Goal: Transaction & Acquisition: Book appointment/travel/reservation

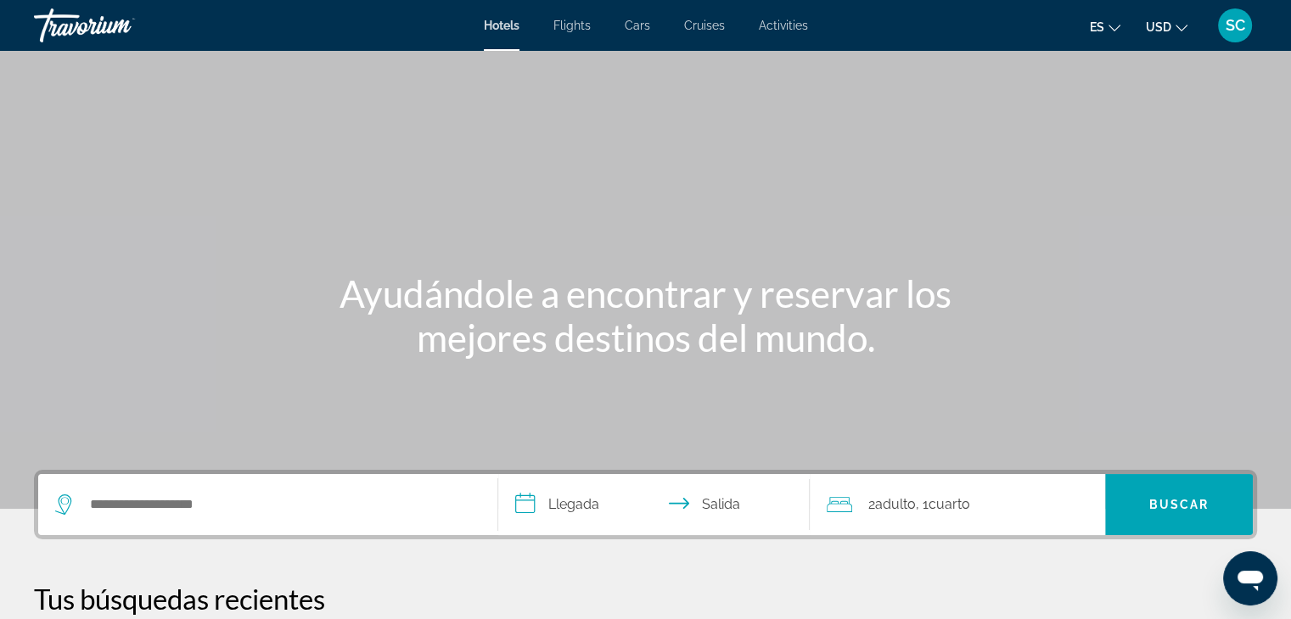
click at [569, 20] on span "Flights" at bounding box center [571, 26] width 37 height 14
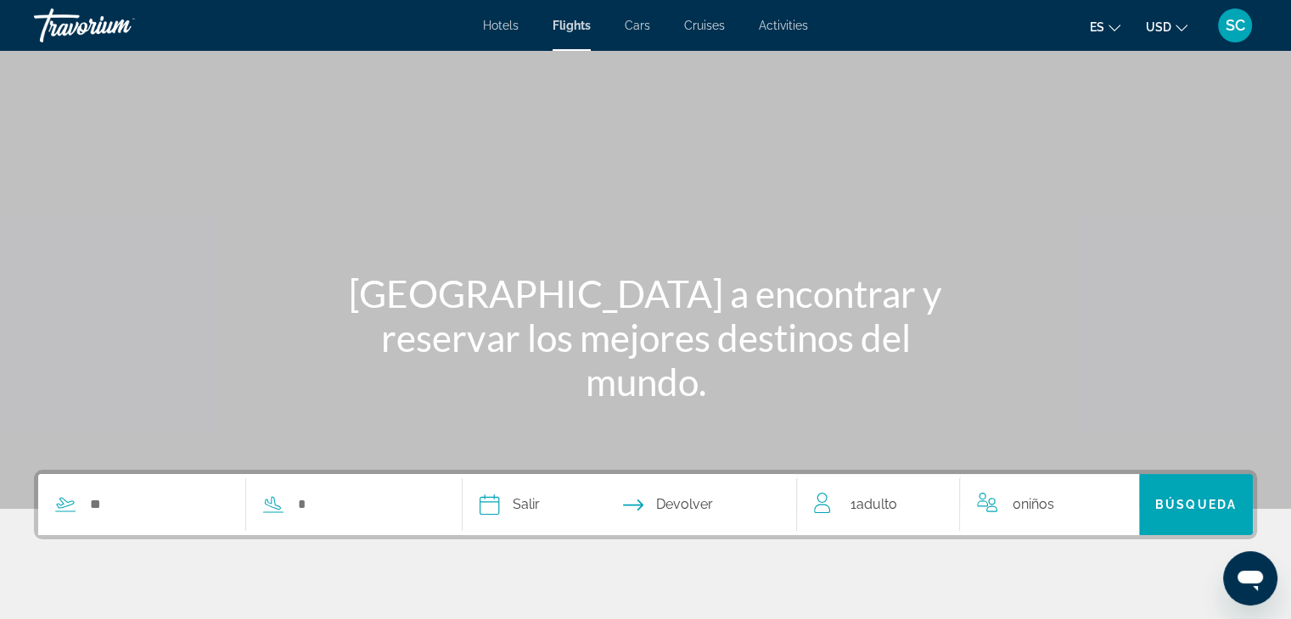
click at [507, 27] on span "Hotels" at bounding box center [501, 26] width 36 height 14
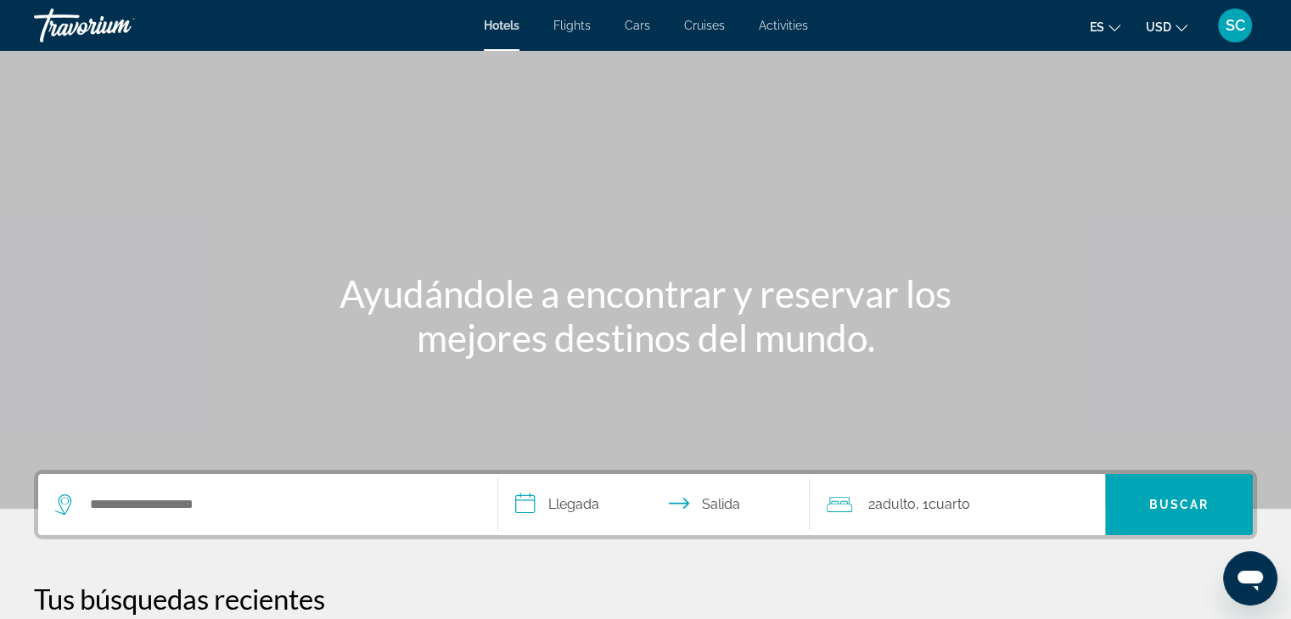
click at [628, 21] on span "Cars" at bounding box center [637, 26] width 25 height 14
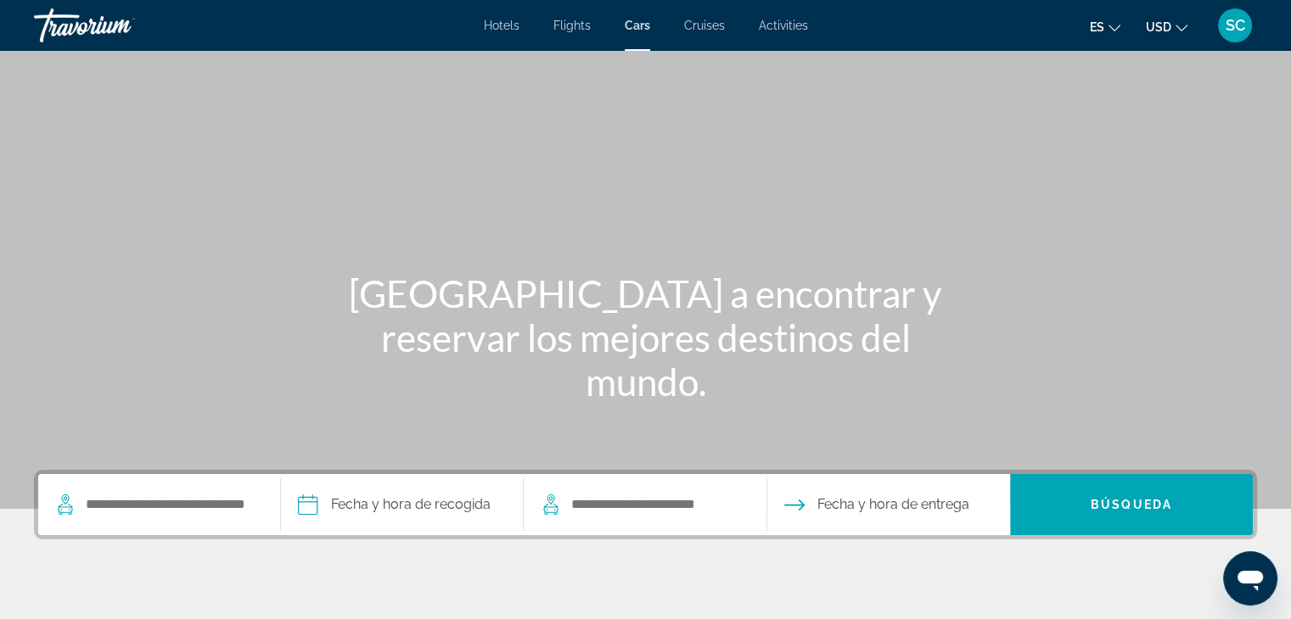
click at [1241, 20] on span "SC" at bounding box center [1235, 25] width 20 height 17
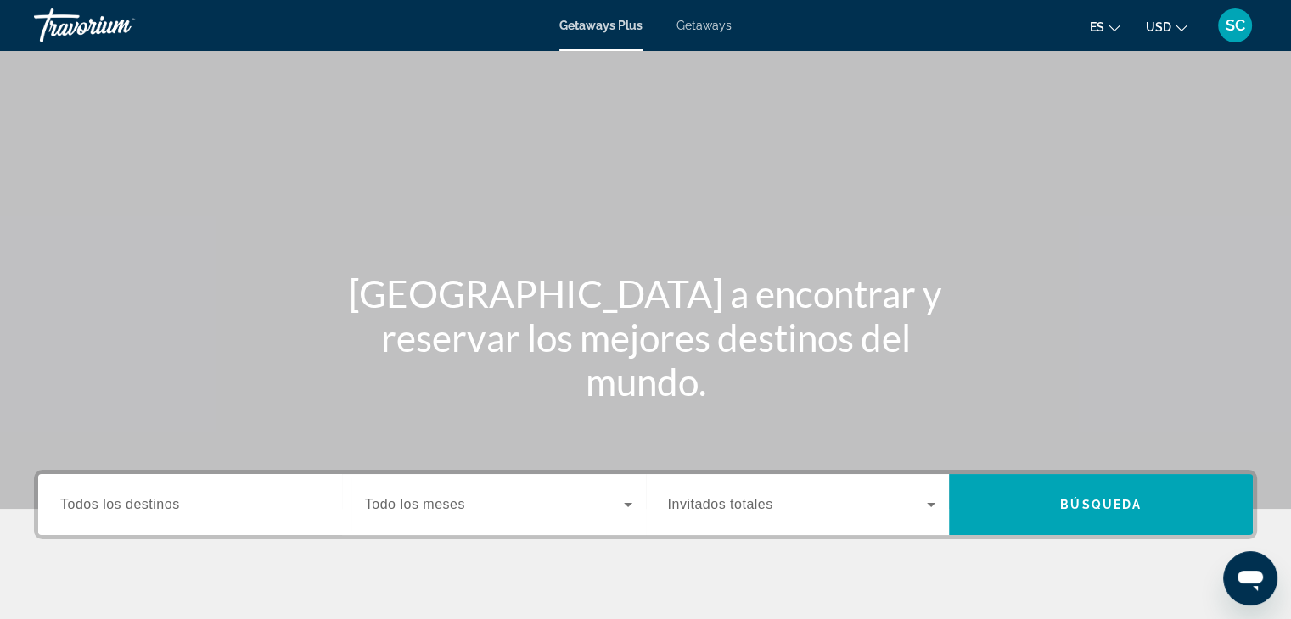
click at [621, 20] on span "Getaways Plus" at bounding box center [600, 26] width 83 height 14
click at [703, 21] on span "Getaways" at bounding box center [703, 26] width 55 height 14
click at [608, 26] on span "Getaways Plus" at bounding box center [600, 26] width 82 height 14
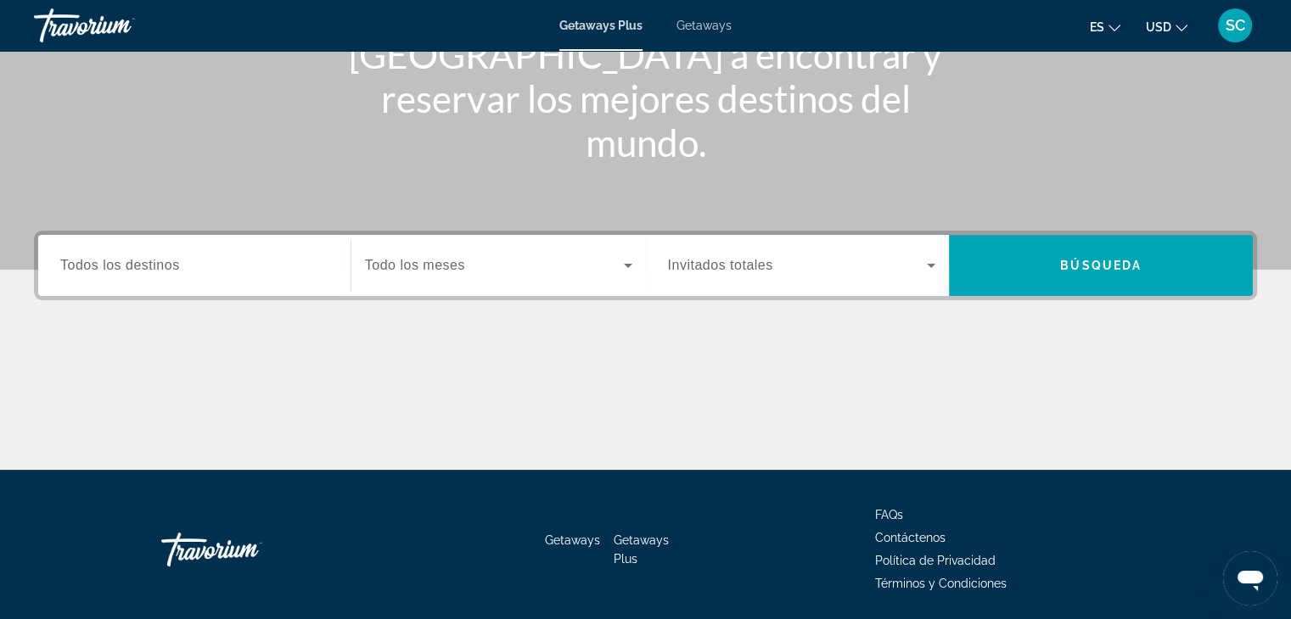
scroll to position [255, 0]
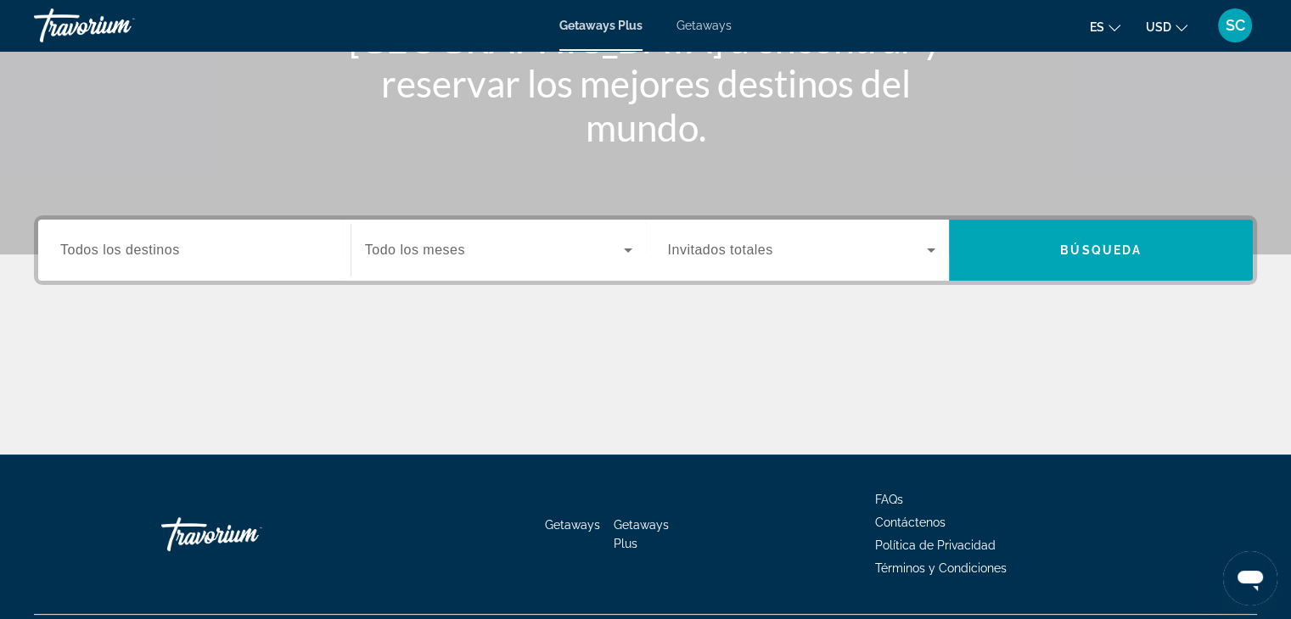
click at [1243, 27] on span "SC" at bounding box center [1235, 25] width 20 height 17
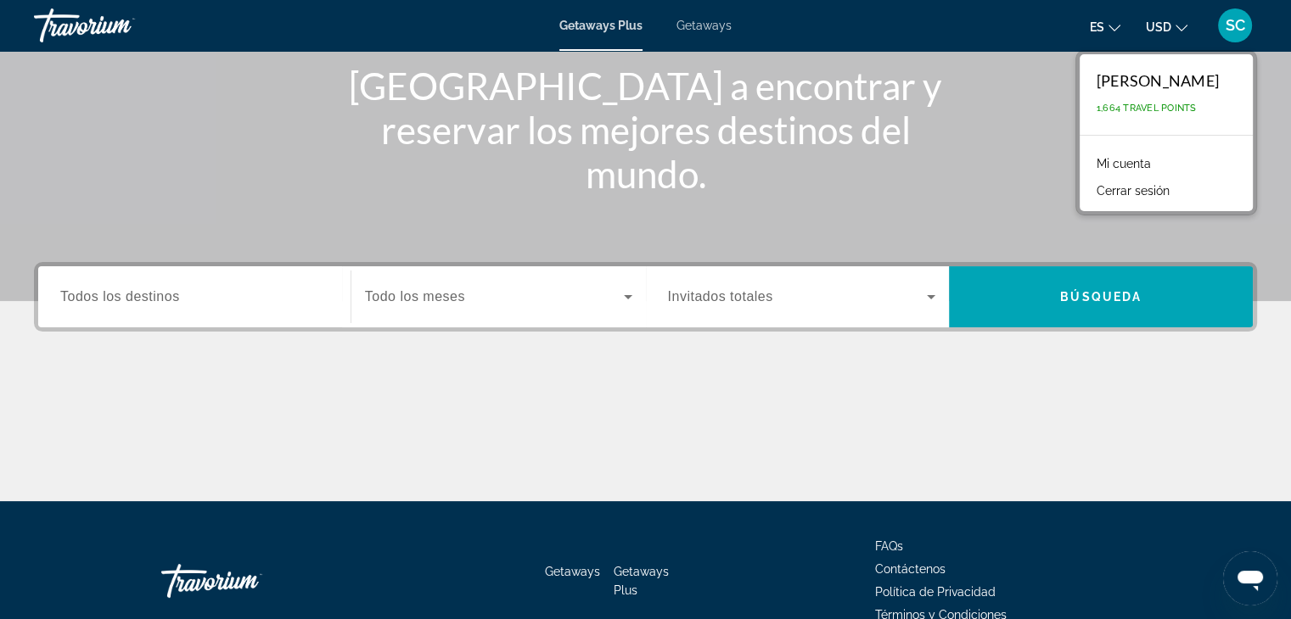
scroll to position [170, 0]
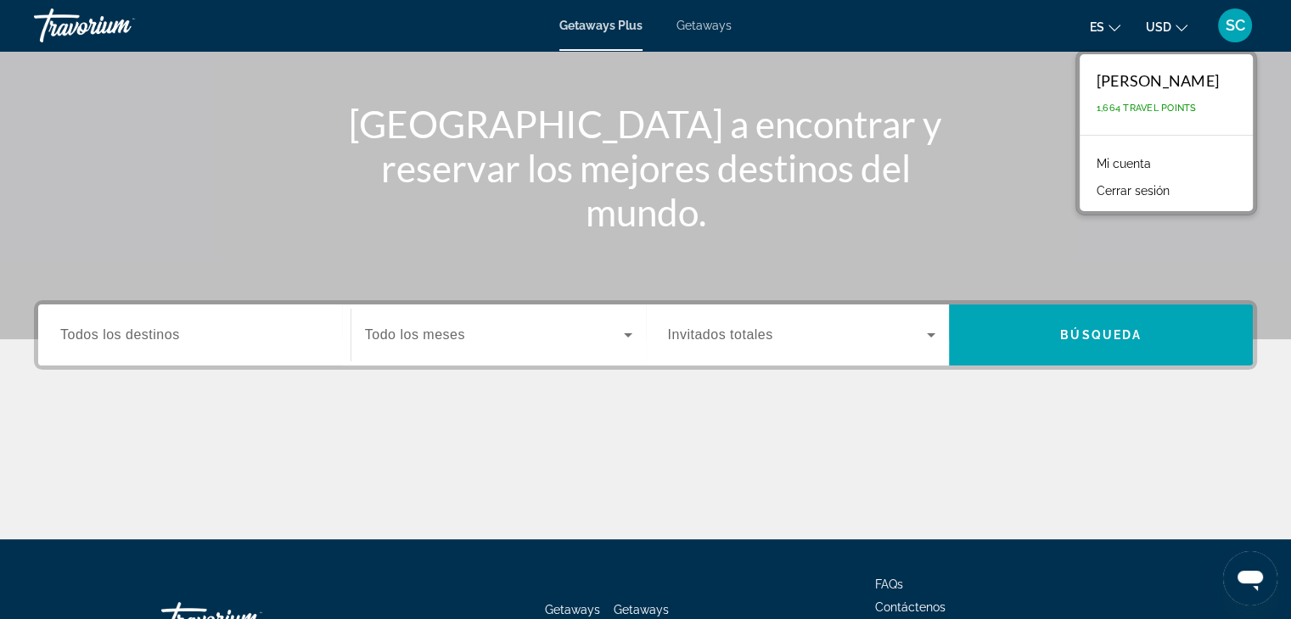
click at [1236, 24] on span "SC" at bounding box center [1235, 25] width 20 height 17
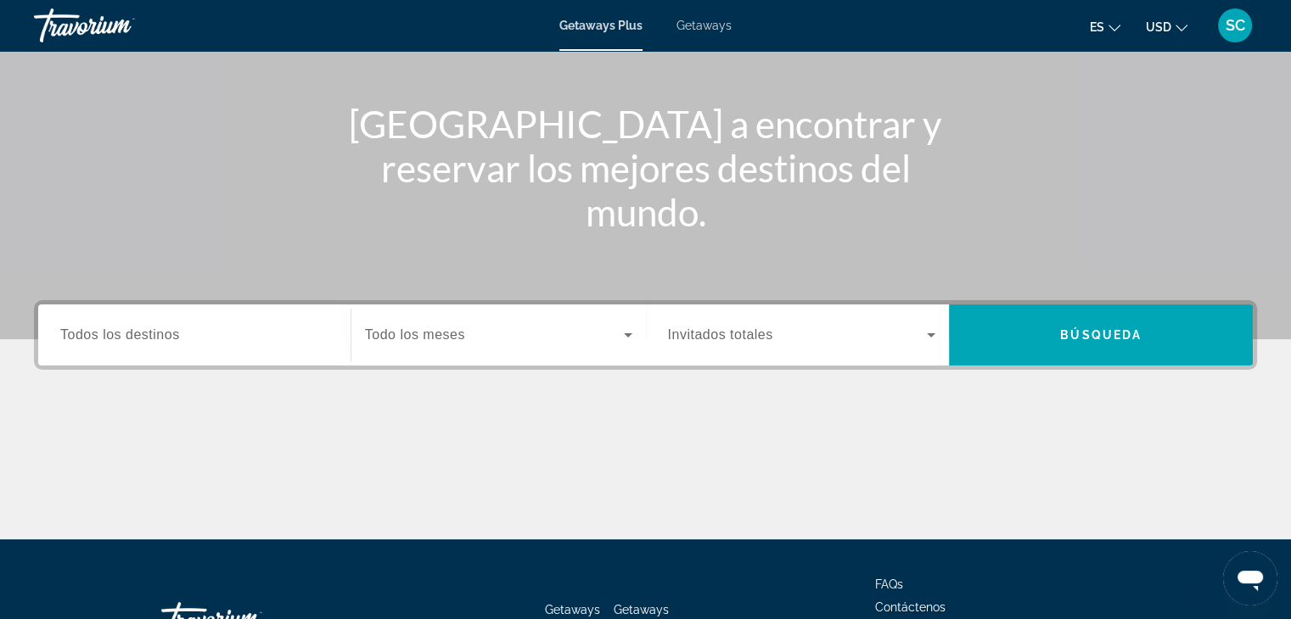
click at [1236, 24] on span "SC" at bounding box center [1235, 25] width 20 height 17
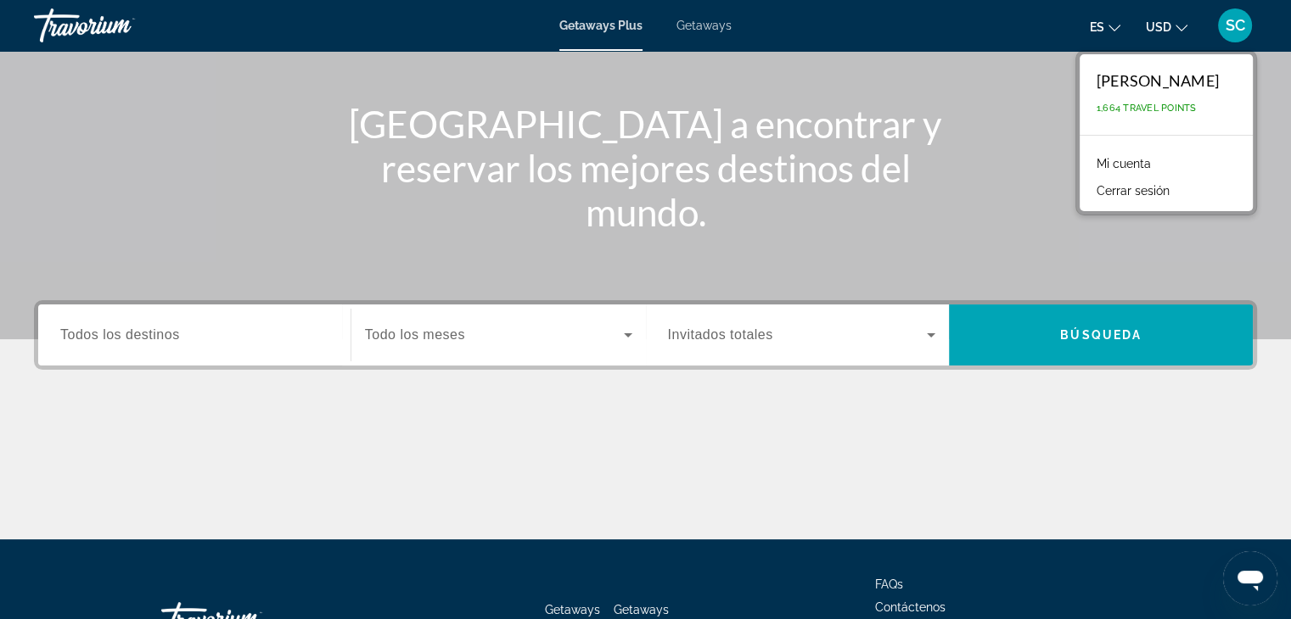
click at [808, 189] on div "[GEOGRAPHIC_DATA] a encontrar y reservar los mejores destinos del mundo." at bounding box center [645, 84] width 1291 height 509
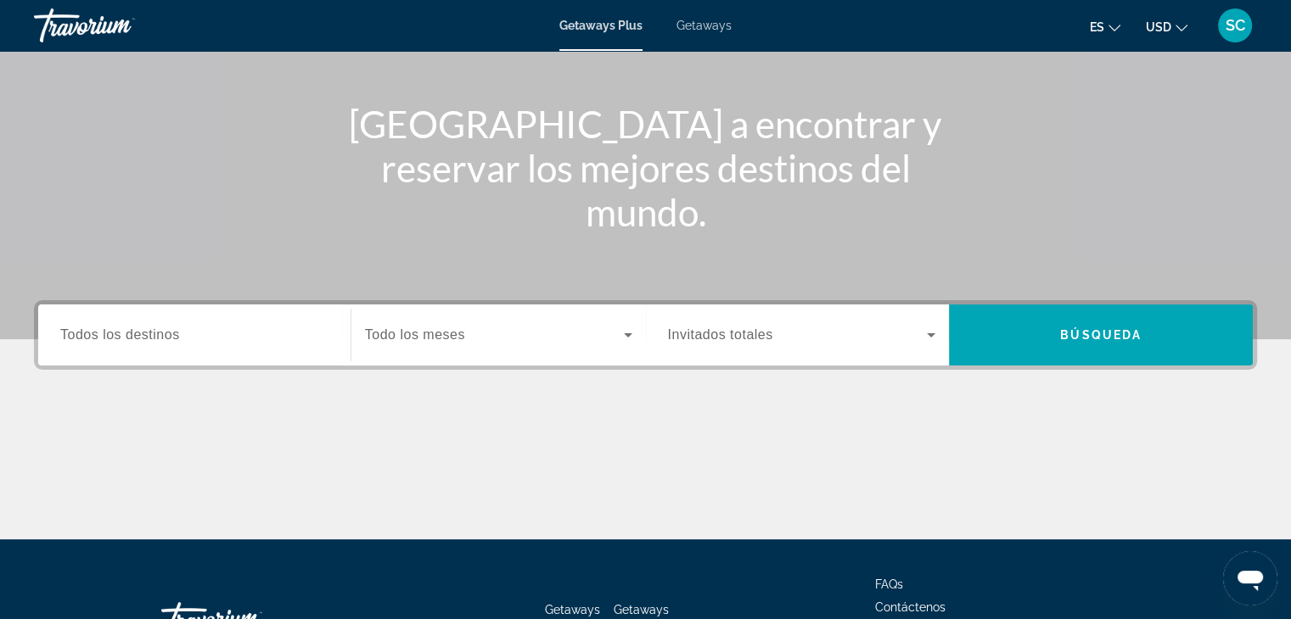
click at [277, 336] on input "Destination Todos los destinos" at bounding box center [194, 336] width 268 height 20
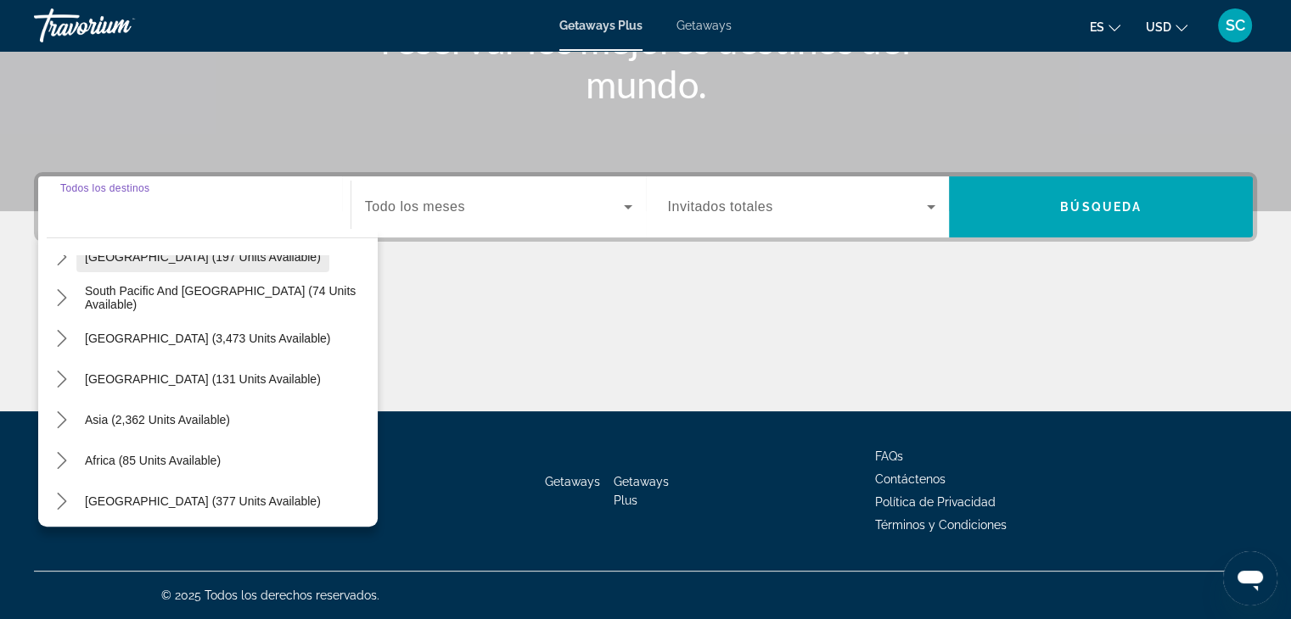
scroll to position [275, 0]
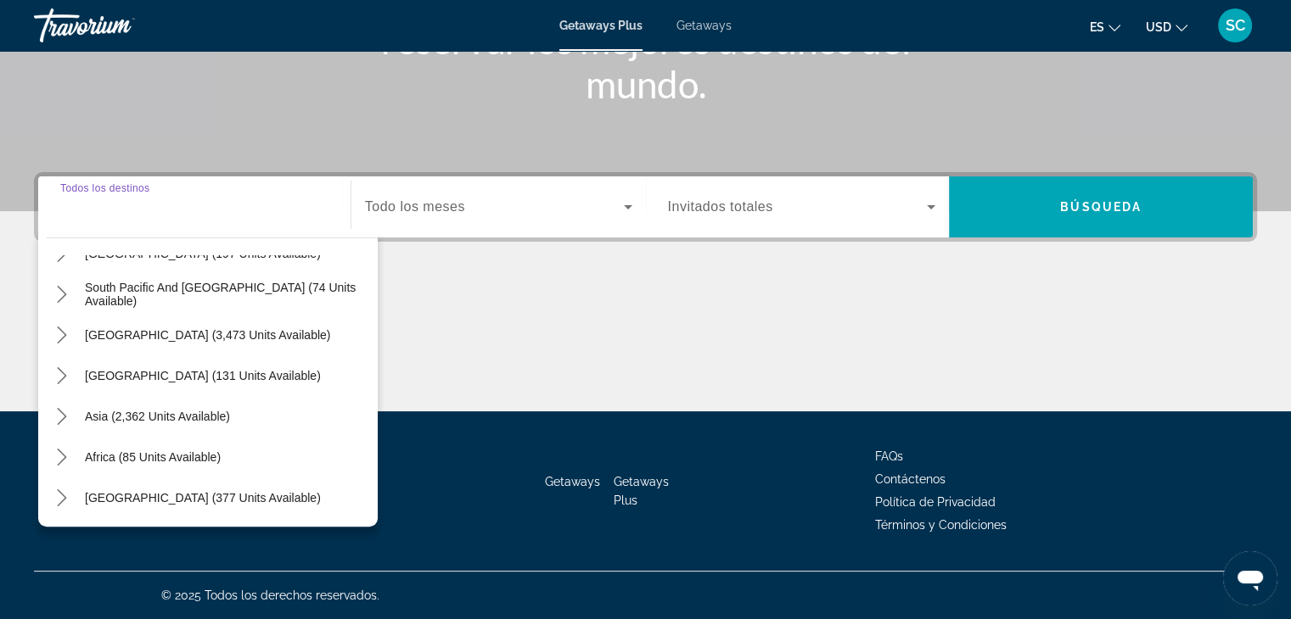
click at [699, 22] on span "Getaways" at bounding box center [703, 26] width 55 height 14
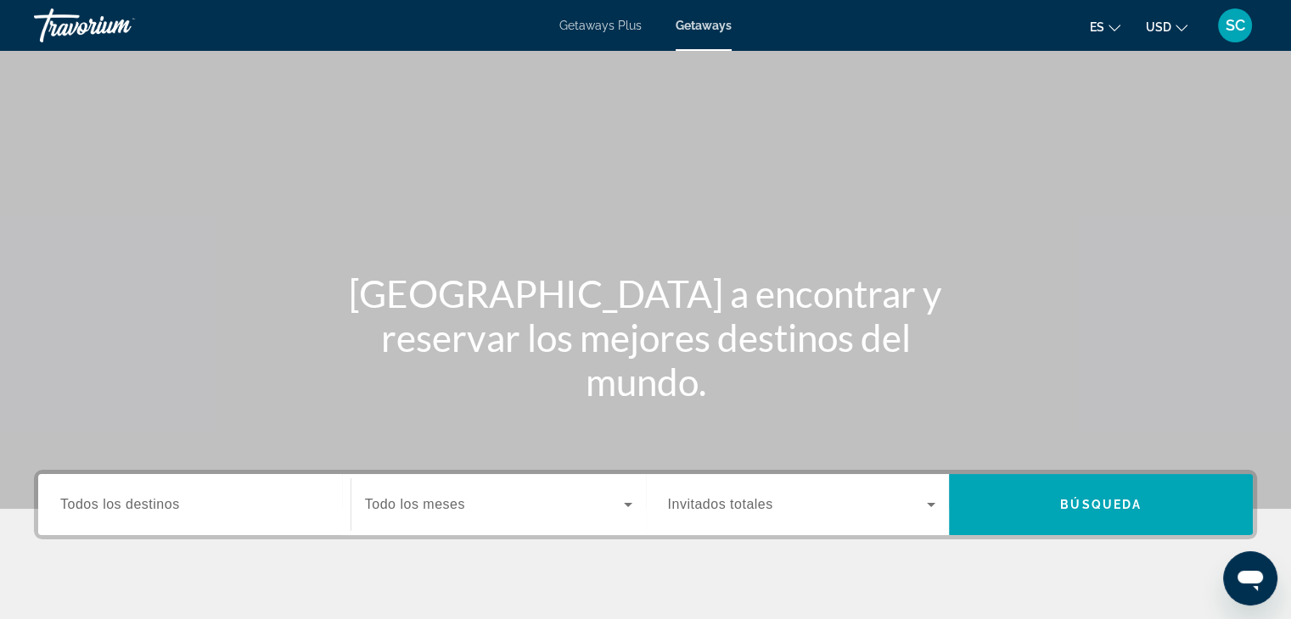
click at [596, 25] on span "Getaways Plus" at bounding box center [600, 26] width 82 height 14
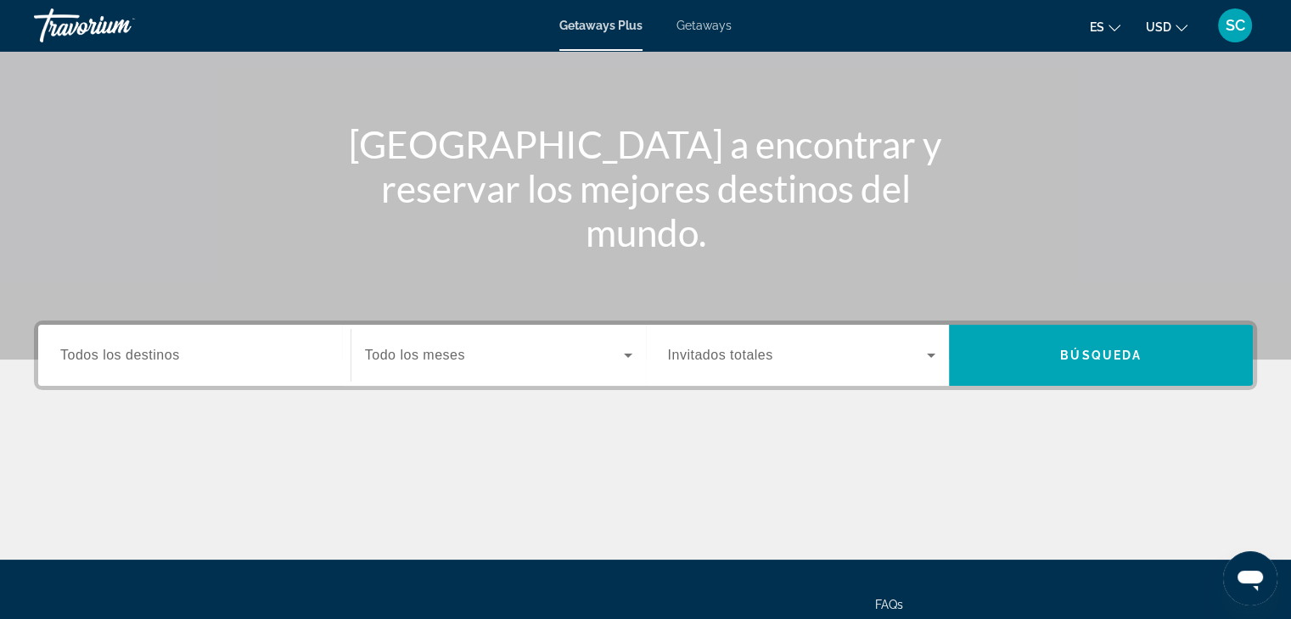
scroll to position [170, 0]
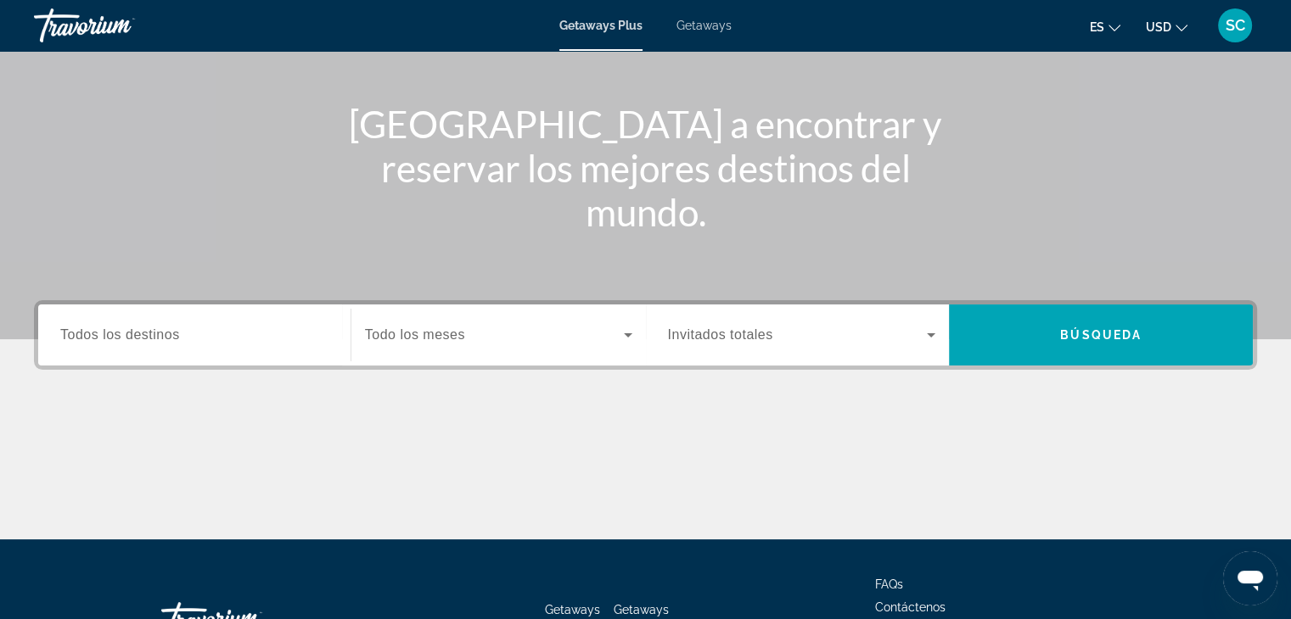
click at [255, 313] on div "Search widget" at bounding box center [194, 335] width 268 height 48
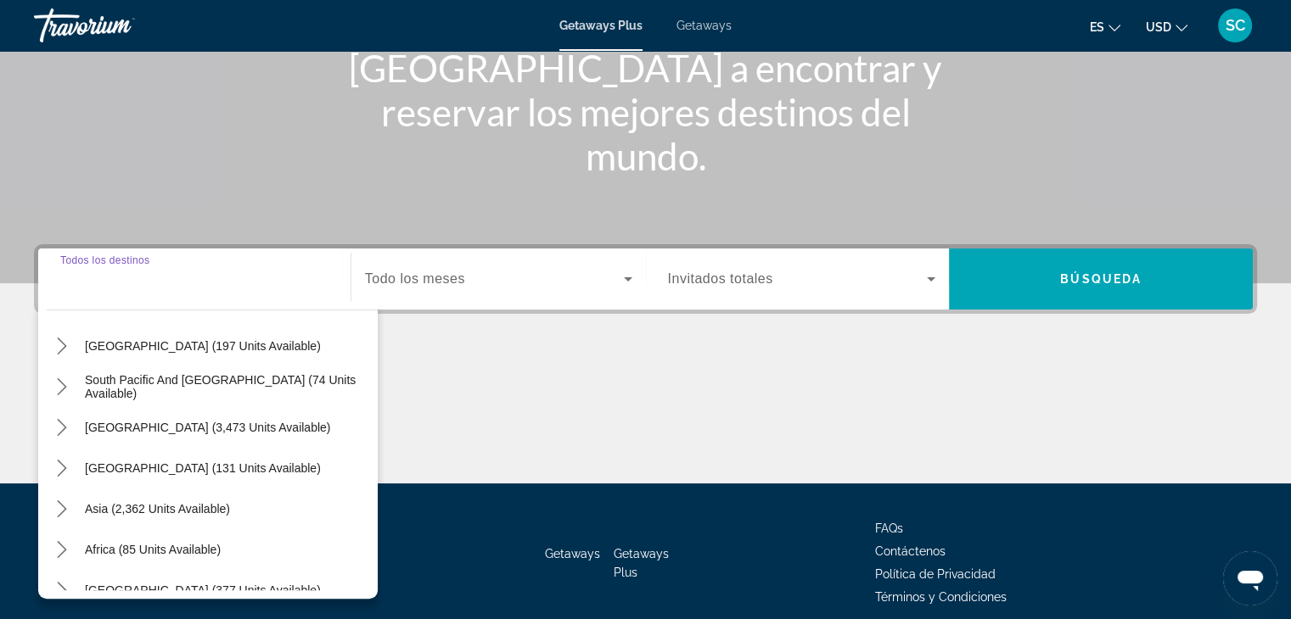
scroll to position [255, 0]
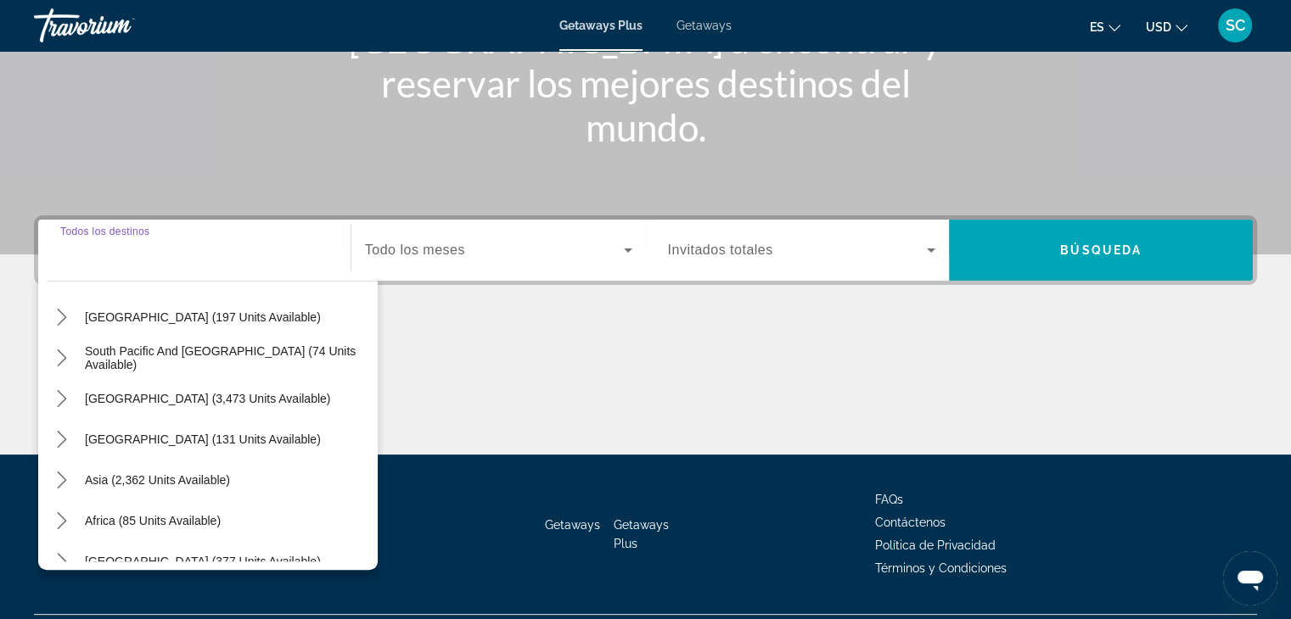
click at [554, 393] on div "Main content" at bounding box center [645, 391] width 1223 height 127
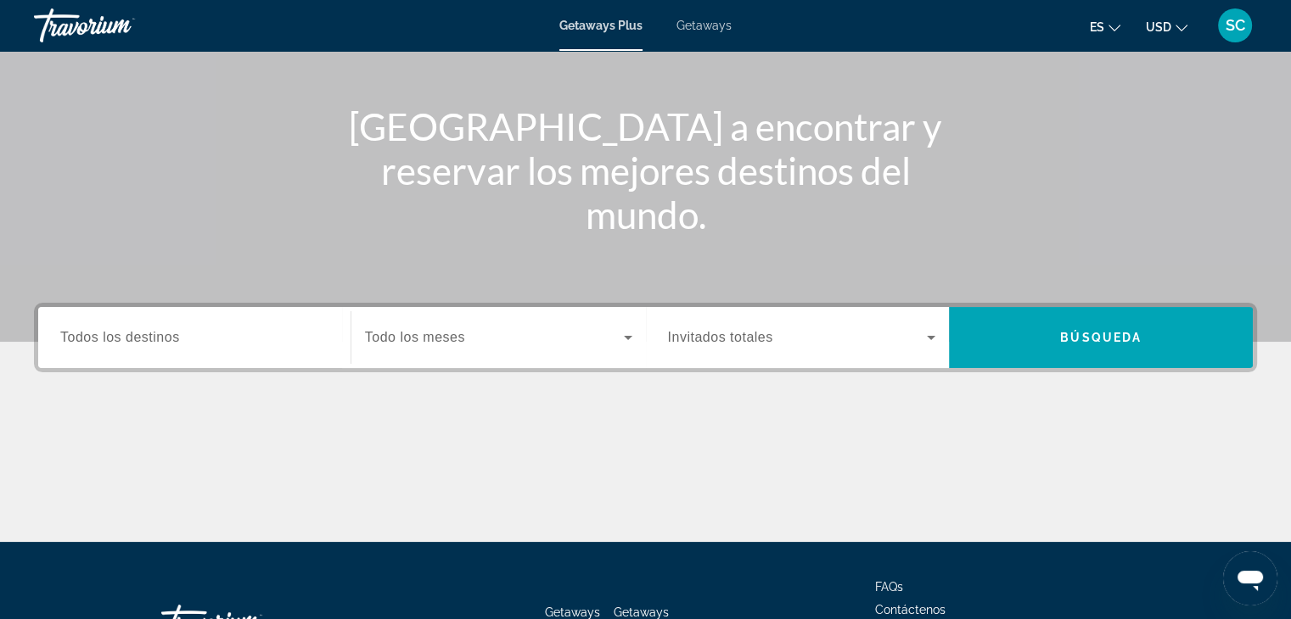
scroll to position [170, 0]
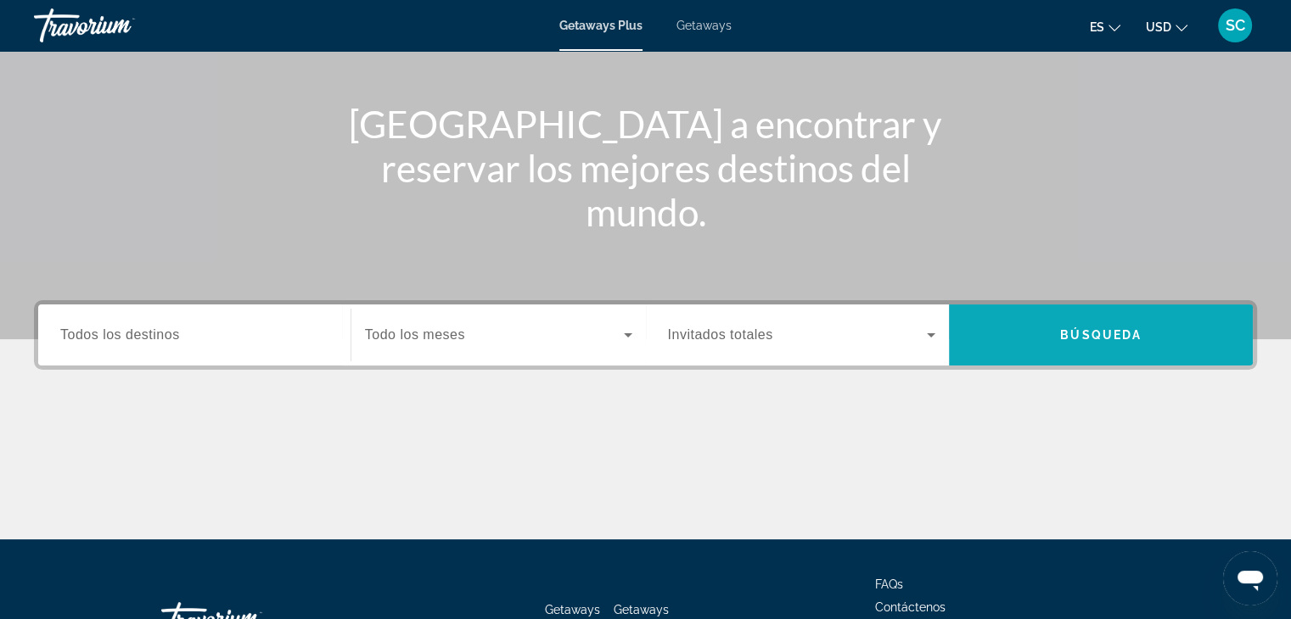
click at [1026, 322] on span "Search" at bounding box center [1101, 335] width 304 height 41
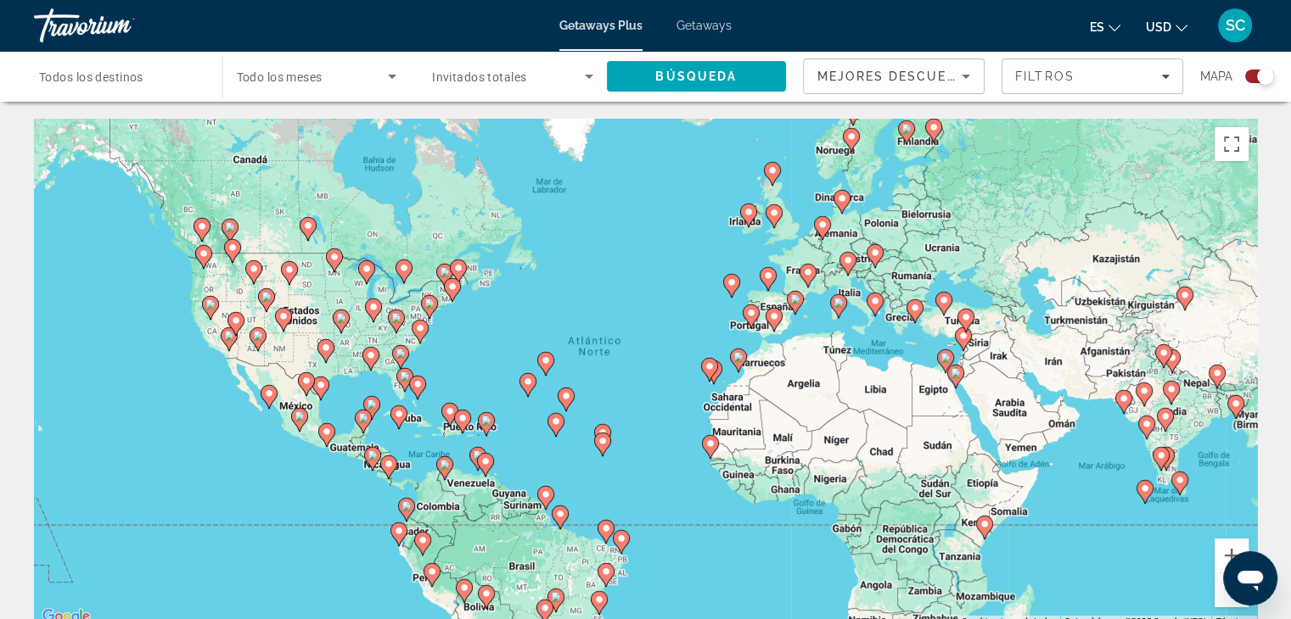
click at [770, 304] on div "Para activar la función de arrastre con el teclado, pulsa Alt + Intro. Cuando h…" at bounding box center [645, 373] width 1223 height 509
click at [1230, 544] on button "Ampliar" at bounding box center [1231, 556] width 34 height 34
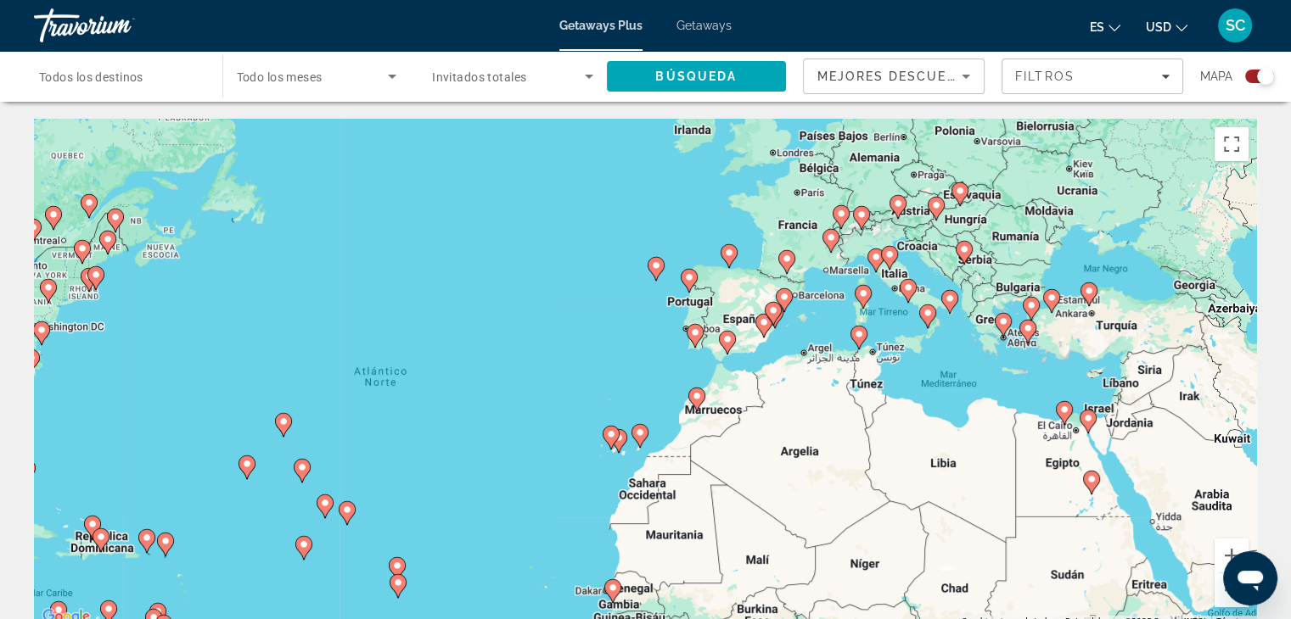
drag, startPoint x: 1062, startPoint y: 381, endPoint x: 915, endPoint y: 439, distance: 157.7
click at [903, 439] on div "Para activar la función de arrastre con el teclado, pulsa Alt + Intro. Cuando h…" at bounding box center [645, 373] width 1223 height 509
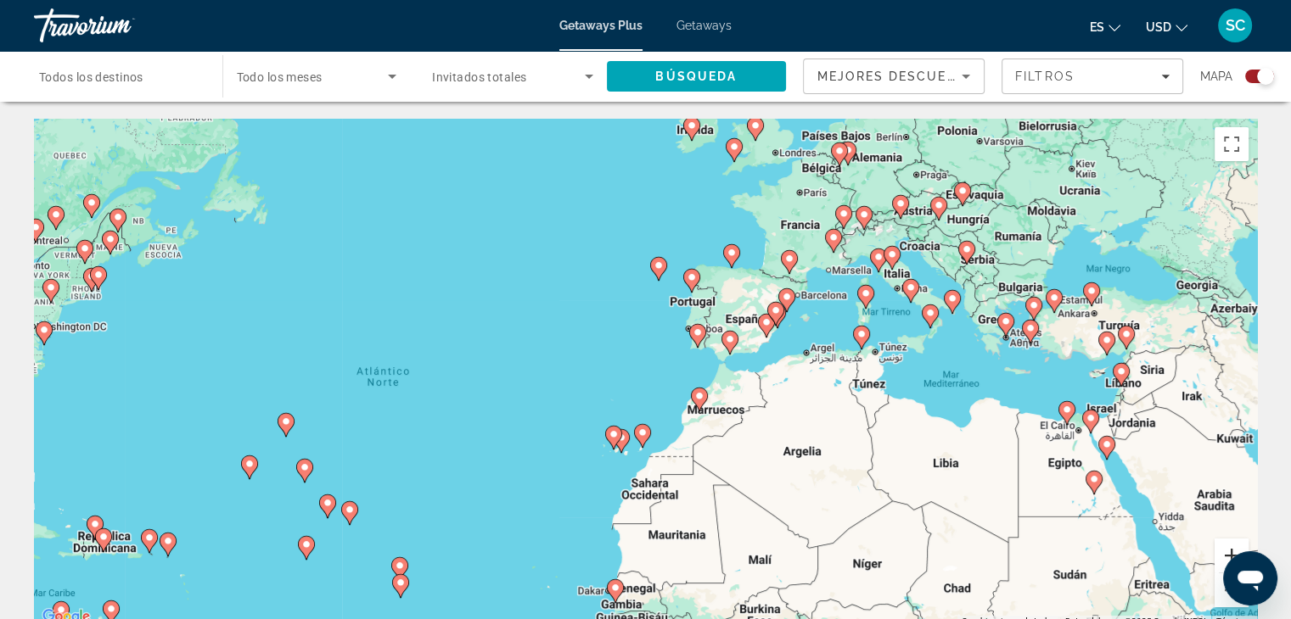
drag, startPoint x: 10, startPoint y: 4, endPoint x: 1228, endPoint y: 545, distance: 1332.3
click at [1230, 549] on button "Ampliar" at bounding box center [1231, 556] width 34 height 34
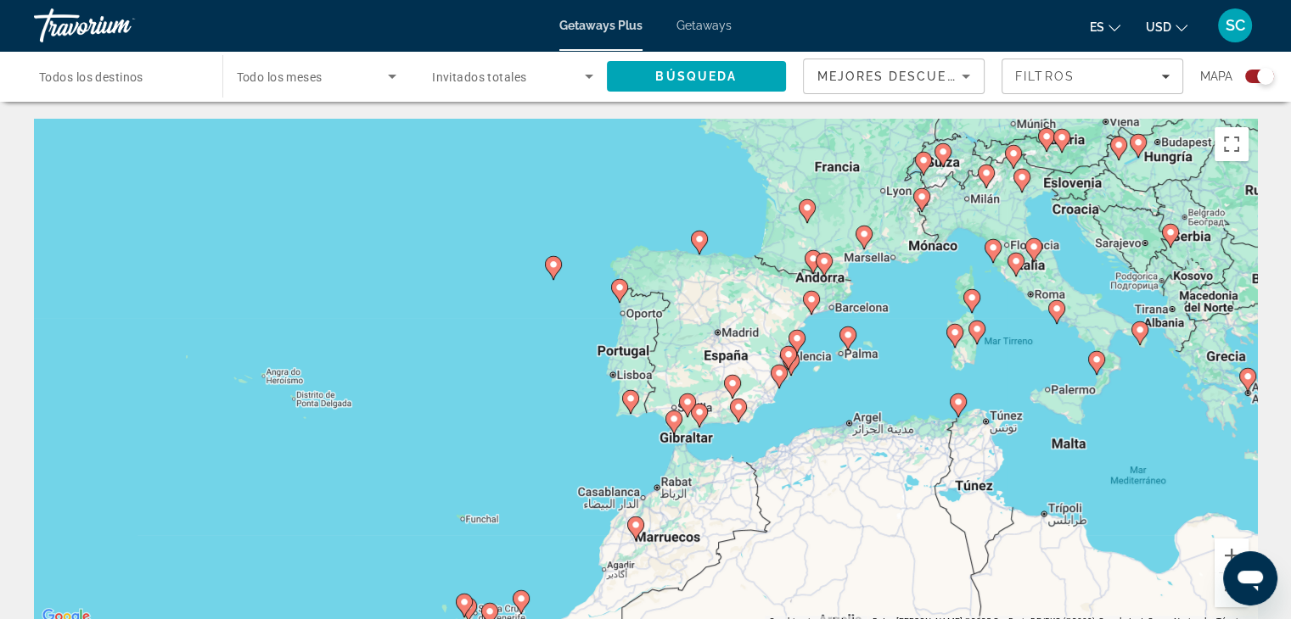
drag, startPoint x: 1057, startPoint y: 402, endPoint x: 943, endPoint y: 493, distance: 146.2
click at [943, 493] on div "Para activar la función de arrastre con el teclado, pulsa Alt + Intro. Cuando h…" at bounding box center [645, 373] width 1223 height 509
click at [1224, 547] on button "Ampliar" at bounding box center [1231, 556] width 34 height 34
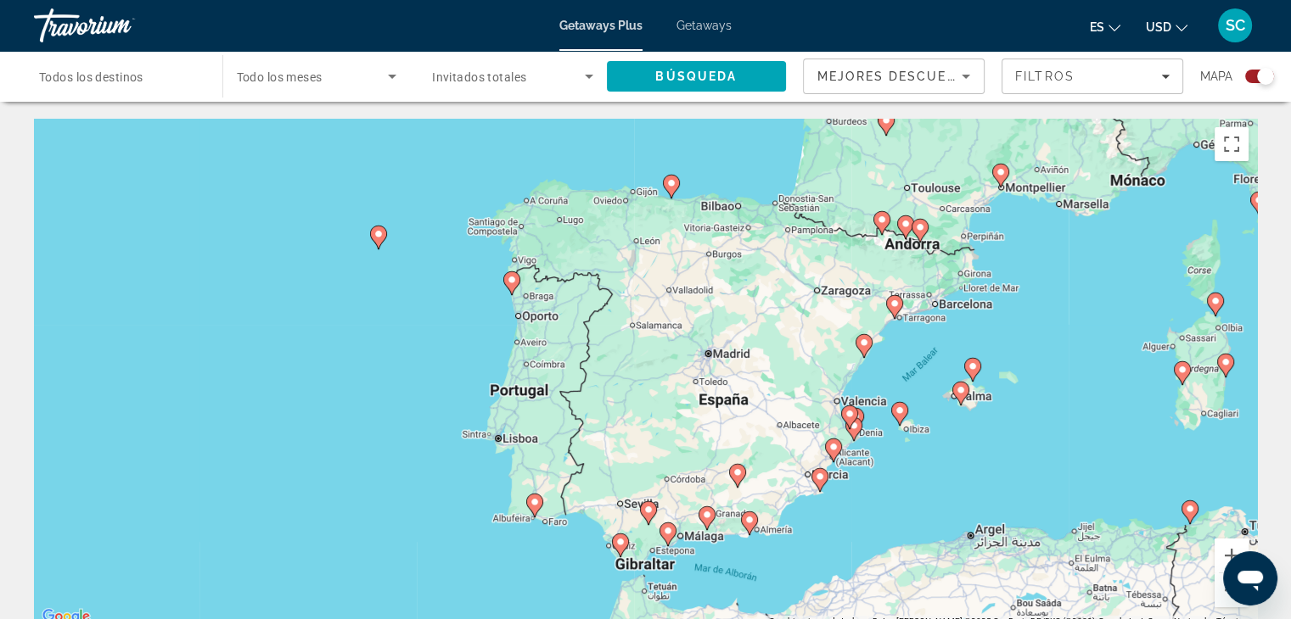
drag, startPoint x: 1053, startPoint y: 433, endPoint x: 970, endPoint y: 497, distance: 105.2
click at [970, 497] on div "Para activar la función de arrastre con el teclado, pulsa Alt + Intro. Cuando h…" at bounding box center [645, 373] width 1223 height 509
click at [1232, 547] on button "Ampliar" at bounding box center [1231, 556] width 34 height 34
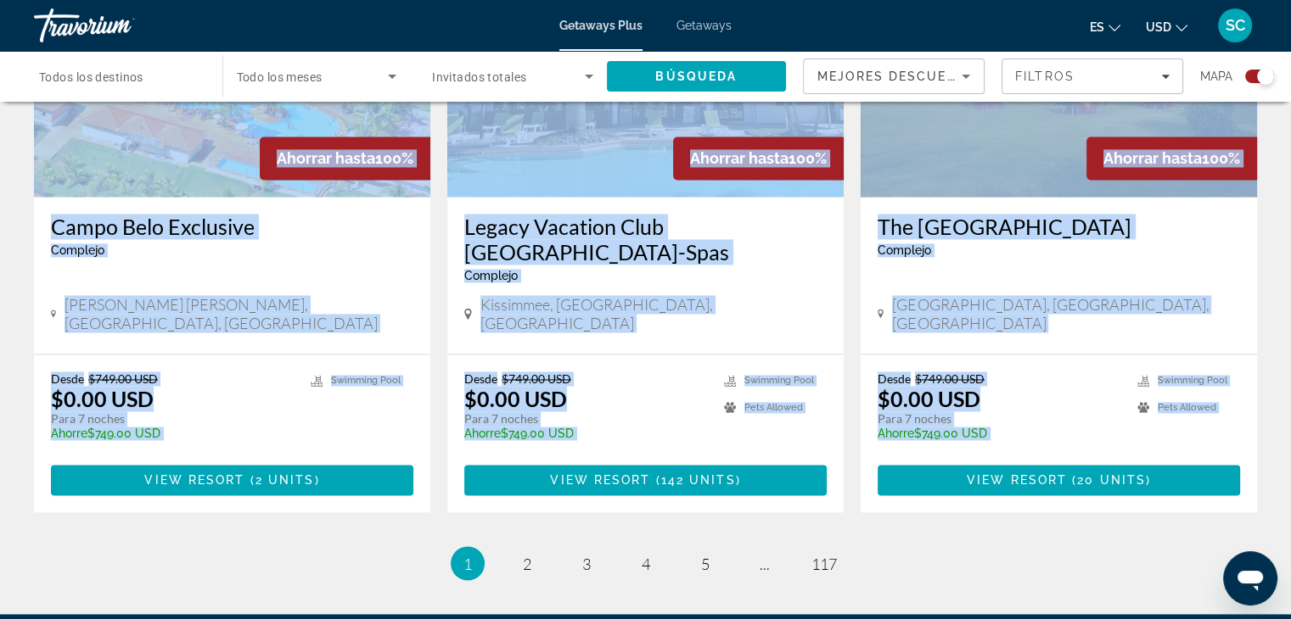
drag, startPoint x: 997, startPoint y: 461, endPoint x: 919, endPoint y: 625, distance: 182.2
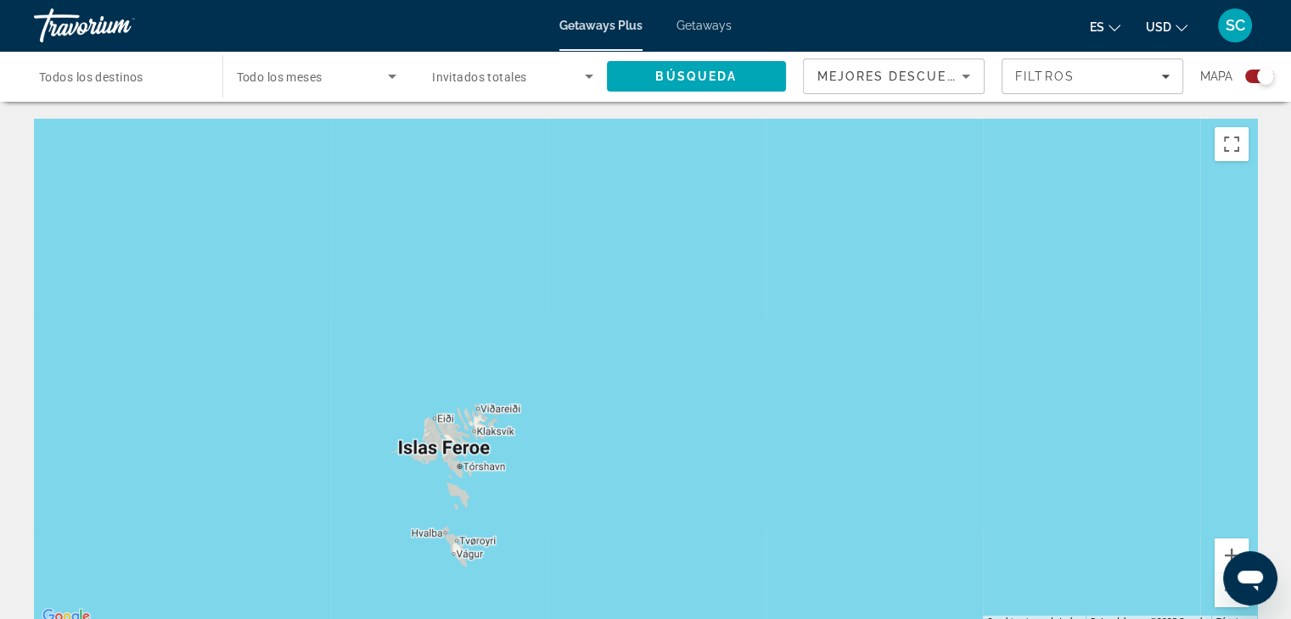
click at [1227, 593] on div "Abrir ventana de mensajería" at bounding box center [1249, 578] width 51 height 51
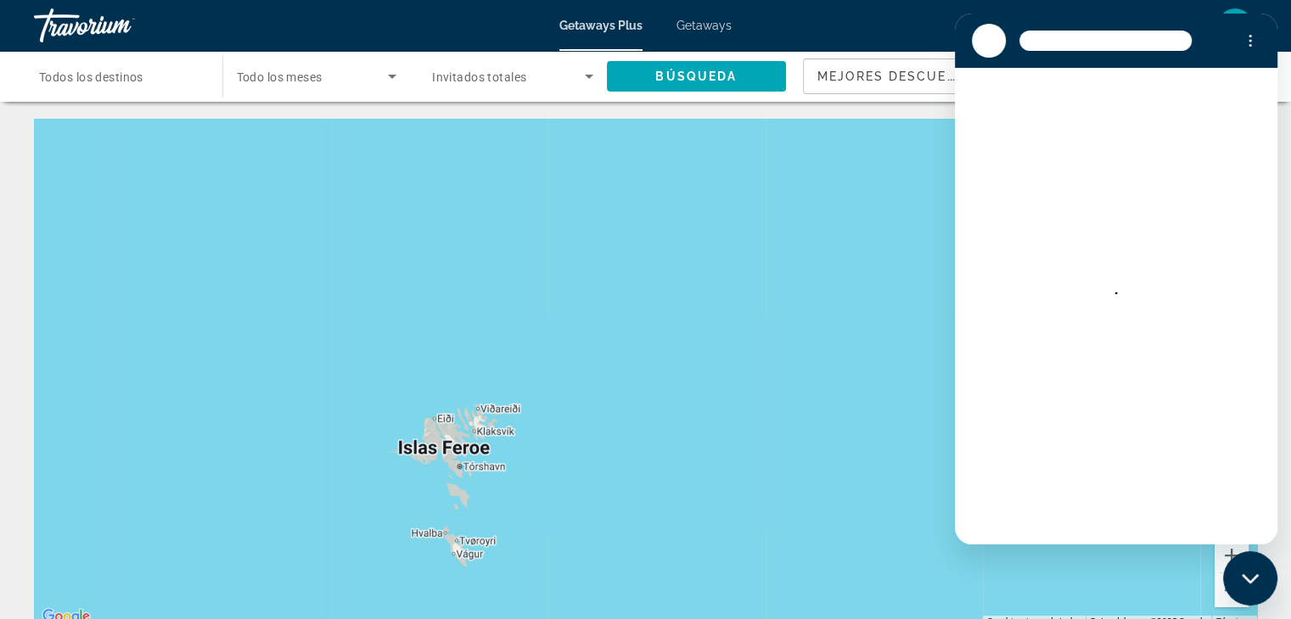
click at [1230, 584] on div "Cerrar ventana de mensajería" at bounding box center [1249, 578] width 51 height 51
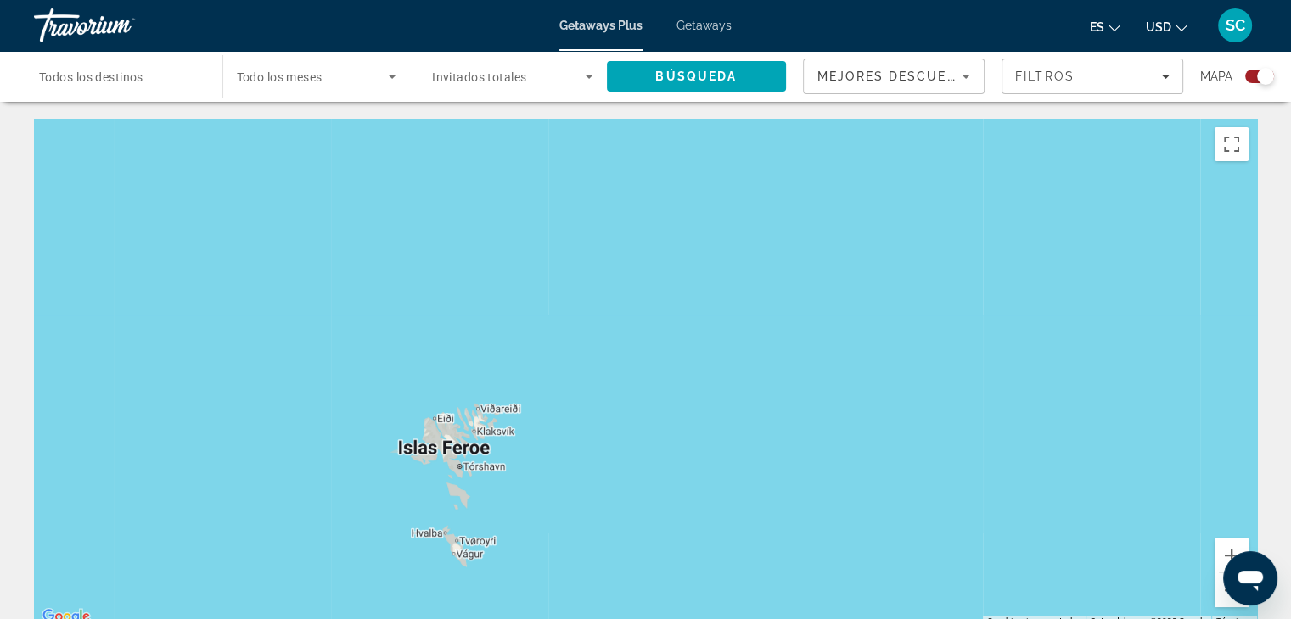
click at [1224, 608] on div "Main content" at bounding box center [645, 373] width 1223 height 509
click at [1225, 600] on button "Reducir" at bounding box center [1231, 591] width 34 height 34
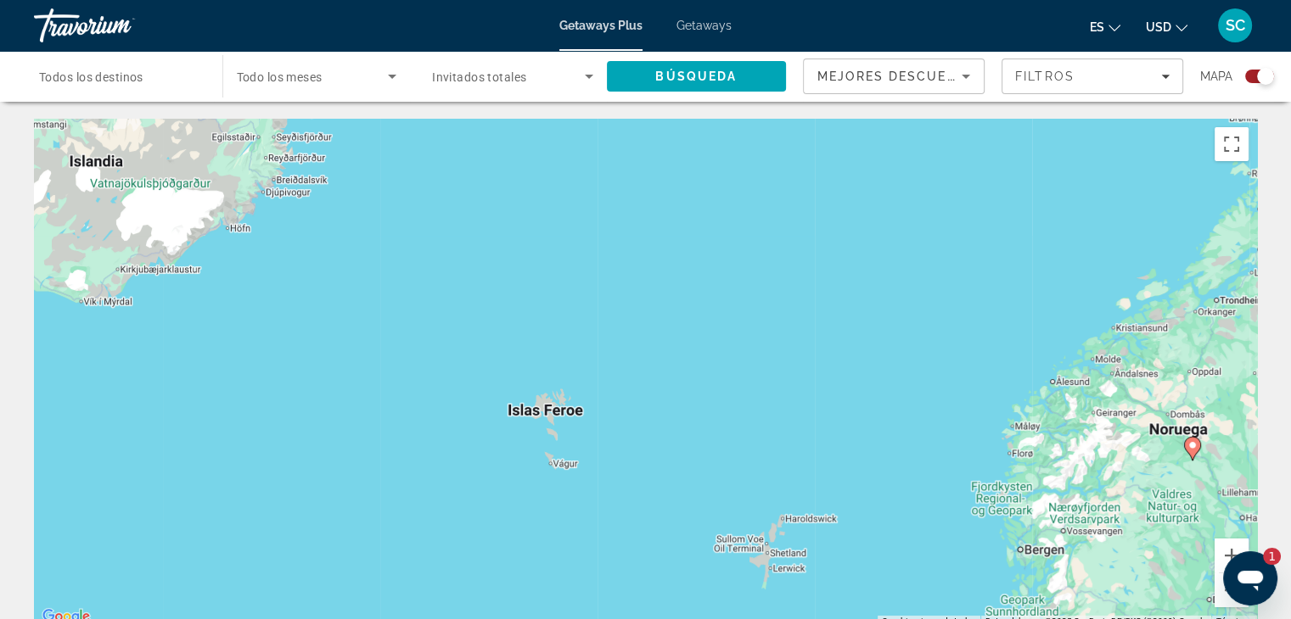
click at [1232, 595] on div "Abrir ventana de mensajería, 1 mensaje sin leer" at bounding box center [1249, 578] width 51 height 51
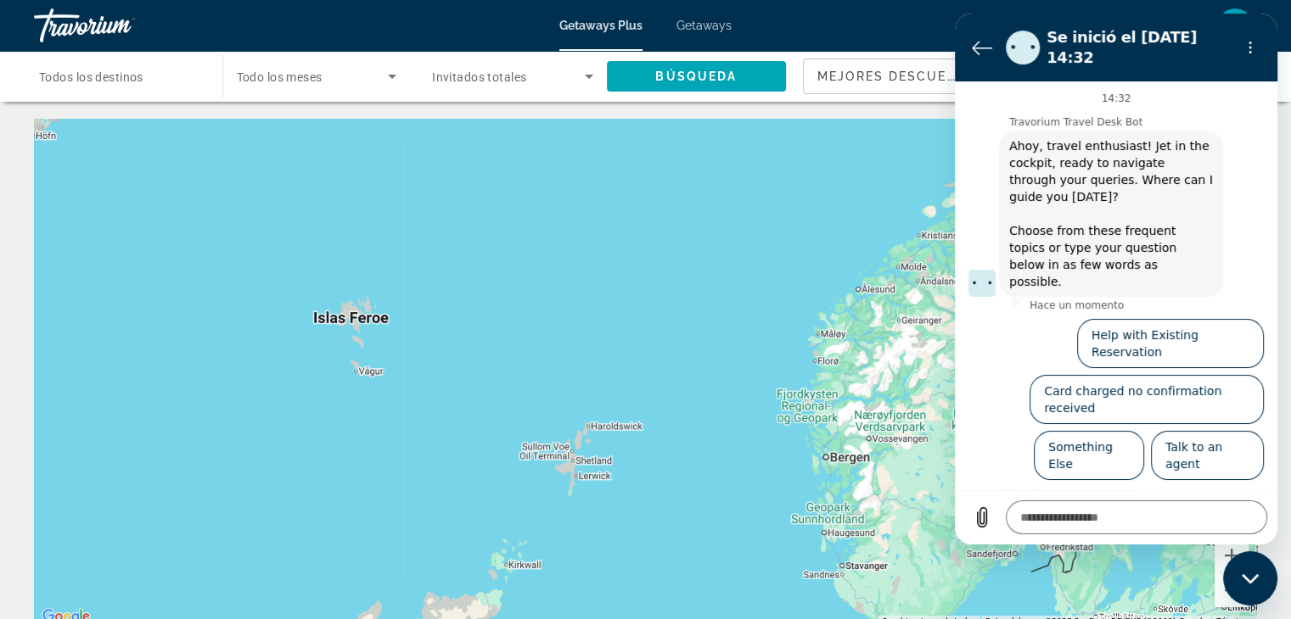
drag, startPoint x: 798, startPoint y: 471, endPoint x: 686, endPoint y: 351, distance: 163.9
click at [601, 374] on div "Para activar la función de arrastre con el teclado, pulsa Alt + Intro. Cuando h…" at bounding box center [645, 373] width 1223 height 509
drag, startPoint x: 675, startPoint y: 378, endPoint x: 835, endPoint y: 412, distance: 163.8
click at [692, 378] on div "Para activar la función de arrastre con el teclado, pulsa Alt + Intro. Cuando h…" at bounding box center [645, 373] width 1223 height 509
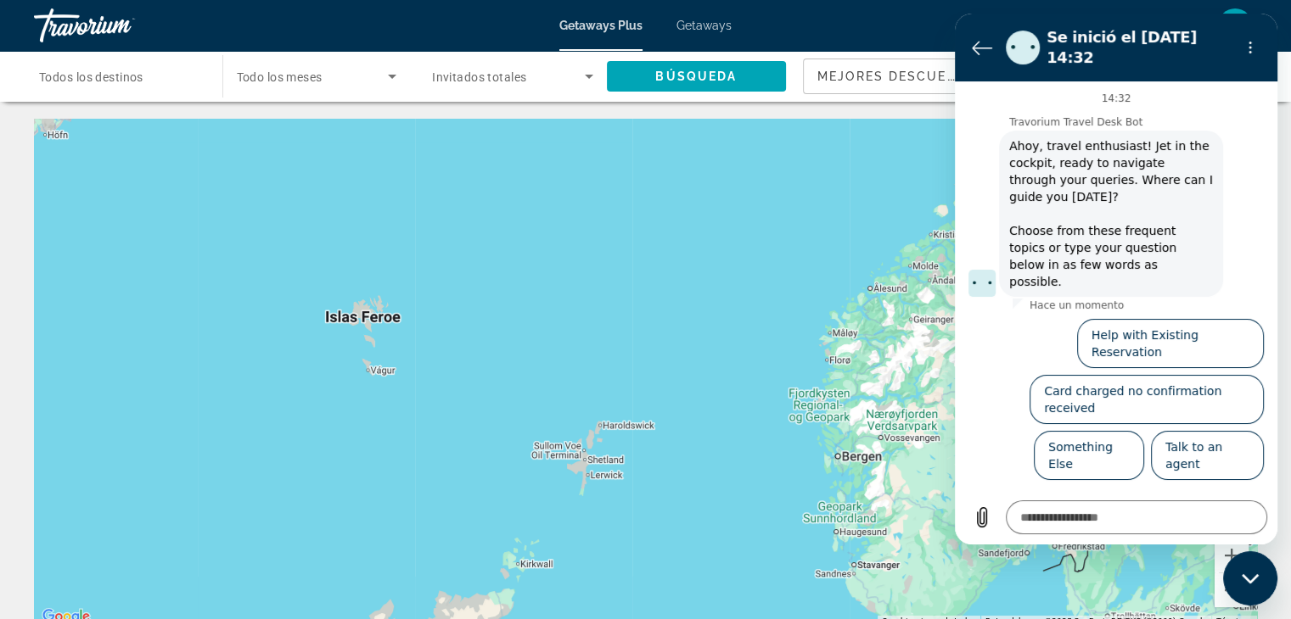
click at [1253, 576] on icon "Cerrar ventana de mensajería" at bounding box center [1249, 578] width 17 height 9
type textarea "*"
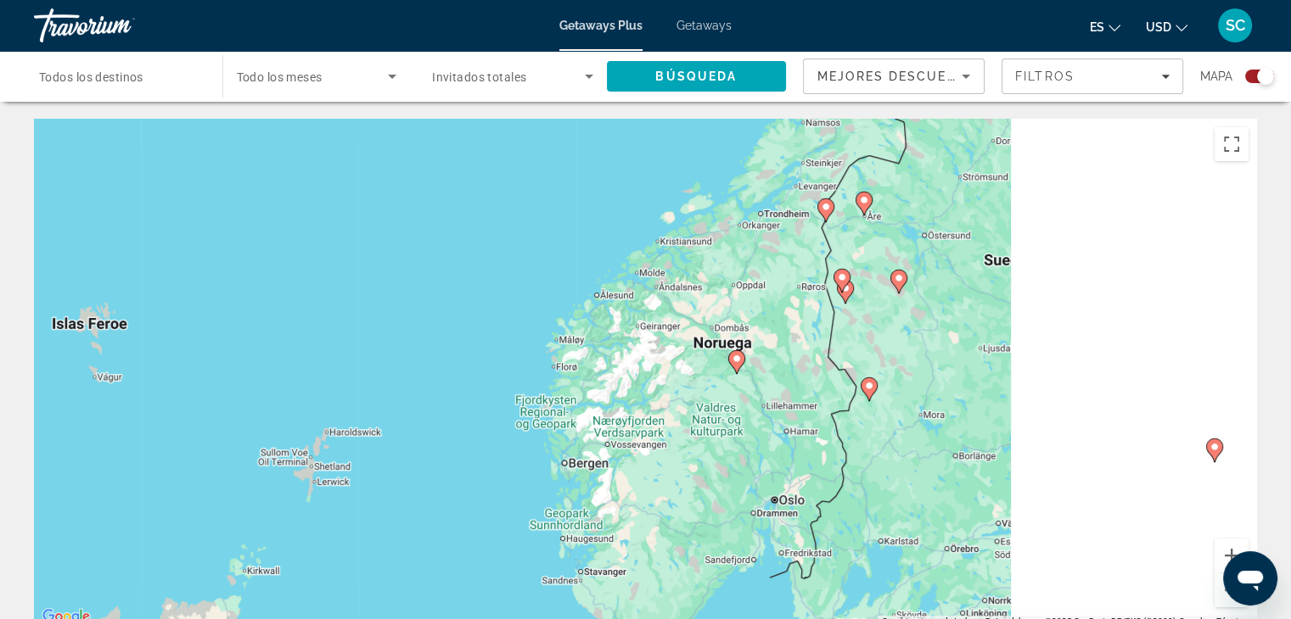
drag, startPoint x: 993, startPoint y: 446, endPoint x: 745, endPoint y: 406, distance: 251.0
click at [704, 446] on div "Para activar la función de arrastre con el teclado, pulsa Alt + Intro. Cuando h…" at bounding box center [645, 373] width 1223 height 509
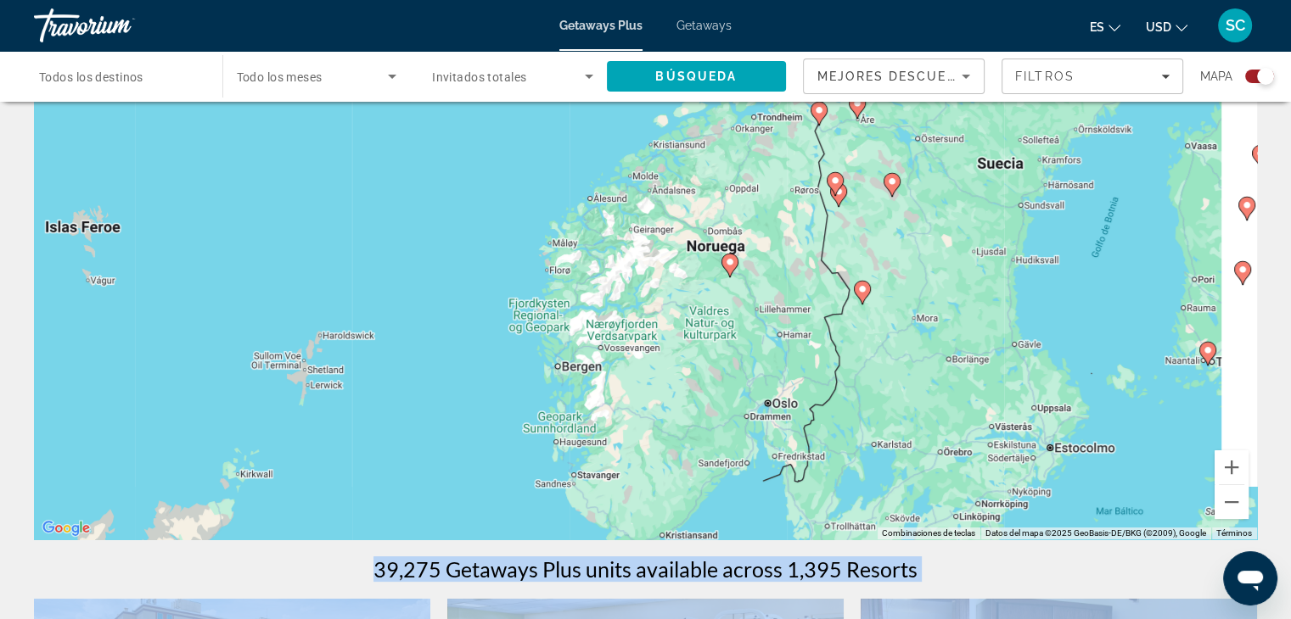
scroll to position [170, 0]
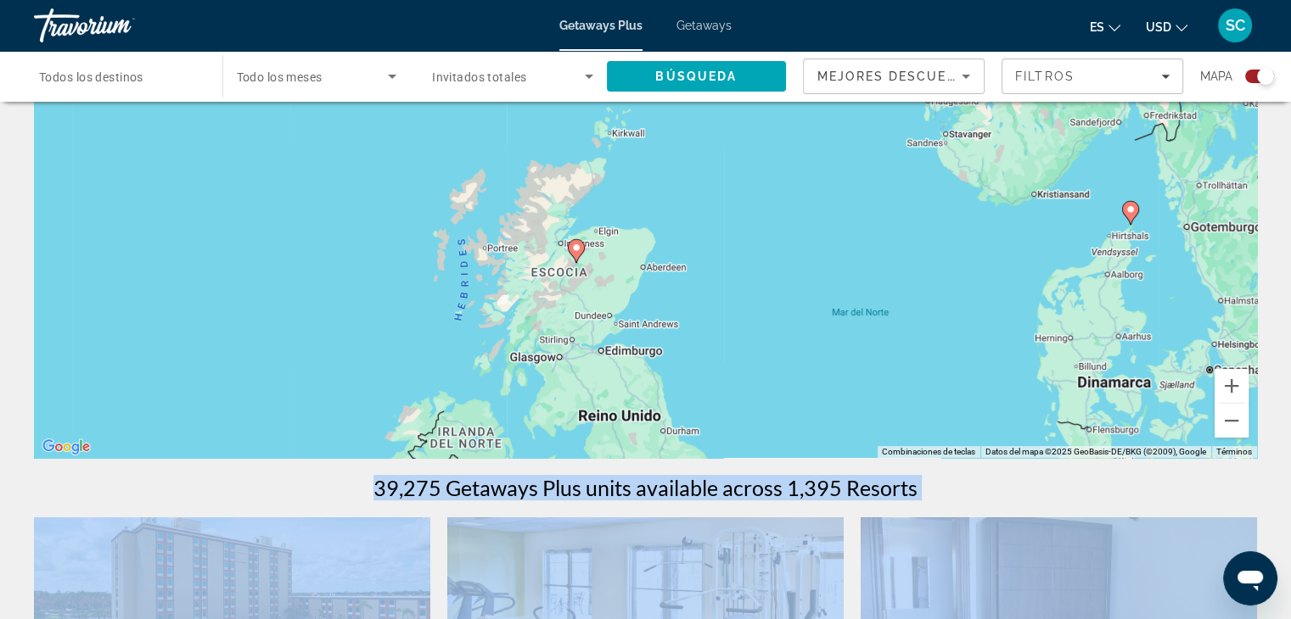
drag, startPoint x: 596, startPoint y: 435, endPoint x: 973, endPoint y: 172, distance: 460.2
click at [972, 173] on div "Para activar la función de arrastre con el teclado, pulsa Alt + Intro. Cuando h…" at bounding box center [645, 203] width 1223 height 509
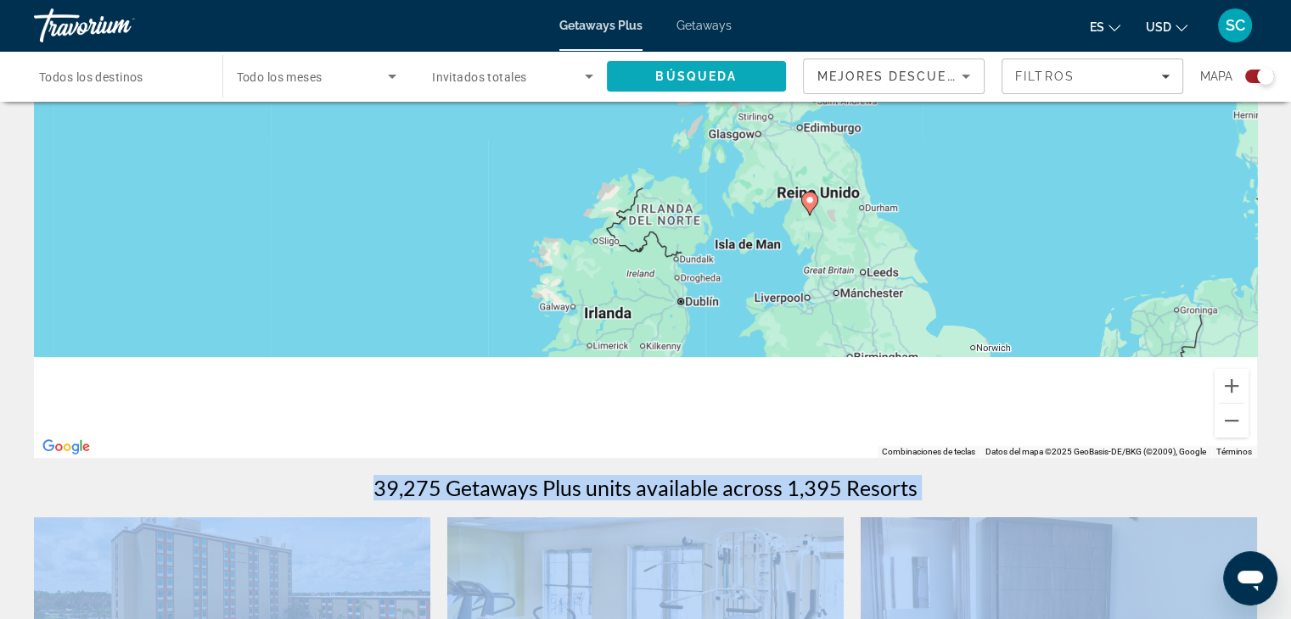
drag, startPoint x: 586, startPoint y: 345, endPoint x: 772, endPoint y: 90, distance: 315.9
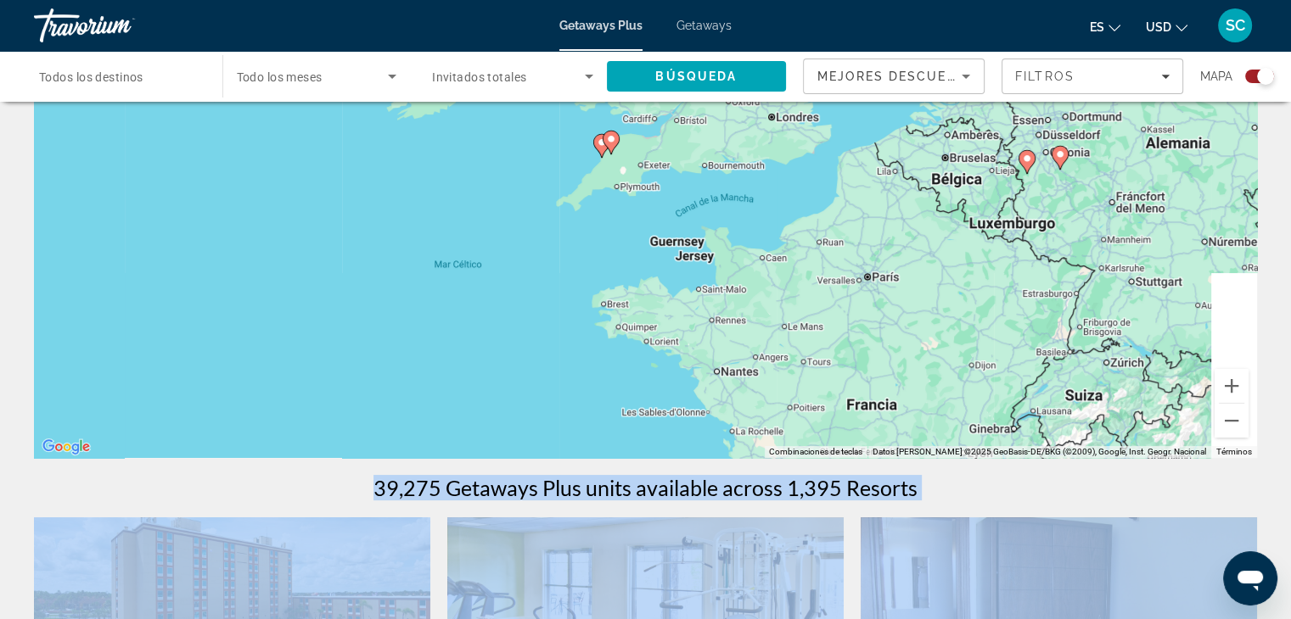
drag, startPoint x: 771, startPoint y: 357, endPoint x: 602, endPoint y: 100, distance: 308.1
click at [604, 104] on div "Para activar la función de arrastre con el teclado, pulsa Alt + Intro. Cuando h…" at bounding box center [645, 203] width 1223 height 509
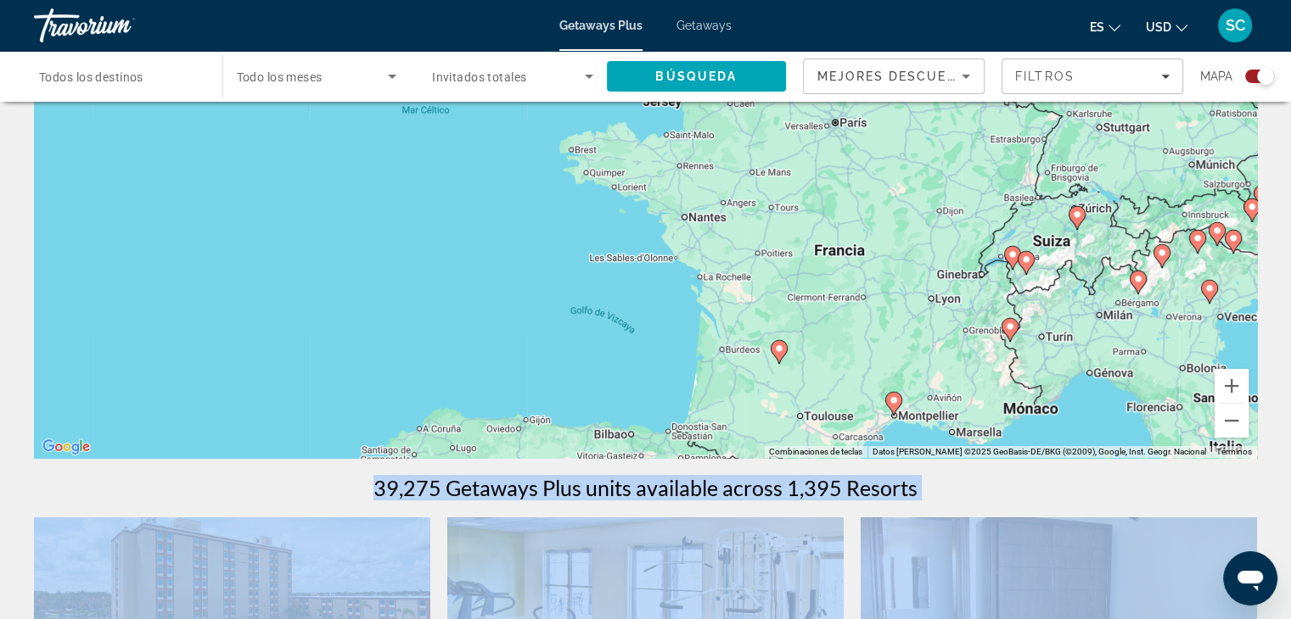
drag, startPoint x: 922, startPoint y: 295, endPoint x: 918, endPoint y: 76, distance: 219.8
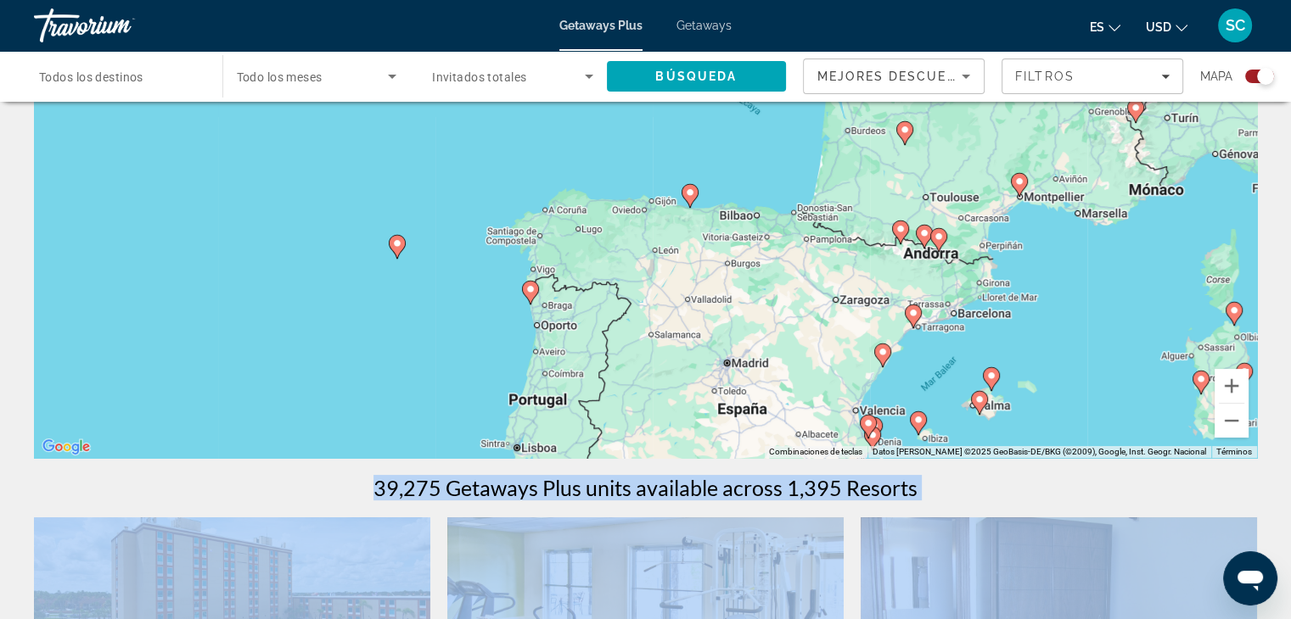
drag, startPoint x: 703, startPoint y: 314, endPoint x: 843, endPoint y: 251, distance: 154.2
click at [840, 244] on div "Para activar la función de arrastre con el teclado, pulsa Alt + Intro. Cuando h…" at bounding box center [645, 203] width 1223 height 509
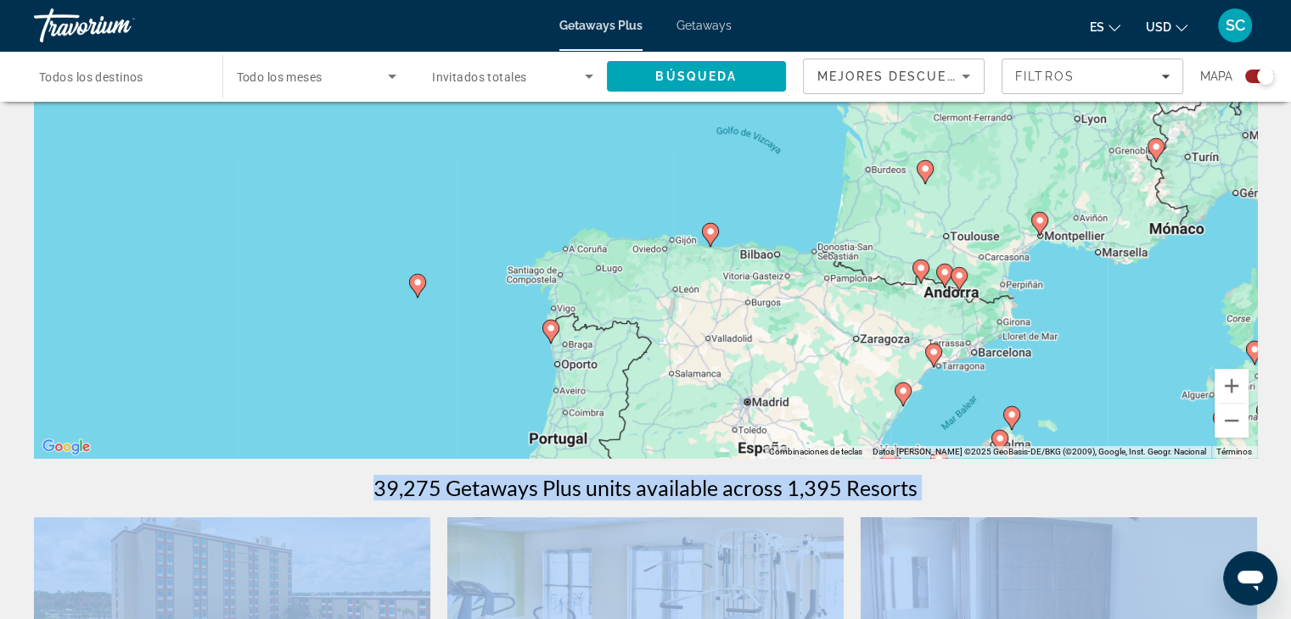
drag, startPoint x: 711, startPoint y: 229, endPoint x: 718, endPoint y: 242, distance: 14.4
click at [715, 229] on image "Main content" at bounding box center [710, 232] width 10 height 10
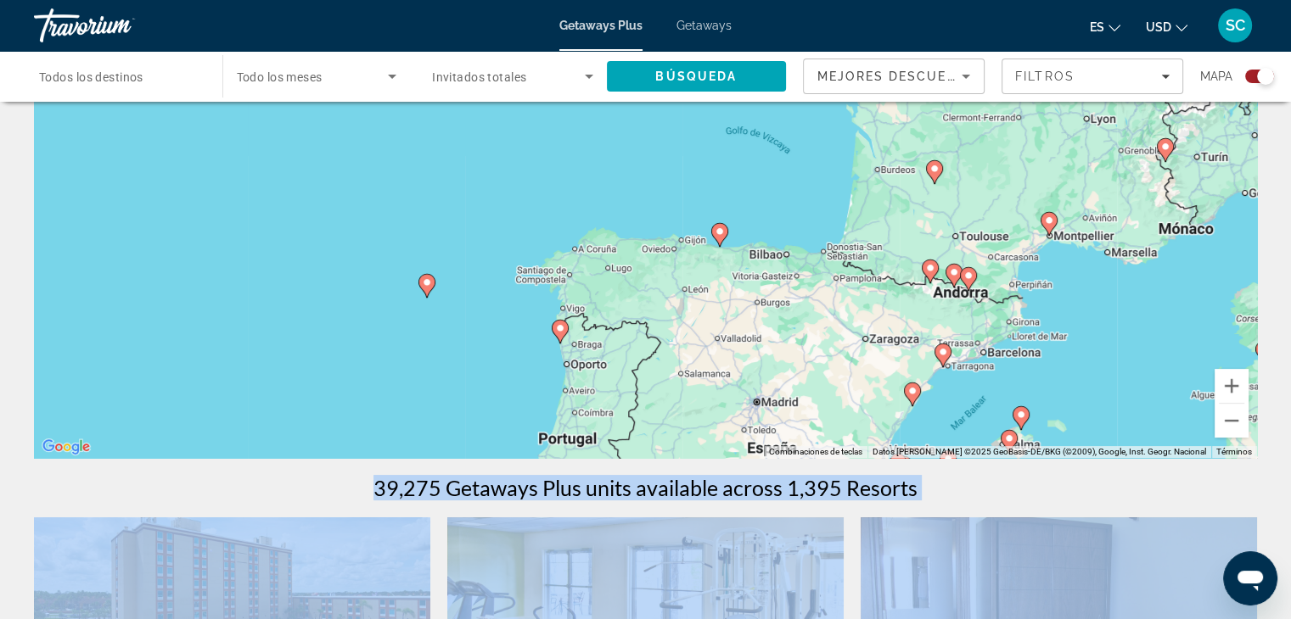
click at [718, 227] on image "Main content" at bounding box center [719, 232] width 10 height 10
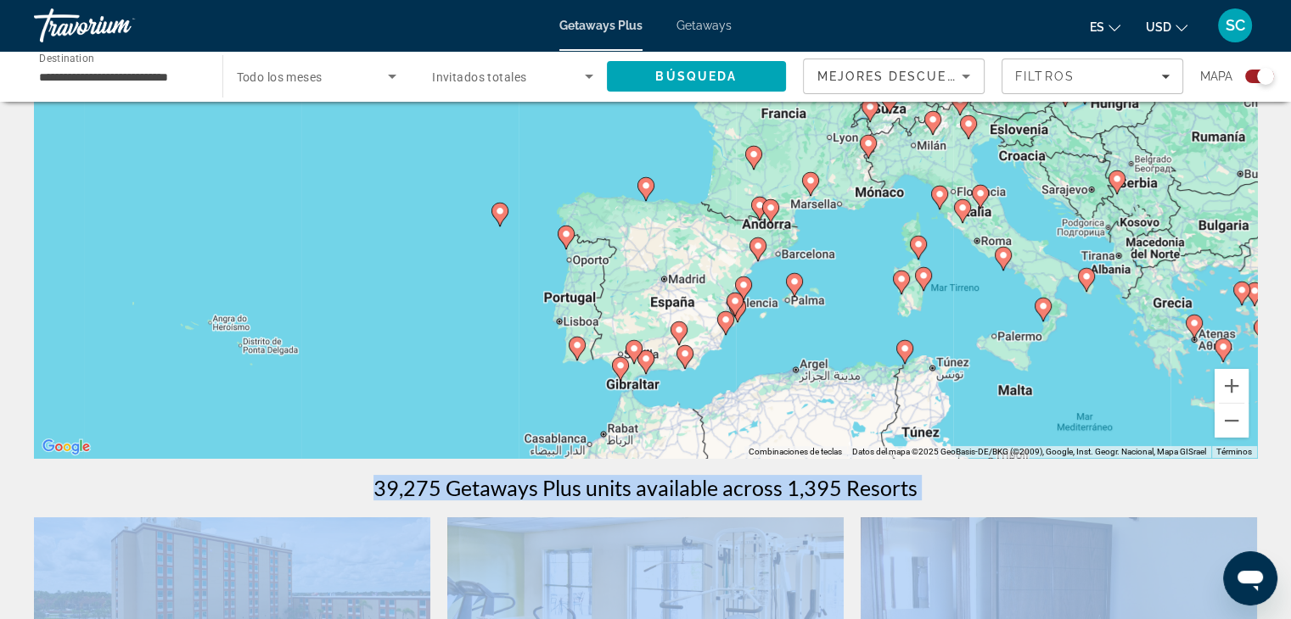
click at [642, 191] on icon "Main content" at bounding box center [644, 189] width 15 height 22
click at [642, 182] on image "Main content" at bounding box center [646, 184] width 10 height 10
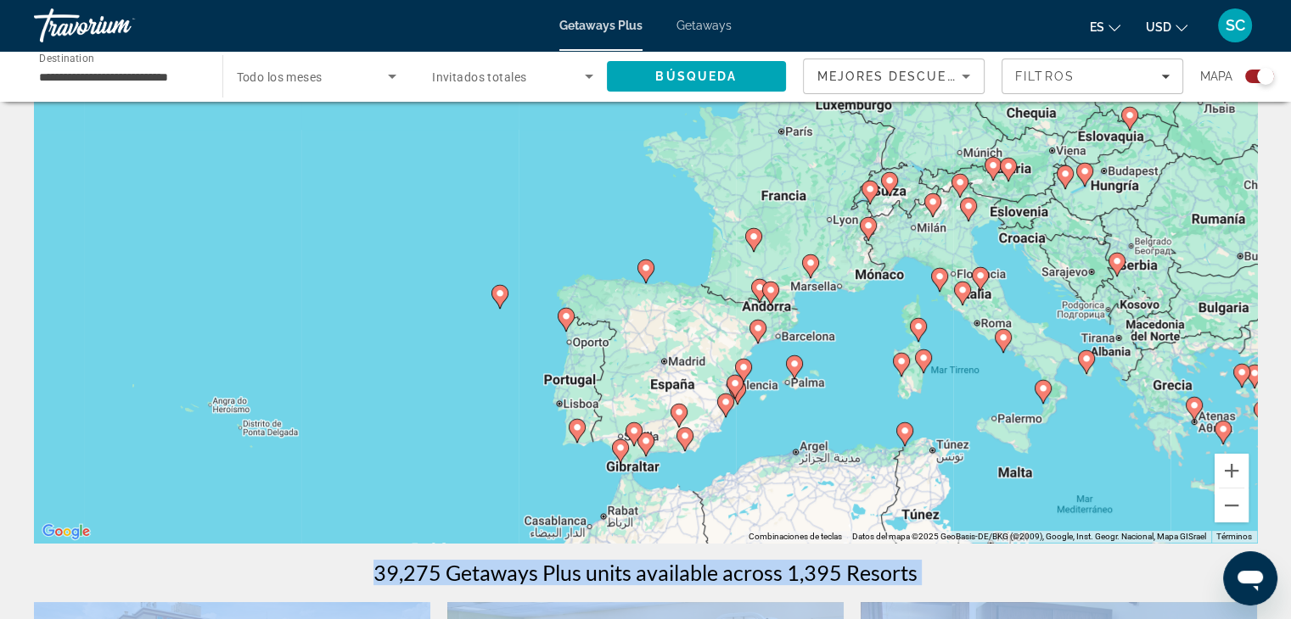
scroll to position [0, 0]
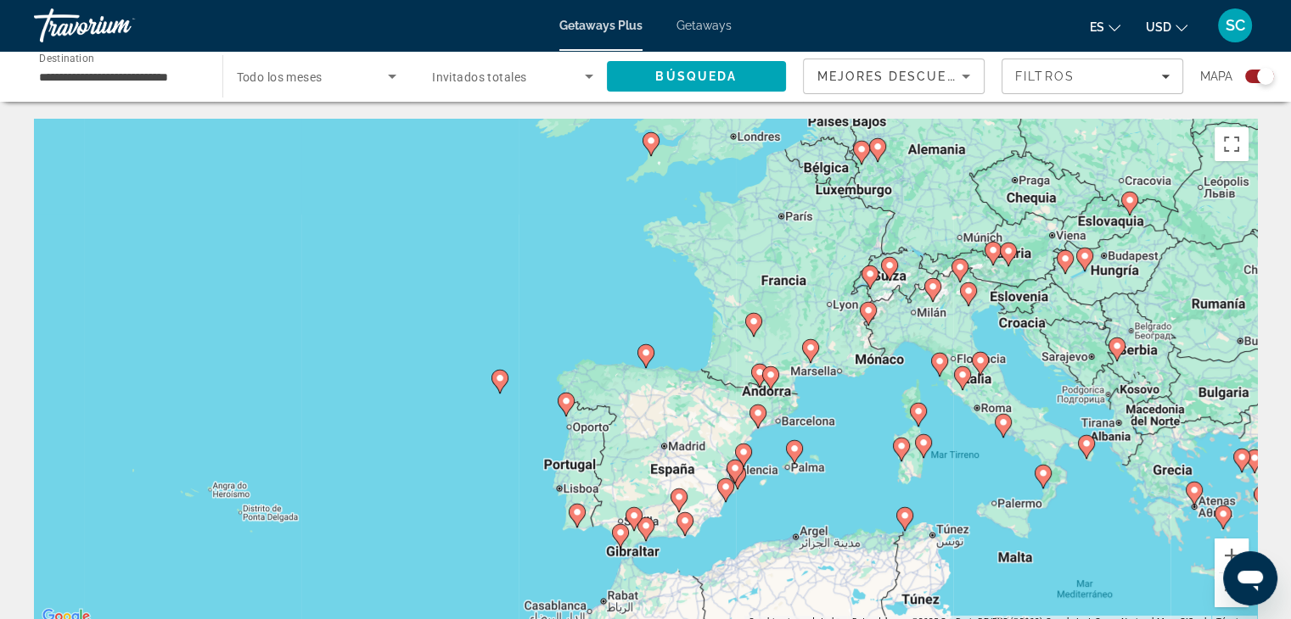
click at [644, 357] on image "Main content" at bounding box center [646, 353] width 10 height 10
type input "**********"
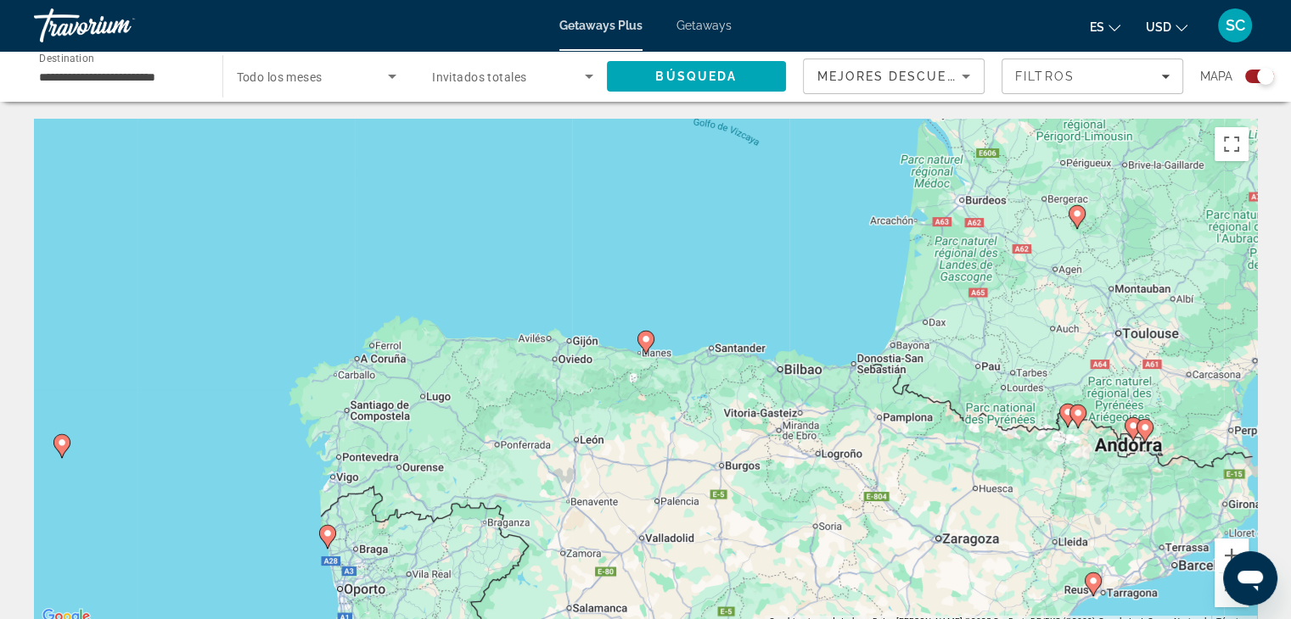
click at [646, 331] on g "Main content" at bounding box center [645, 343] width 17 height 24
click at [647, 340] on image "Main content" at bounding box center [646, 338] width 10 height 10
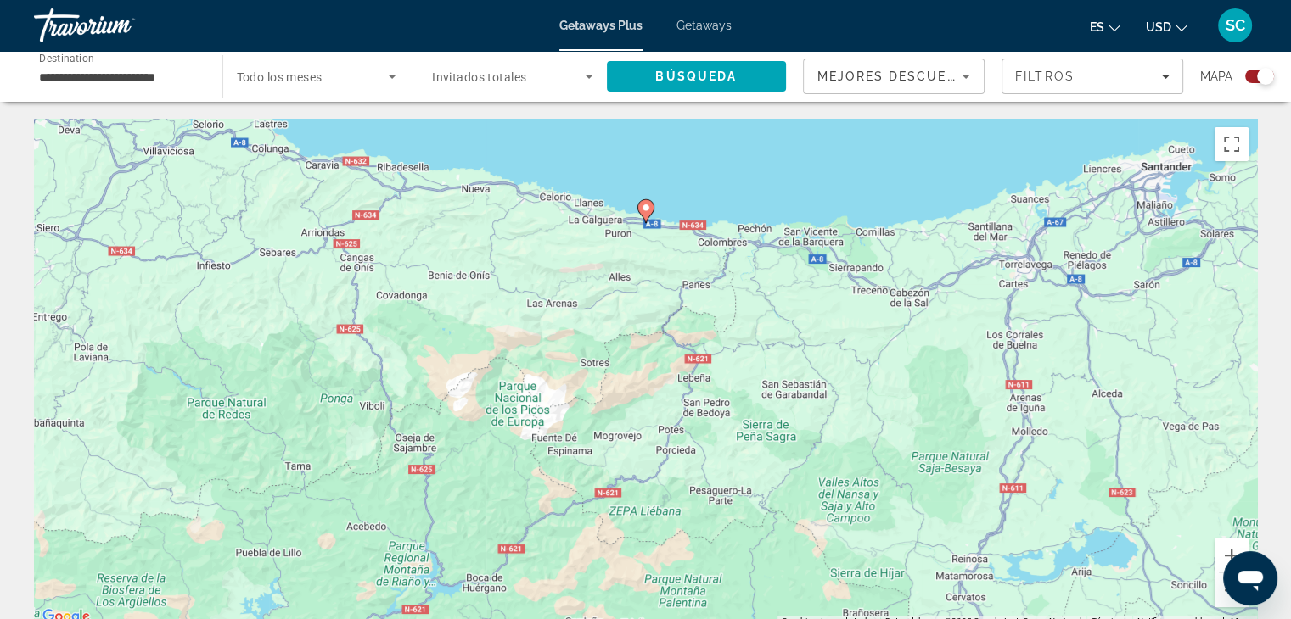
click at [651, 211] on icon "Main content" at bounding box center [644, 211] width 15 height 22
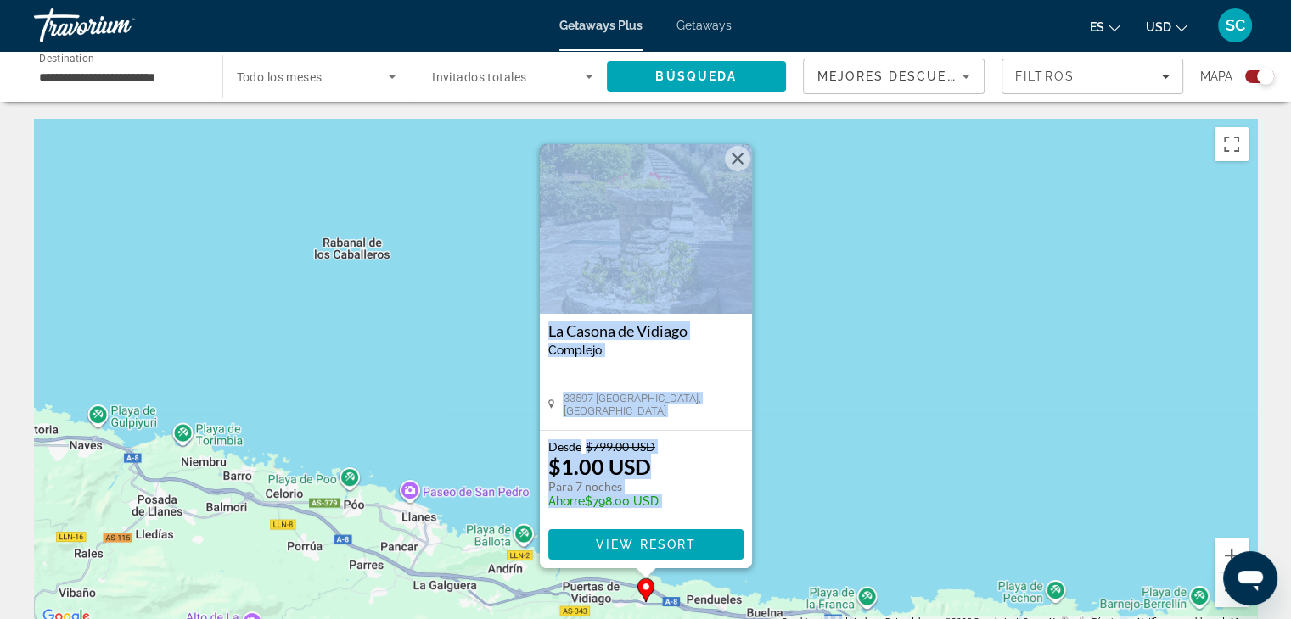
drag, startPoint x: 1002, startPoint y: 466, endPoint x: 989, endPoint y: 455, distance: 16.8
click at [992, 456] on div "Para activar la función de arrastre con el teclado, pulsa Alt + Intro. Cuando h…" at bounding box center [645, 373] width 1223 height 509
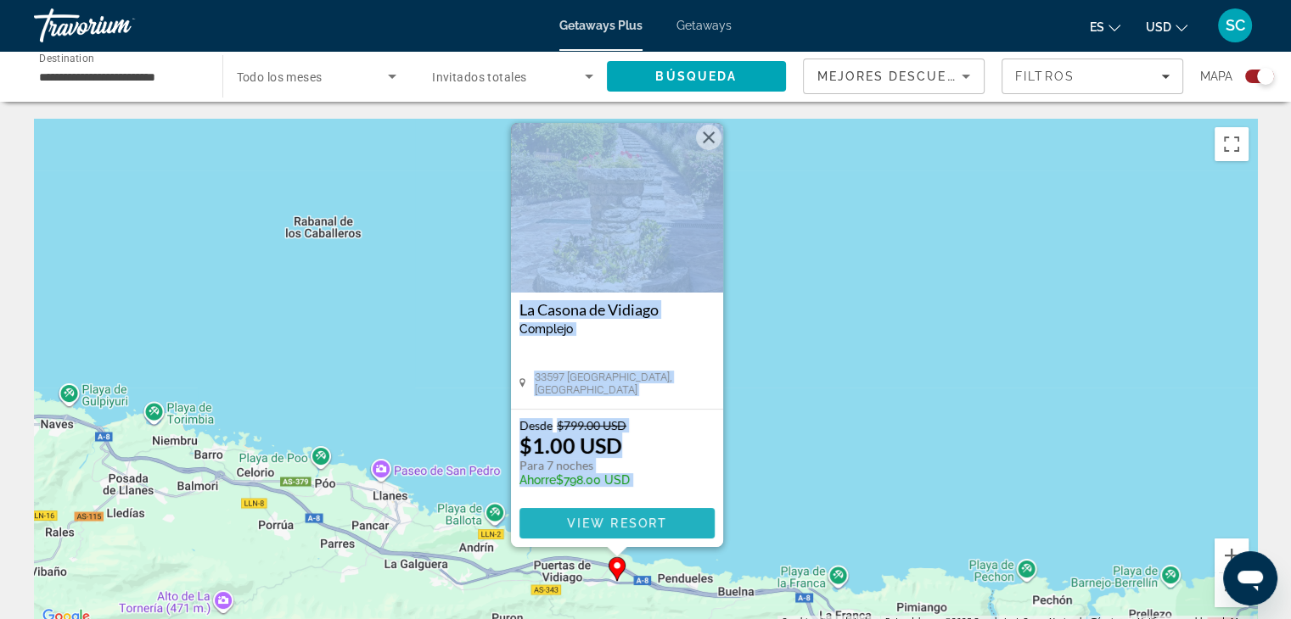
click at [613, 512] on span "Main content" at bounding box center [616, 523] width 195 height 41
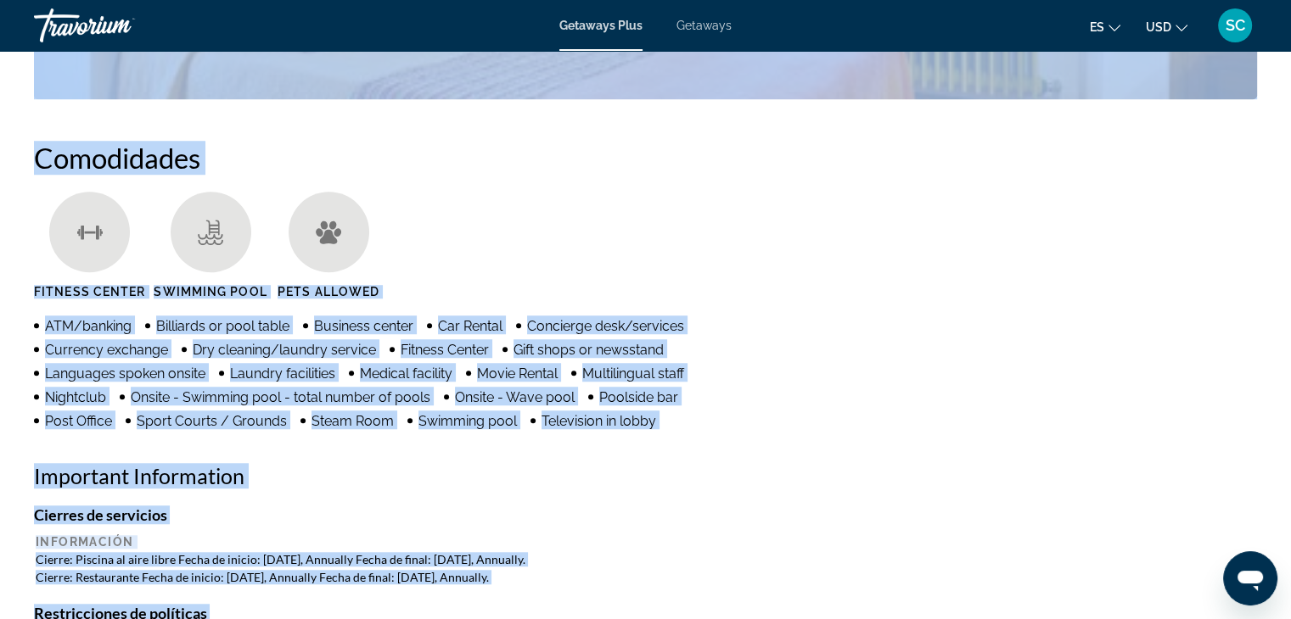
scroll to position [1273, 0]
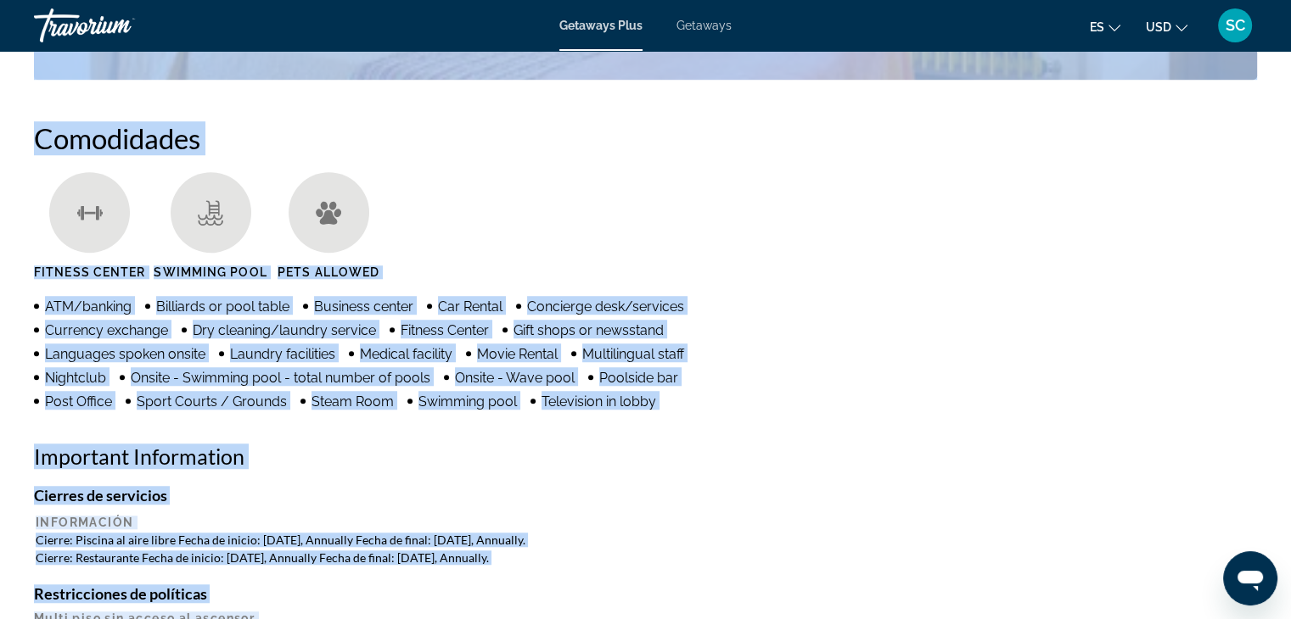
click at [1042, 515] on th "Información" at bounding box center [645, 522] width 1219 height 15
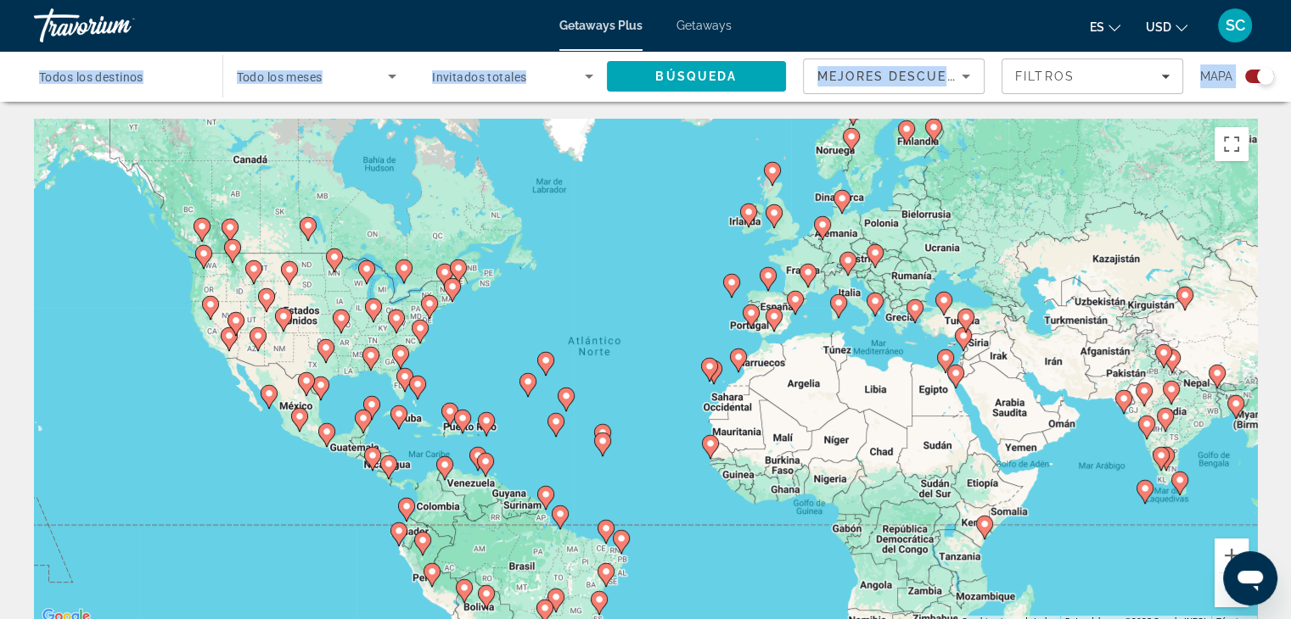
click at [766, 275] on image "Main content" at bounding box center [768, 276] width 10 height 10
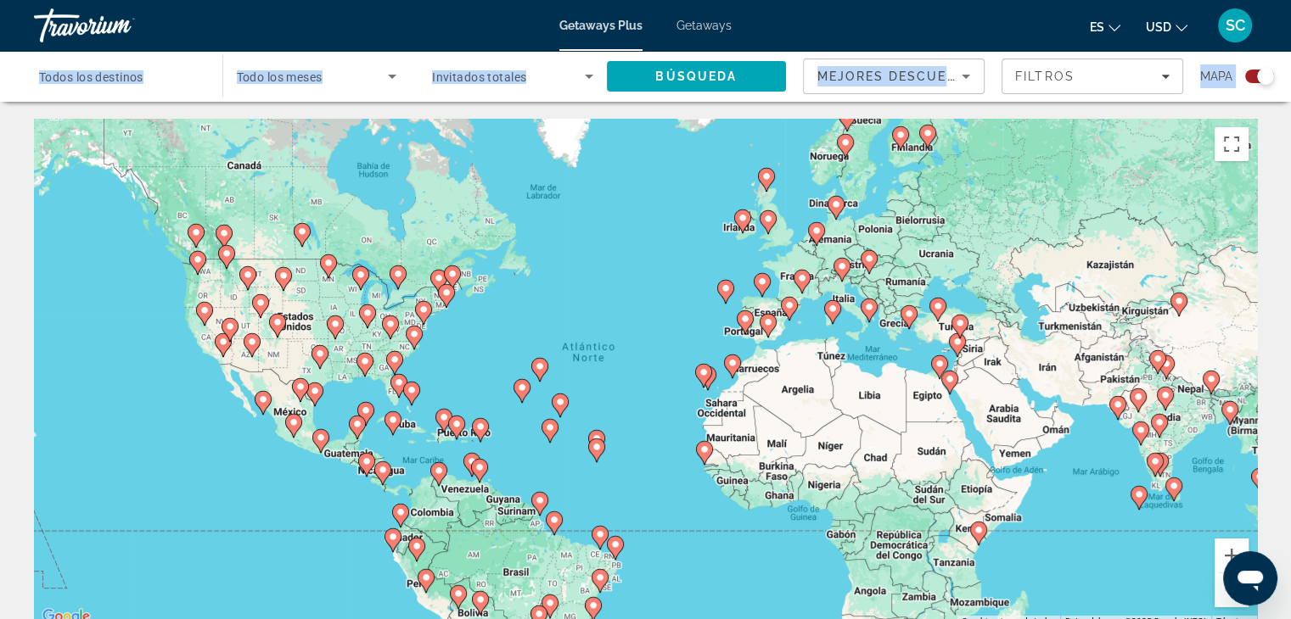
click at [594, 161] on div "Para activar la función de arrastre con el teclado, pulsa Alt + Intro. Cuando h…" at bounding box center [645, 373] width 1223 height 509
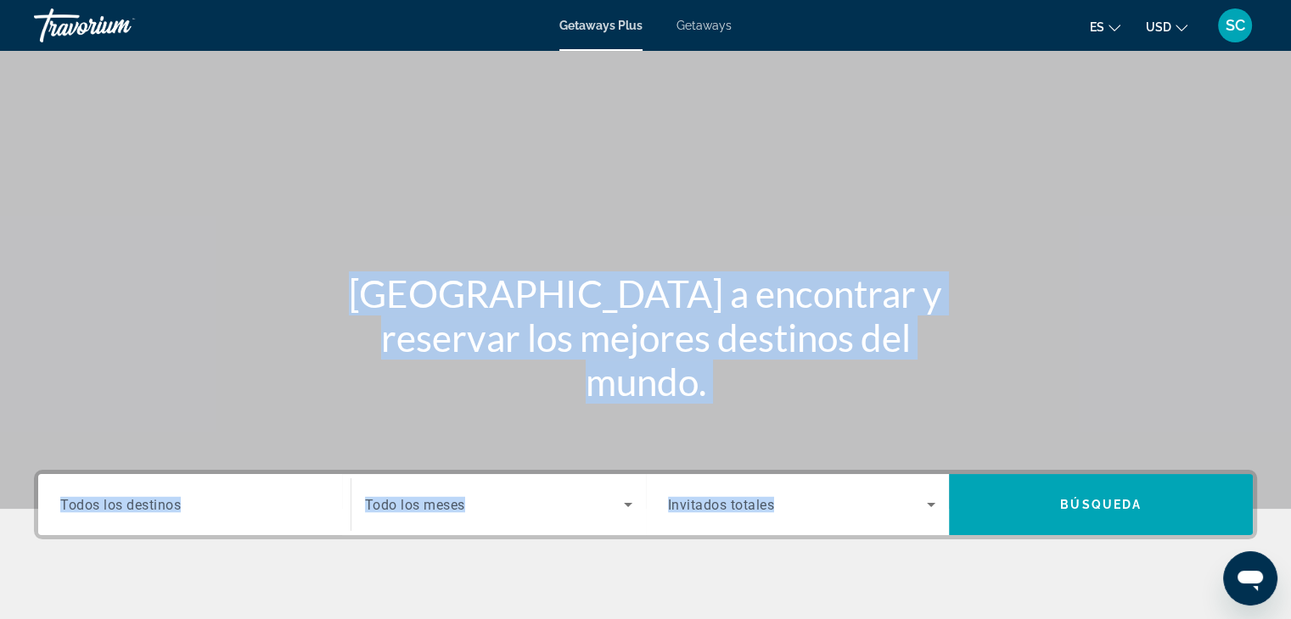
click at [183, 277] on div "[GEOGRAPHIC_DATA] a encontrar y reservar los mejores destinos del mundo." at bounding box center [645, 338] width 1291 height 132
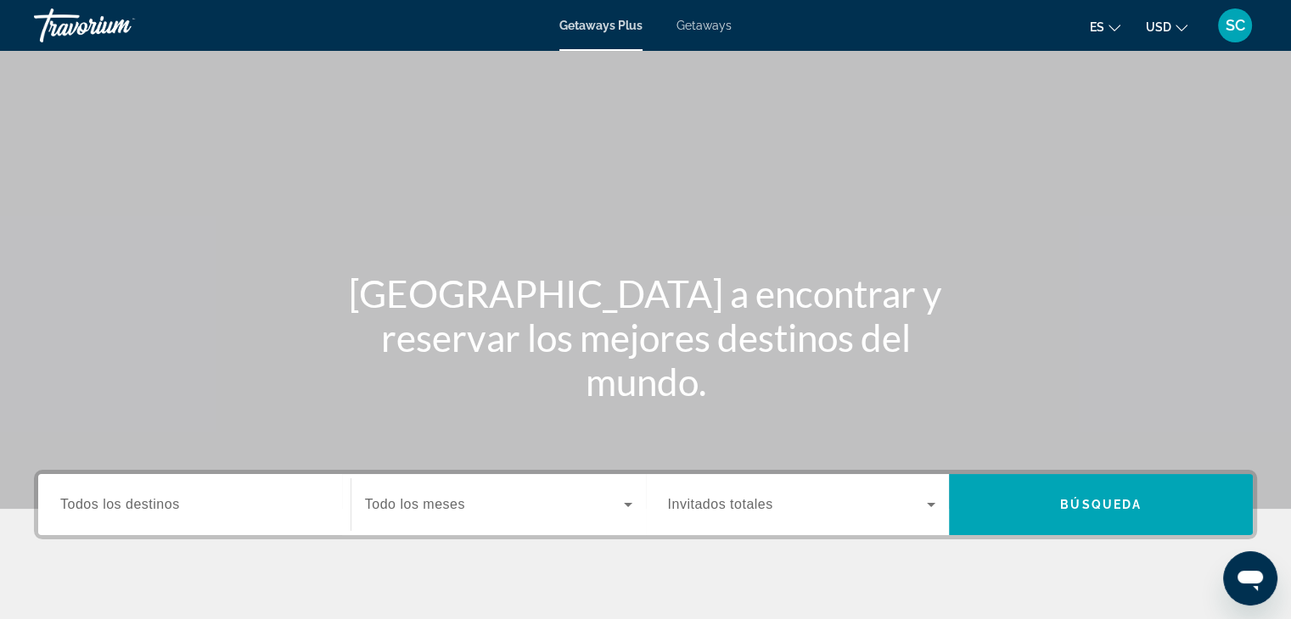
click at [1113, 503] on span "Búsqueda" at bounding box center [1100, 505] width 81 height 14
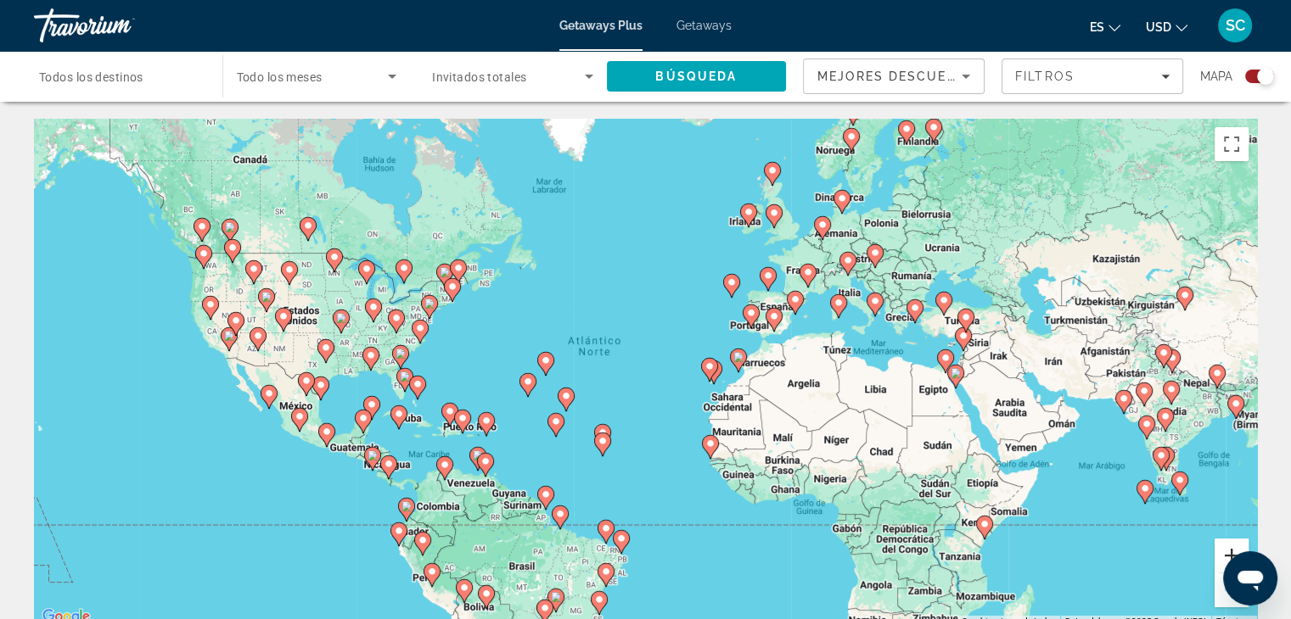
click at [1225, 546] on button "Ampliar" at bounding box center [1231, 556] width 34 height 34
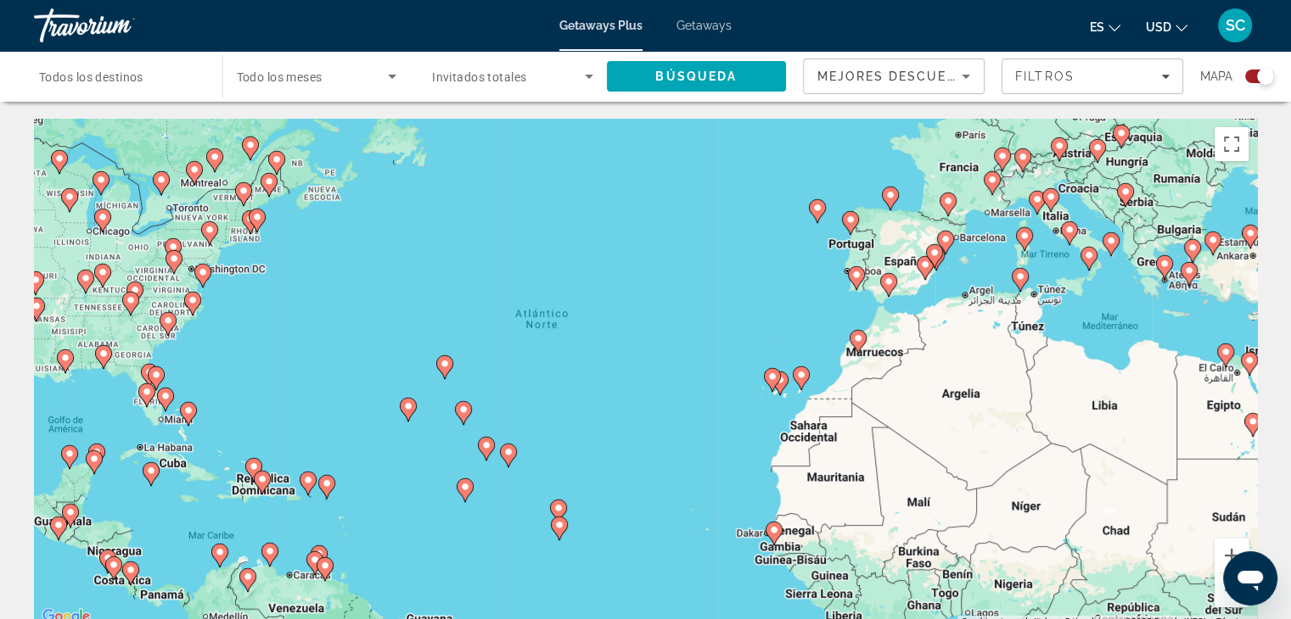
click at [888, 191] on image "Main content" at bounding box center [890, 195] width 10 height 10
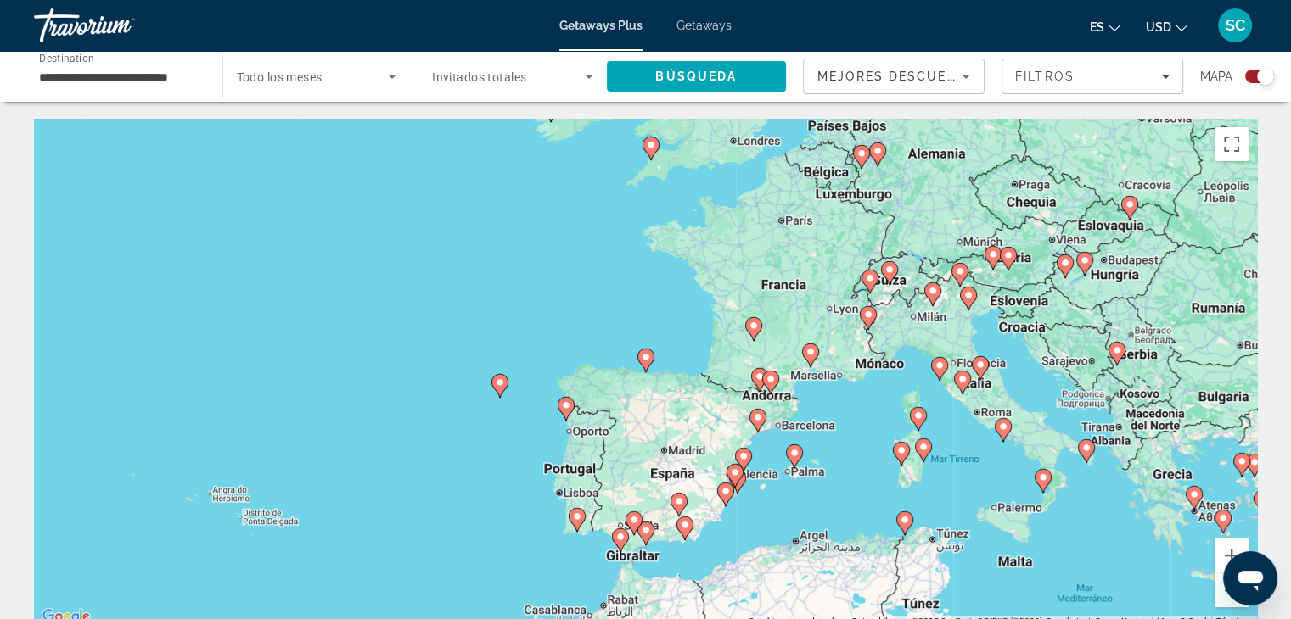
click at [645, 355] on image "Main content" at bounding box center [646, 357] width 10 height 10
type input "**********"
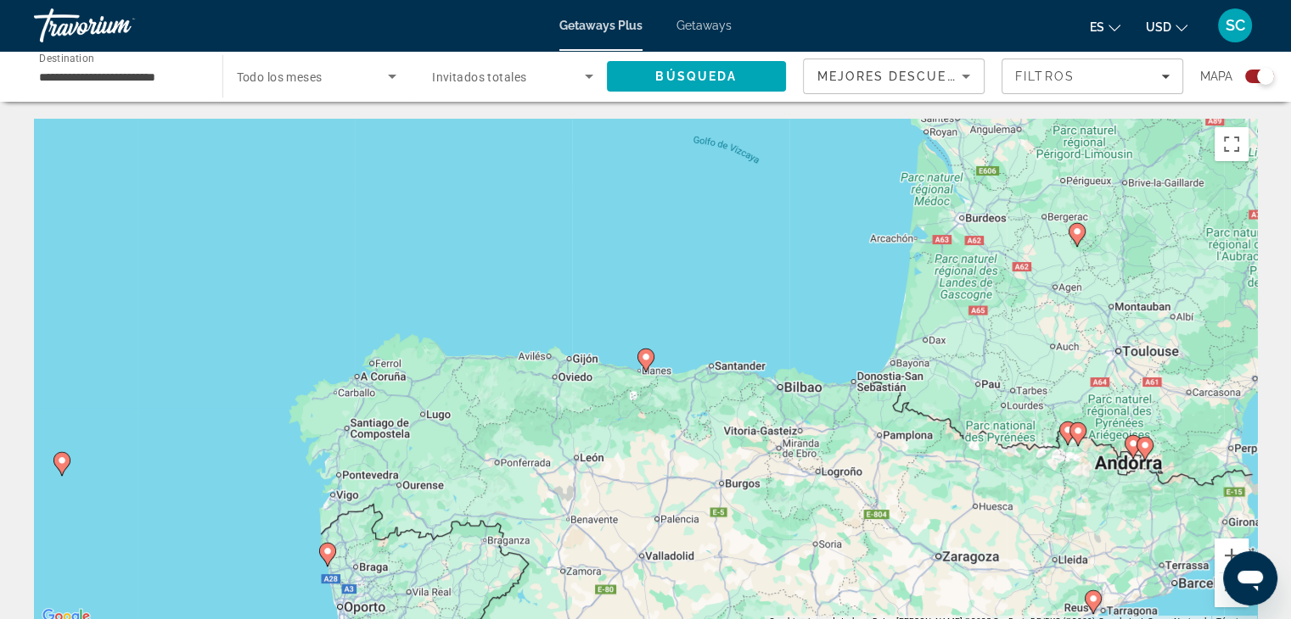
click at [649, 361] on image "Main content" at bounding box center [646, 357] width 10 height 10
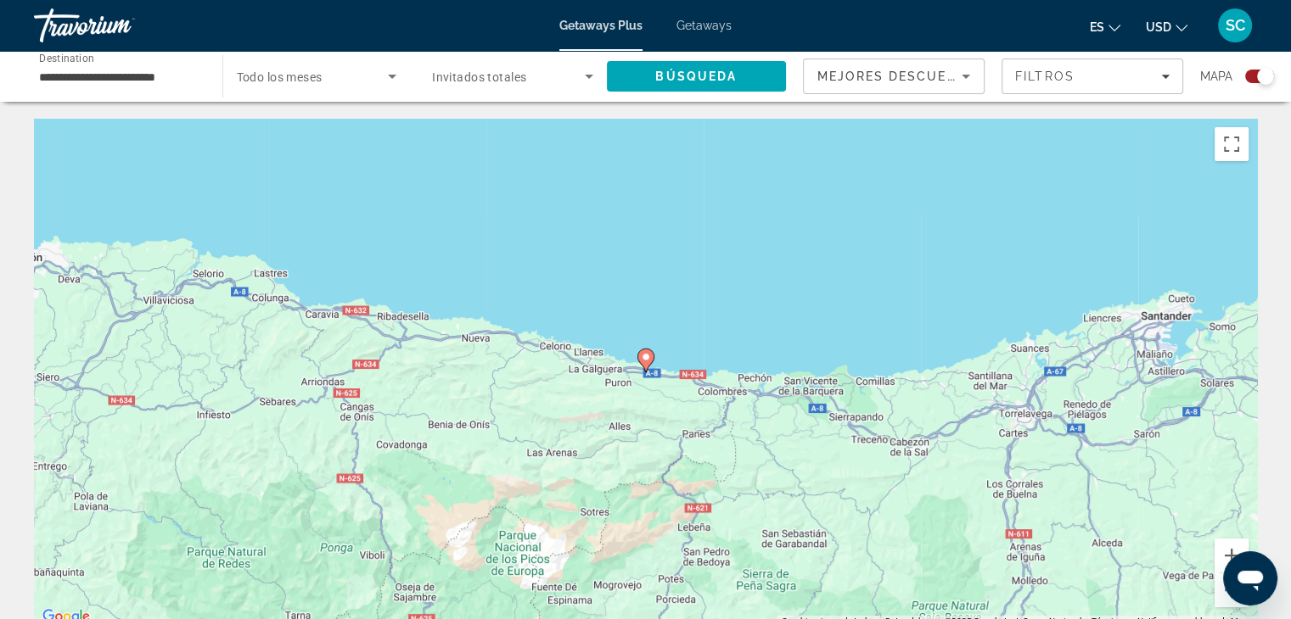
click at [647, 361] on image "Main content" at bounding box center [646, 357] width 10 height 10
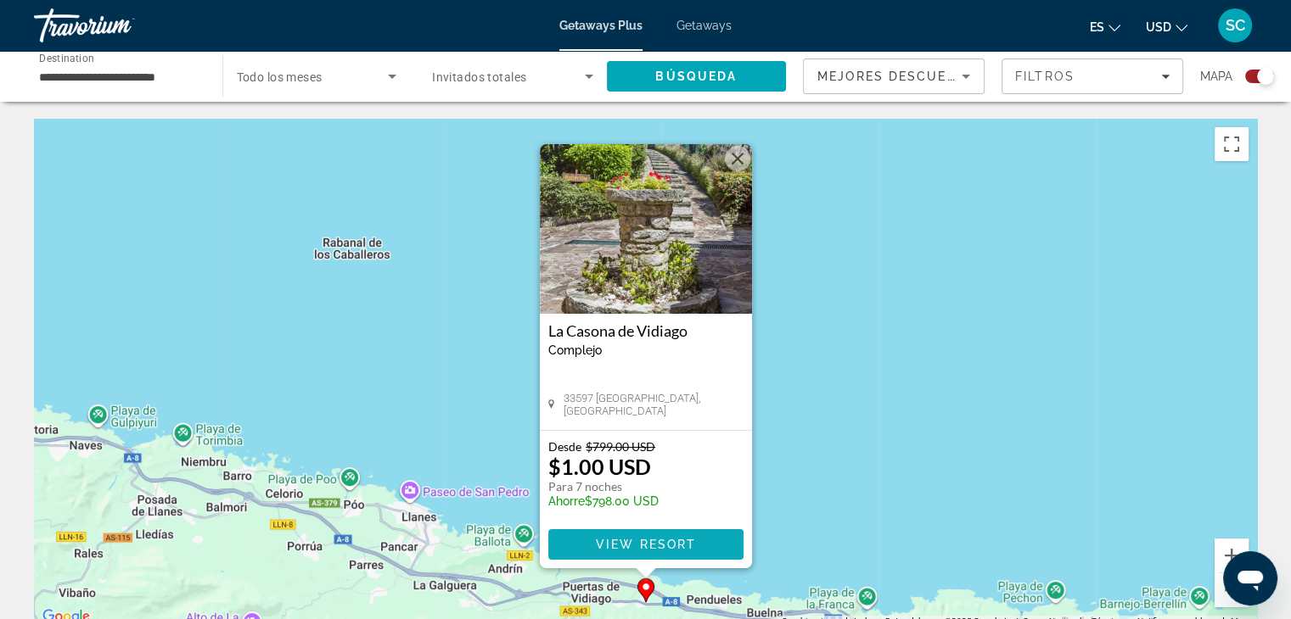
click at [638, 539] on span "View Resort" at bounding box center [645, 545] width 100 height 14
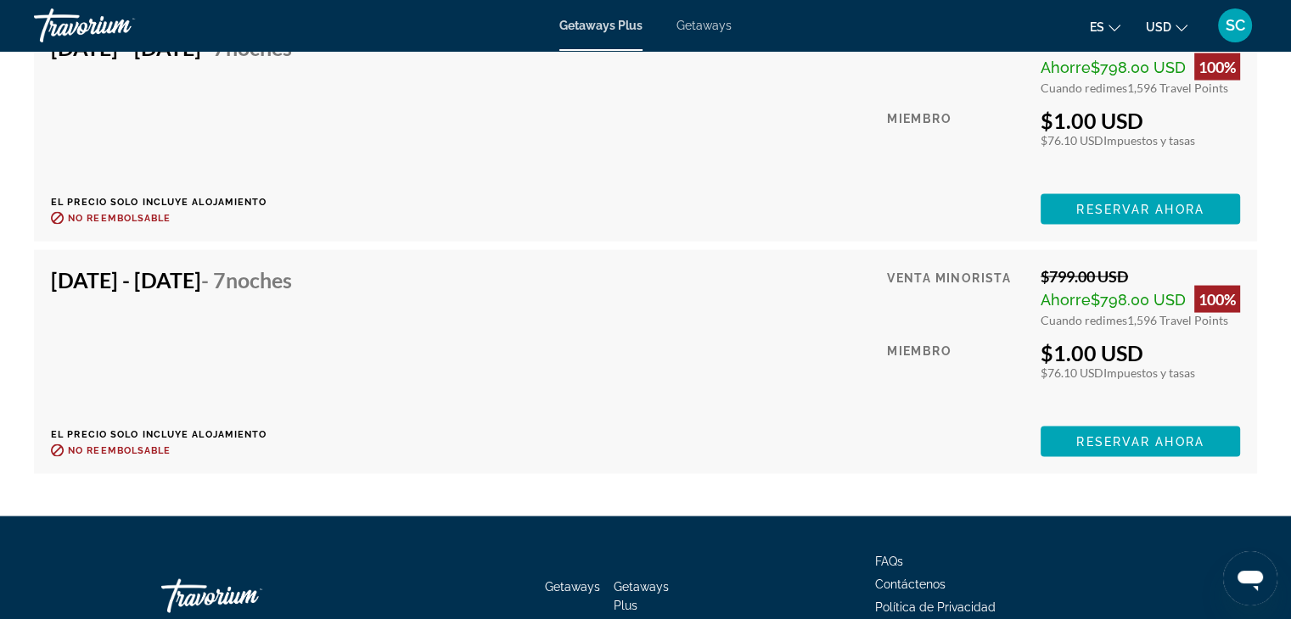
scroll to position [3309, 0]
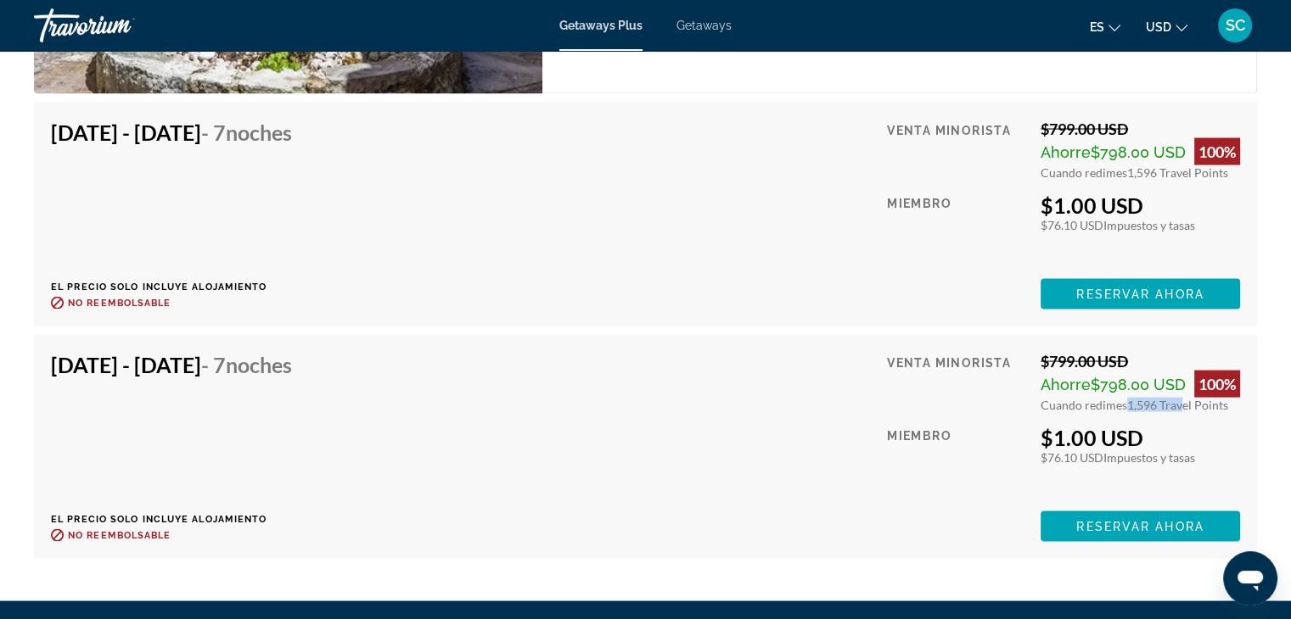
drag, startPoint x: 1122, startPoint y: 389, endPoint x: 1174, endPoint y: 390, distance: 51.8
click at [1174, 398] on div "Cuando redimes 1,596 Travel Points" at bounding box center [1139, 405] width 199 height 14
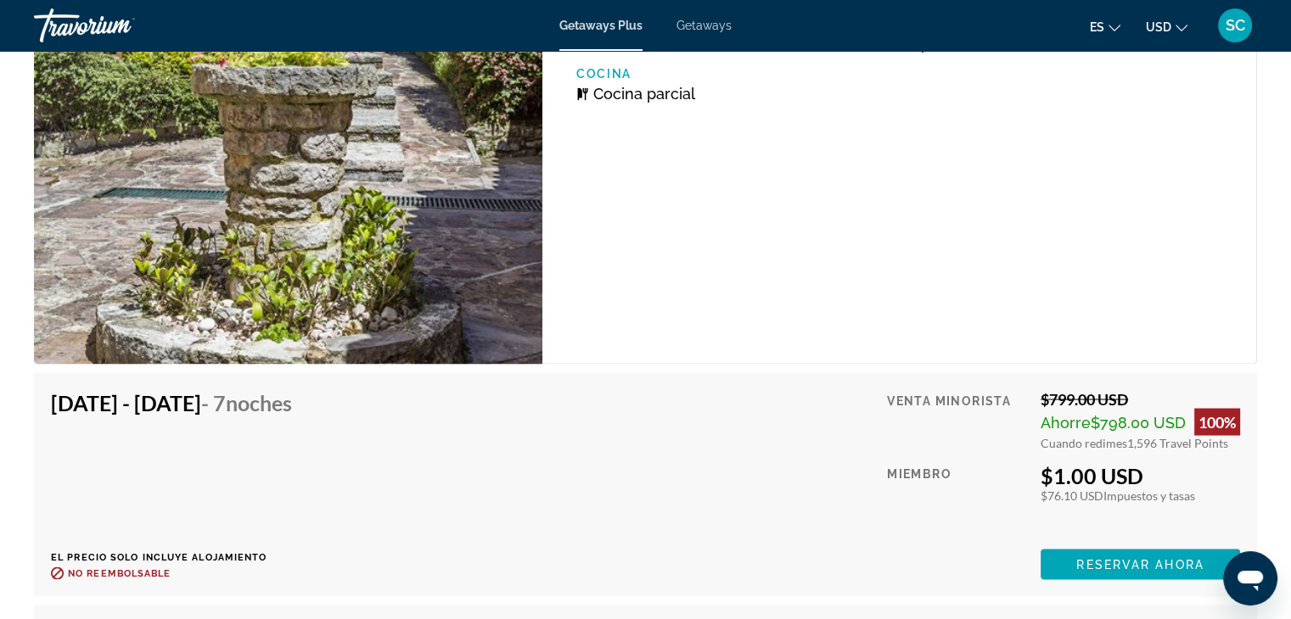
scroll to position [3055, 0]
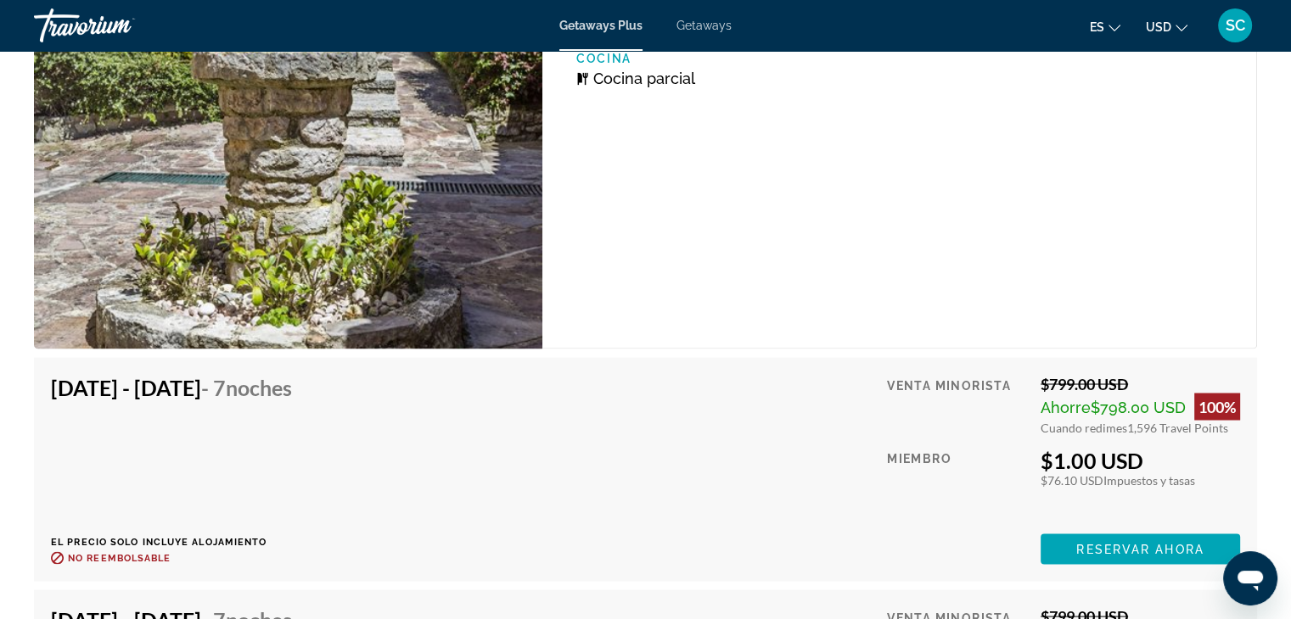
click at [1251, 25] on div "SC" at bounding box center [1235, 25] width 34 height 34
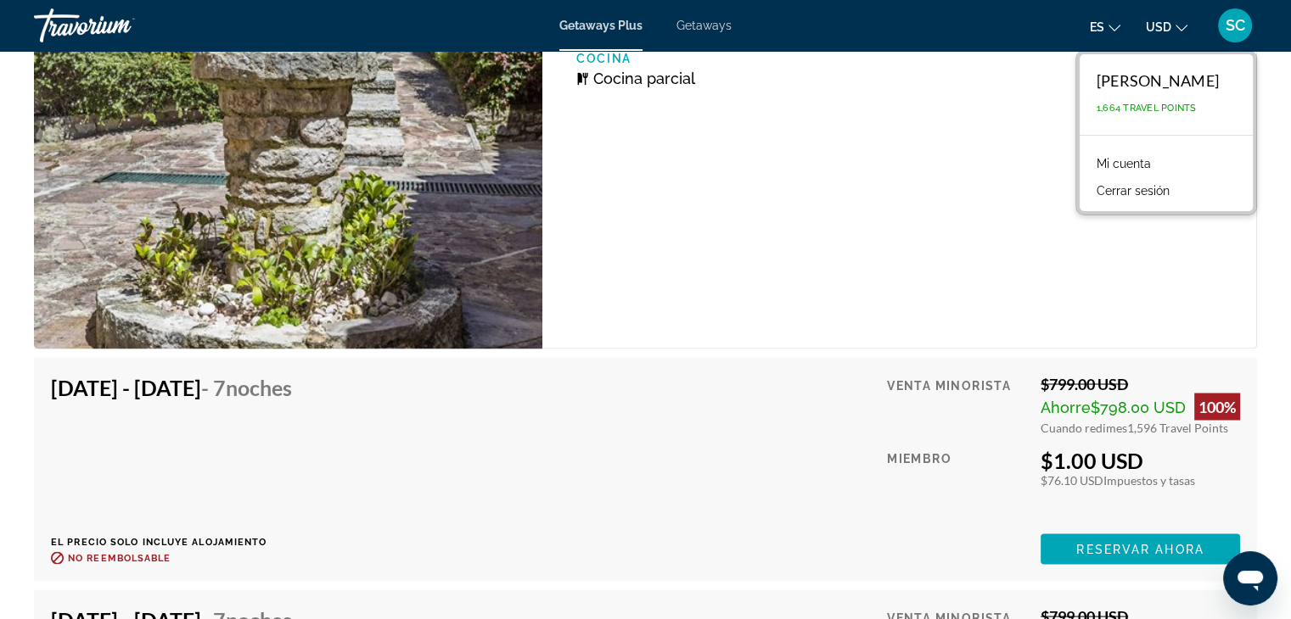
drag, startPoint x: 888, startPoint y: 211, endPoint x: 896, endPoint y: 210, distance: 8.5
click at [895, 210] on div "Unidad de 1 dormitorio (Partial Kitchen) Habitaciones 1 Máxima ocupacion 4 Coci…" at bounding box center [899, 145] width 714 height 406
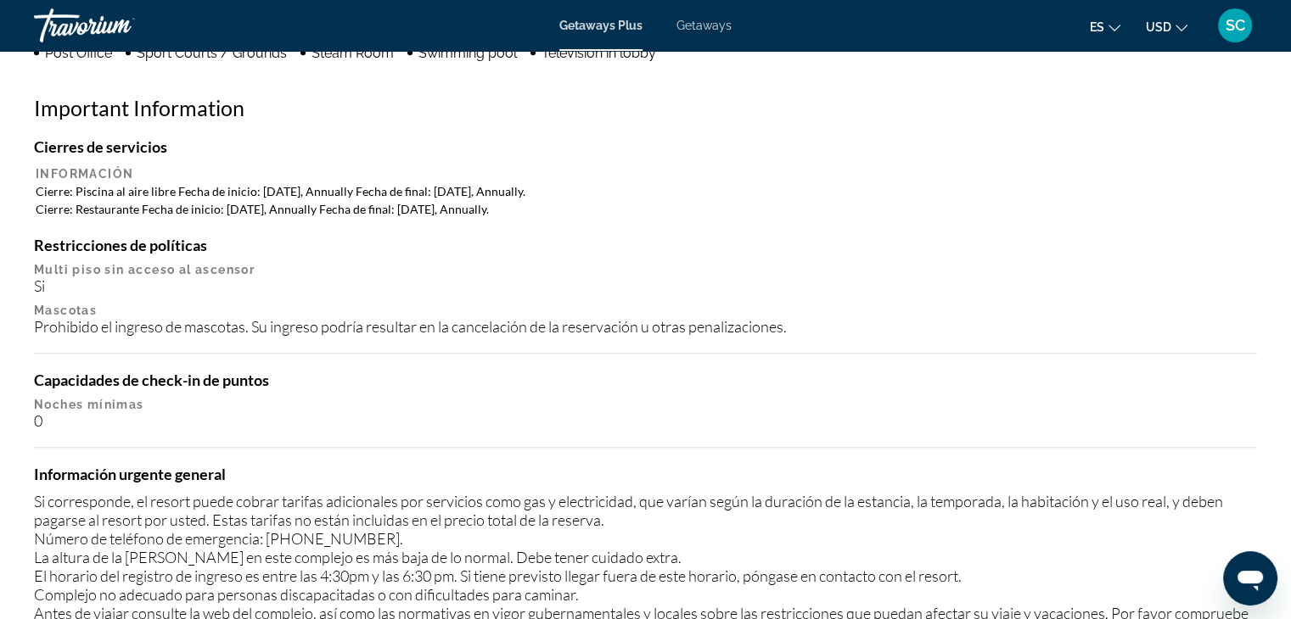
scroll to position [1617, 0]
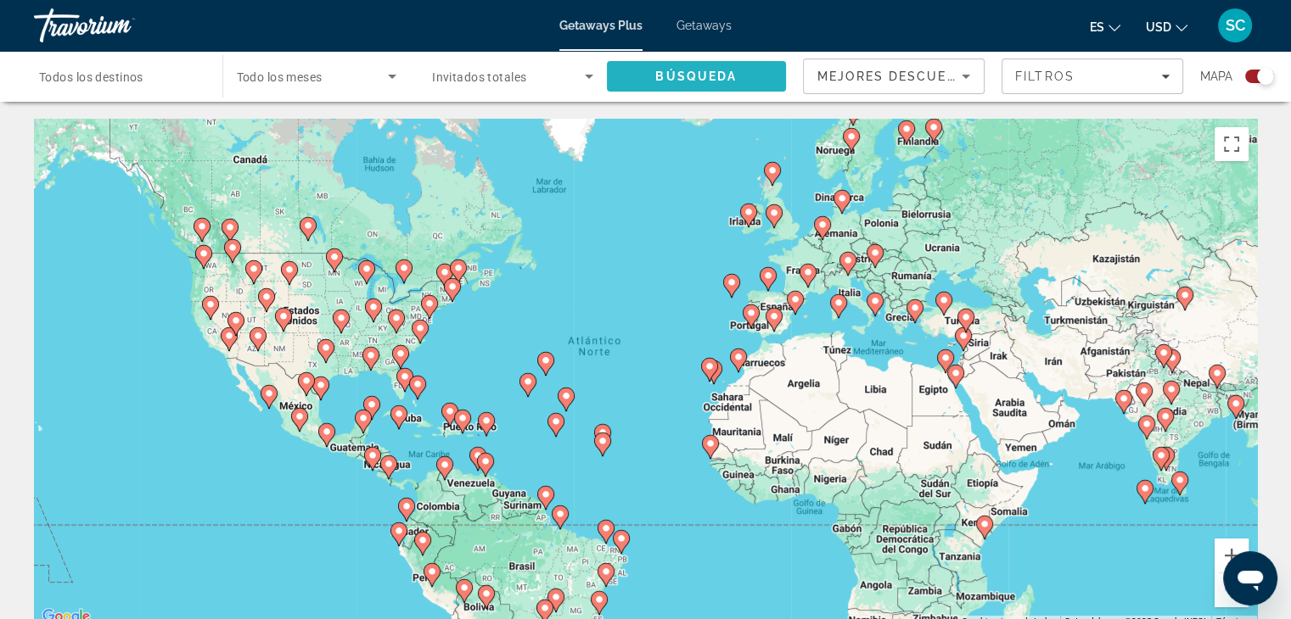
click at [689, 73] on span "Búsqueda" at bounding box center [695, 77] width 81 height 14
click at [397, 72] on icon "Search widget" at bounding box center [392, 76] width 20 height 20
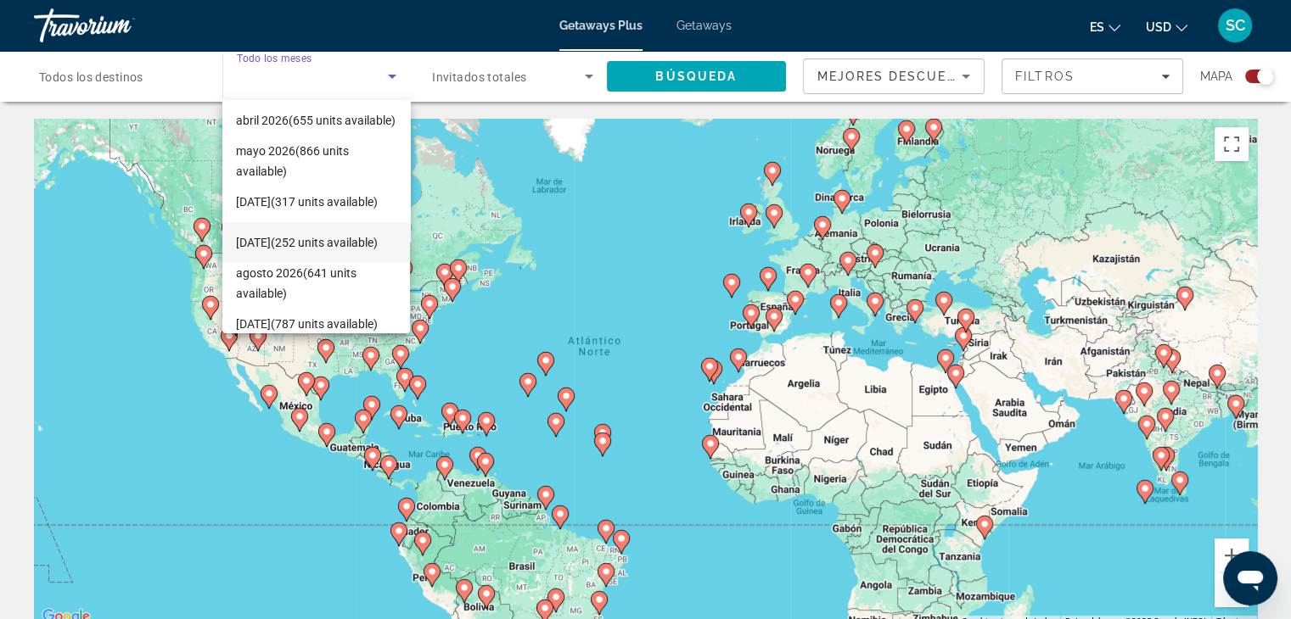
scroll to position [309, 0]
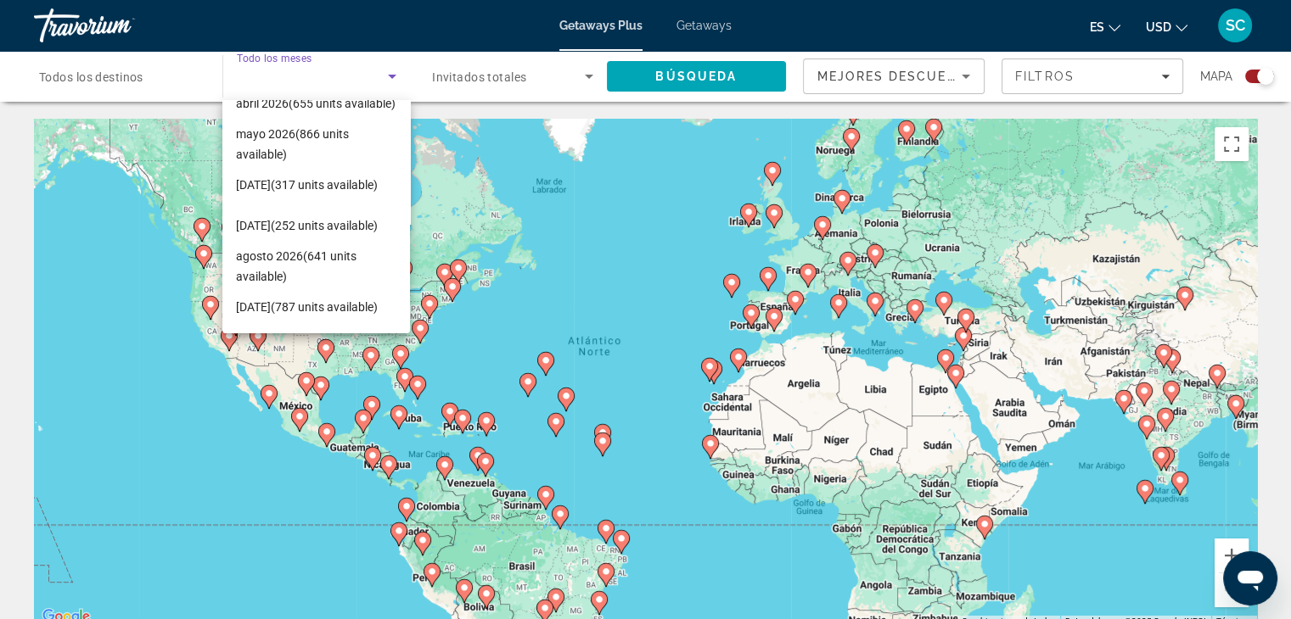
click at [586, 76] on div at bounding box center [645, 309] width 1291 height 619
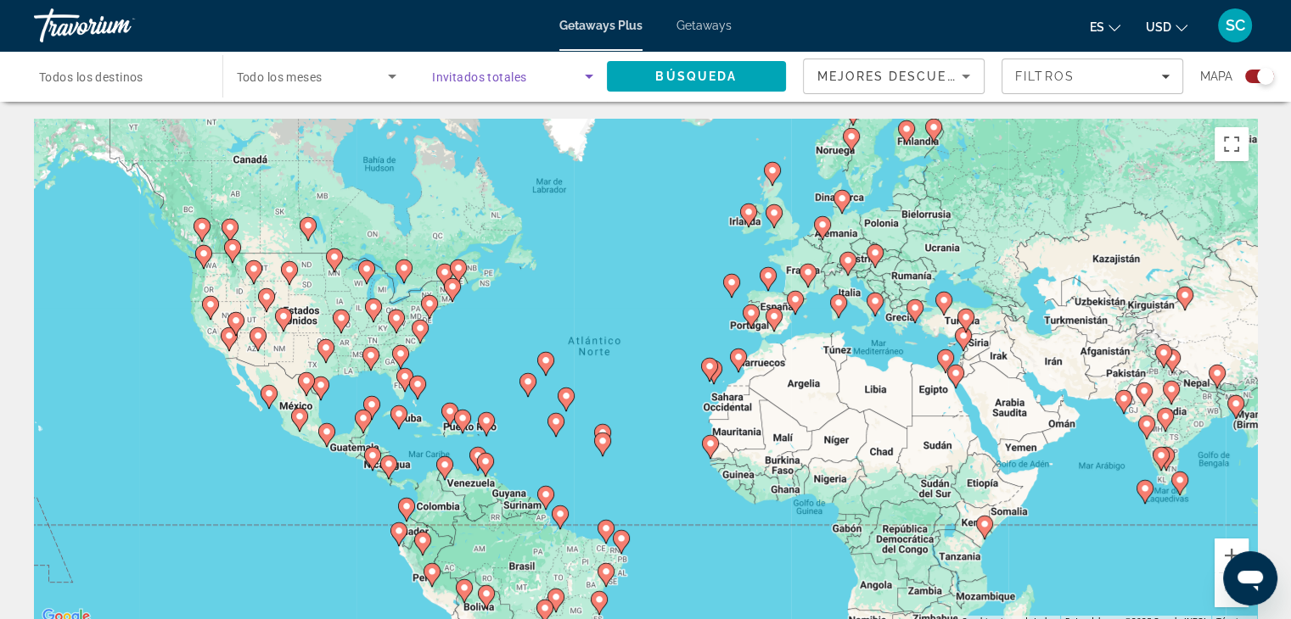
click at [584, 76] on icon "Search widget" at bounding box center [589, 76] width 20 height 20
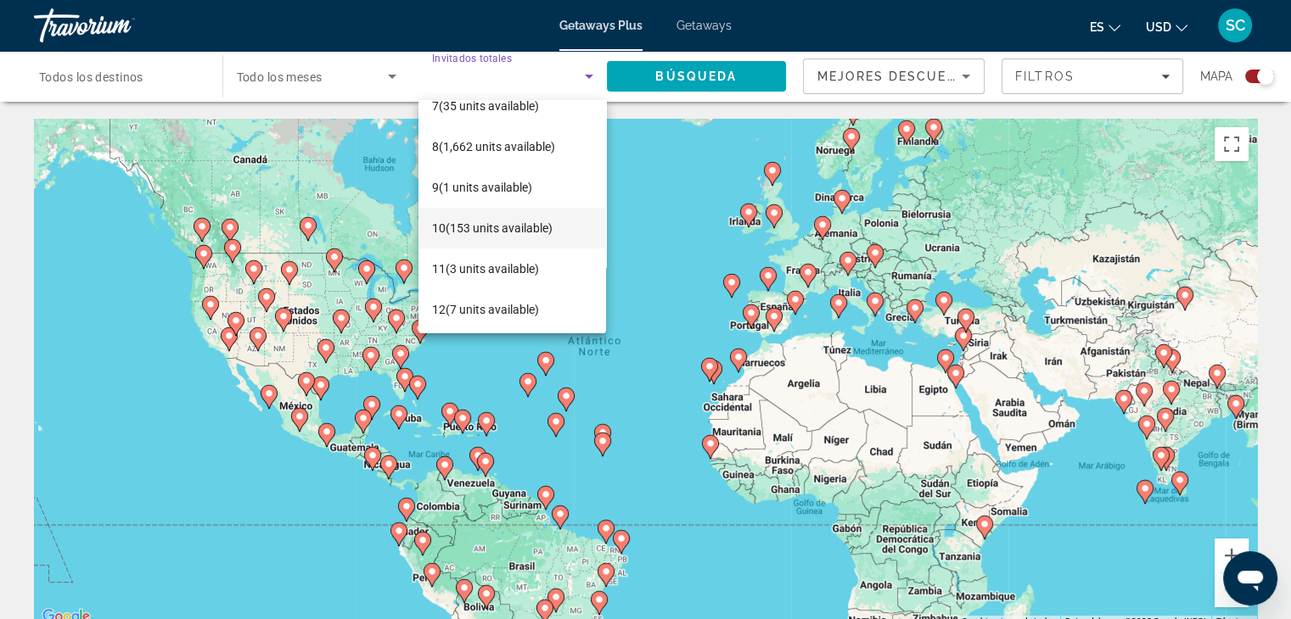
scroll to position [268, 0]
click at [488, 306] on span "12 (7 units available)" at bounding box center [485, 307] width 107 height 20
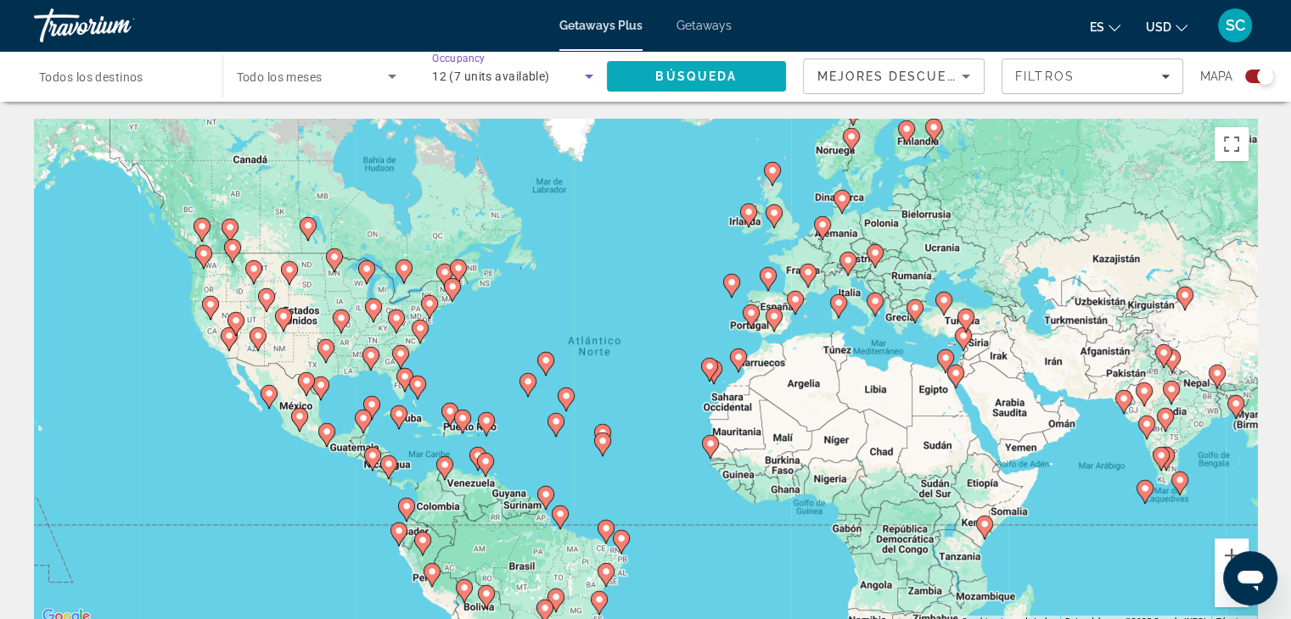
click at [671, 72] on span "Búsqueda" at bounding box center [695, 77] width 81 height 14
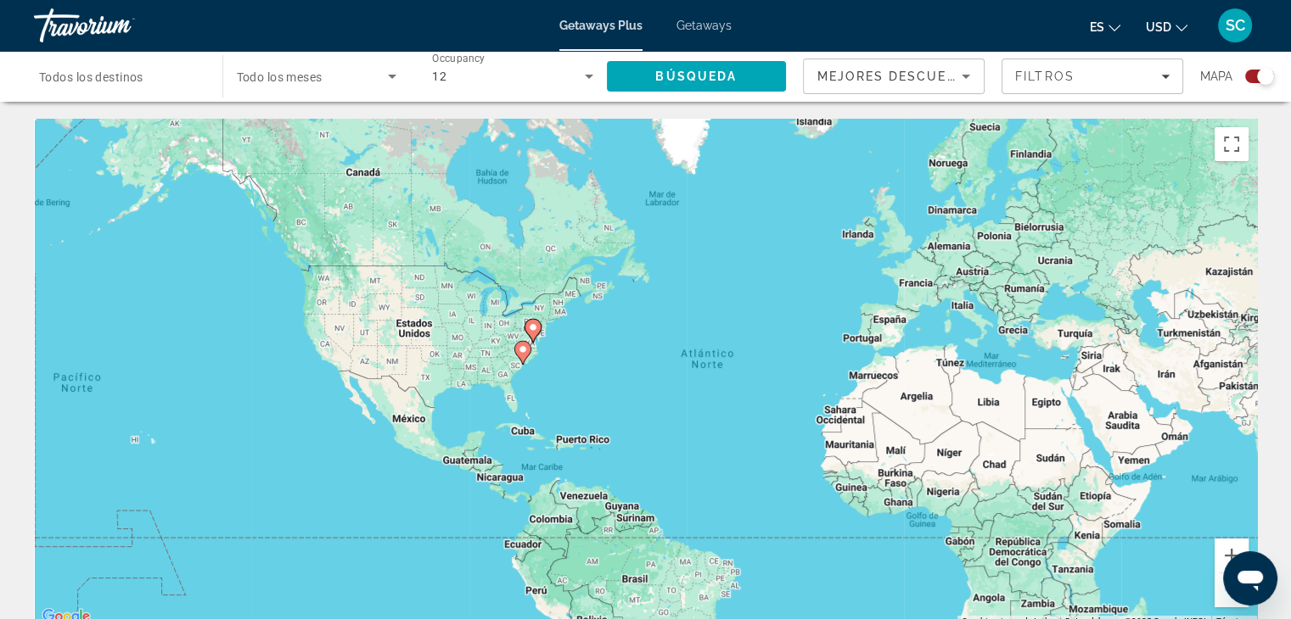
drag, startPoint x: 550, startPoint y: 333, endPoint x: 664, endPoint y: 344, distance: 114.2
click at [664, 344] on div "Para activar la función de arrastre con el teclado, pulsa Alt + Intro. Cuando h…" at bounding box center [645, 373] width 1223 height 509
click at [1226, 547] on button "Ampliar" at bounding box center [1231, 556] width 34 height 34
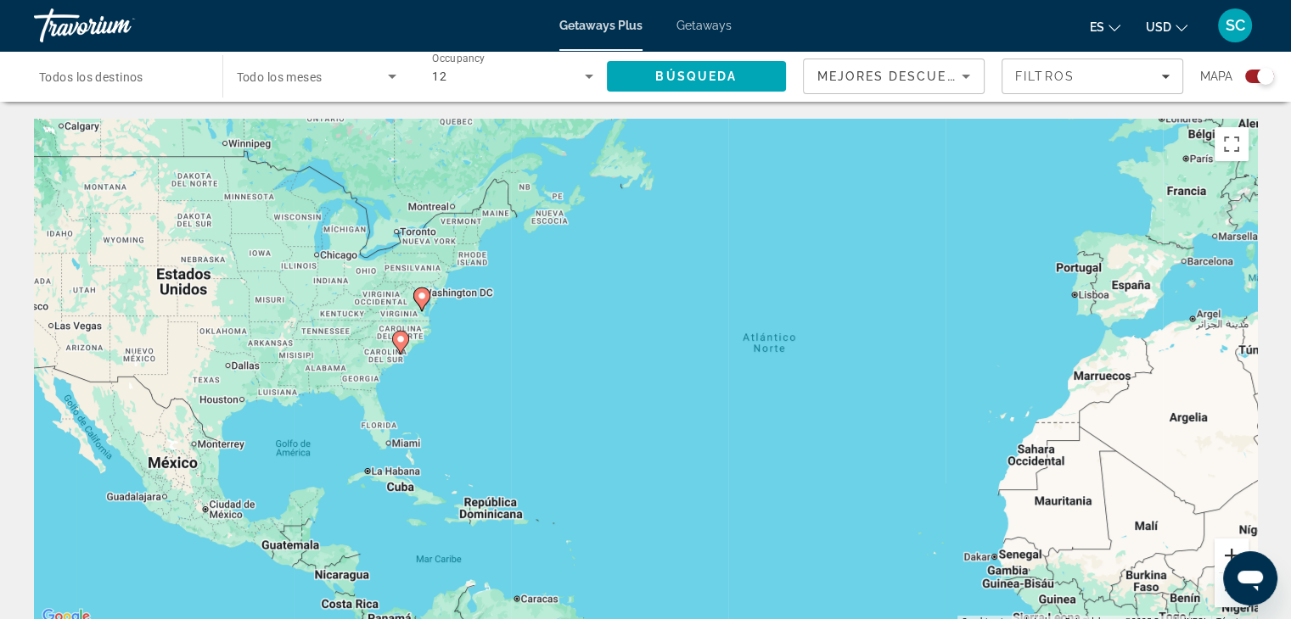
click at [1226, 547] on button "Ampliar" at bounding box center [1231, 556] width 34 height 34
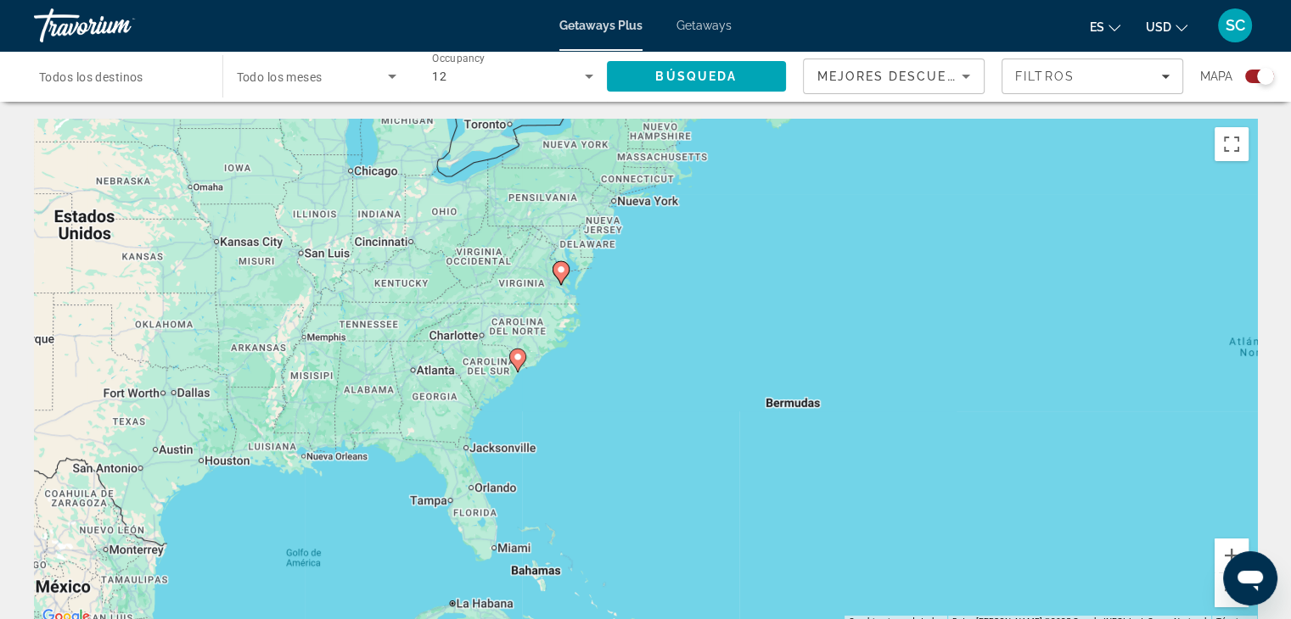
drag, startPoint x: 390, startPoint y: 406, endPoint x: 793, endPoint y: 456, distance: 405.2
click at [776, 456] on div "Para activar la función de arrastre con el teclado, pulsa Alt + Intro. Cuando h…" at bounding box center [645, 373] width 1223 height 509
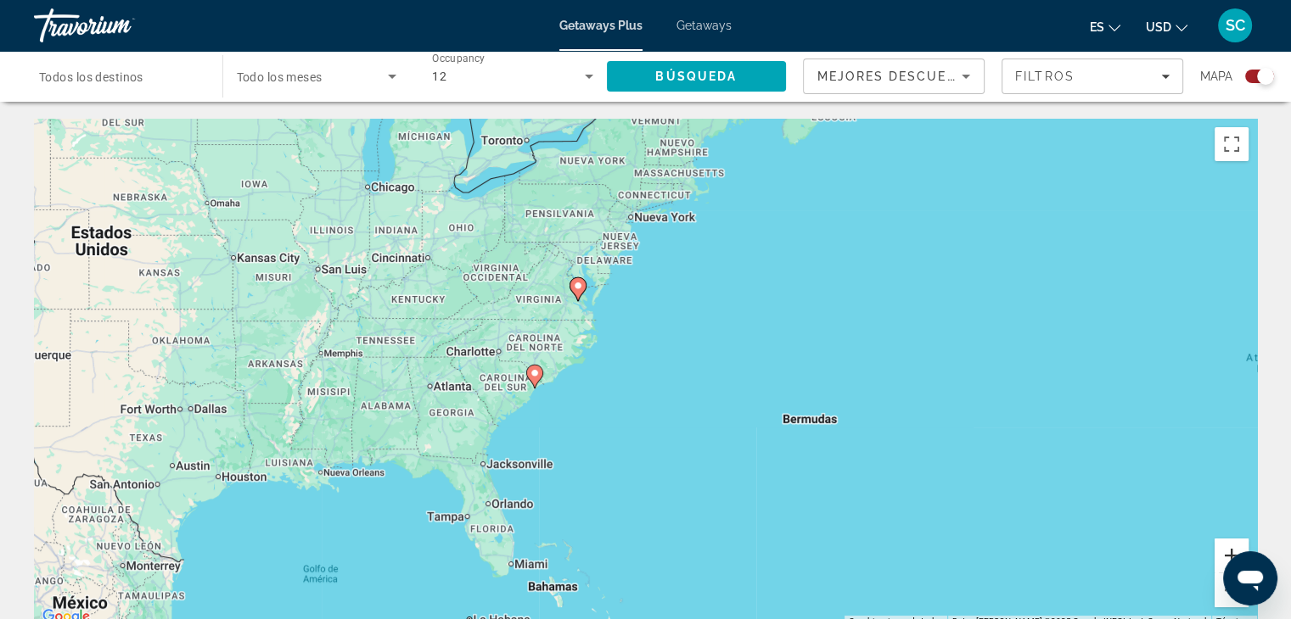
click at [1225, 548] on button "Ampliar" at bounding box center [1231, 556] width 34 height 34
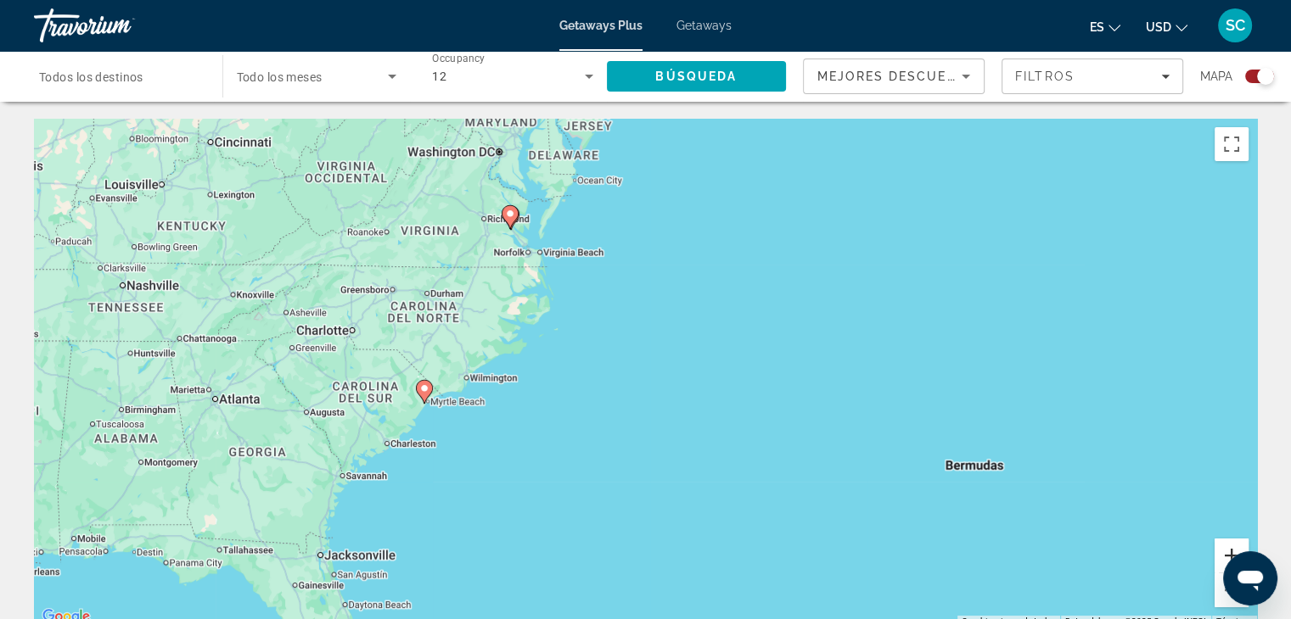
click at [1225, 546] on button "Ampliar" at bounding box center [1231, 556] width 34 height 34
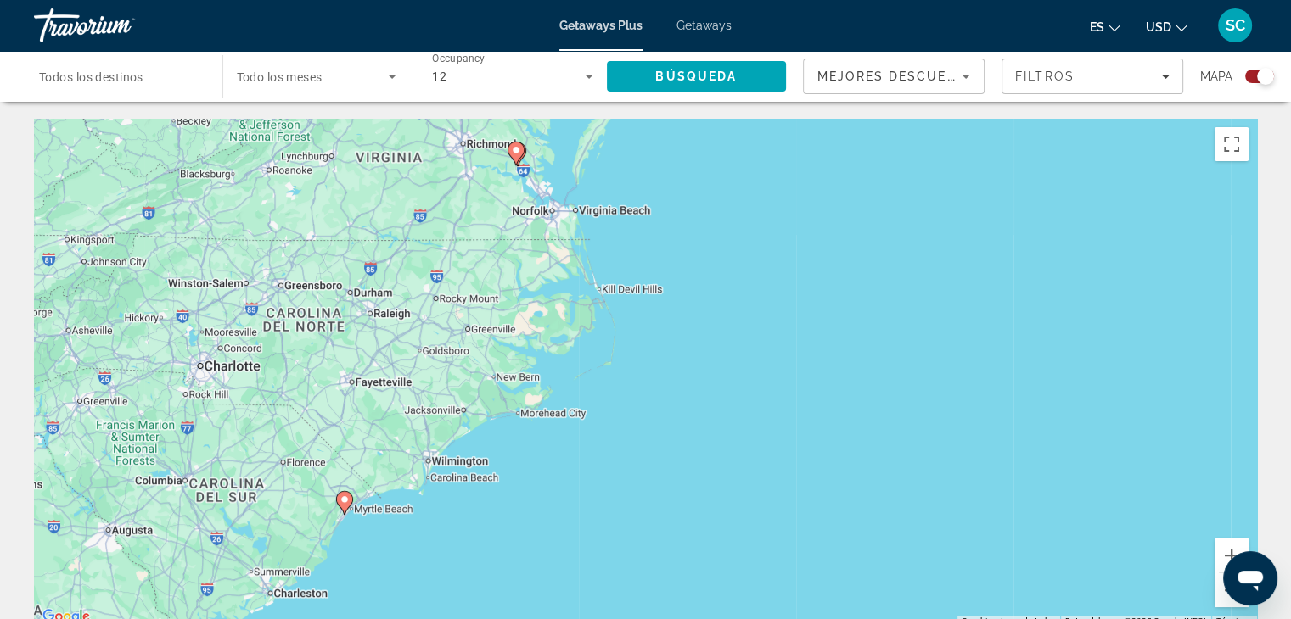
drag, startPoint x: 613, startPoint y: 371, endPoint x: 773, endPoint y: 463, distance: 185.1
click at [773, 463] on div "Para activar la función de arrastre con el teclado, pulsa Alt + Intro. Cuando h…" at bounding box center [645, 373] width 1223 height 509
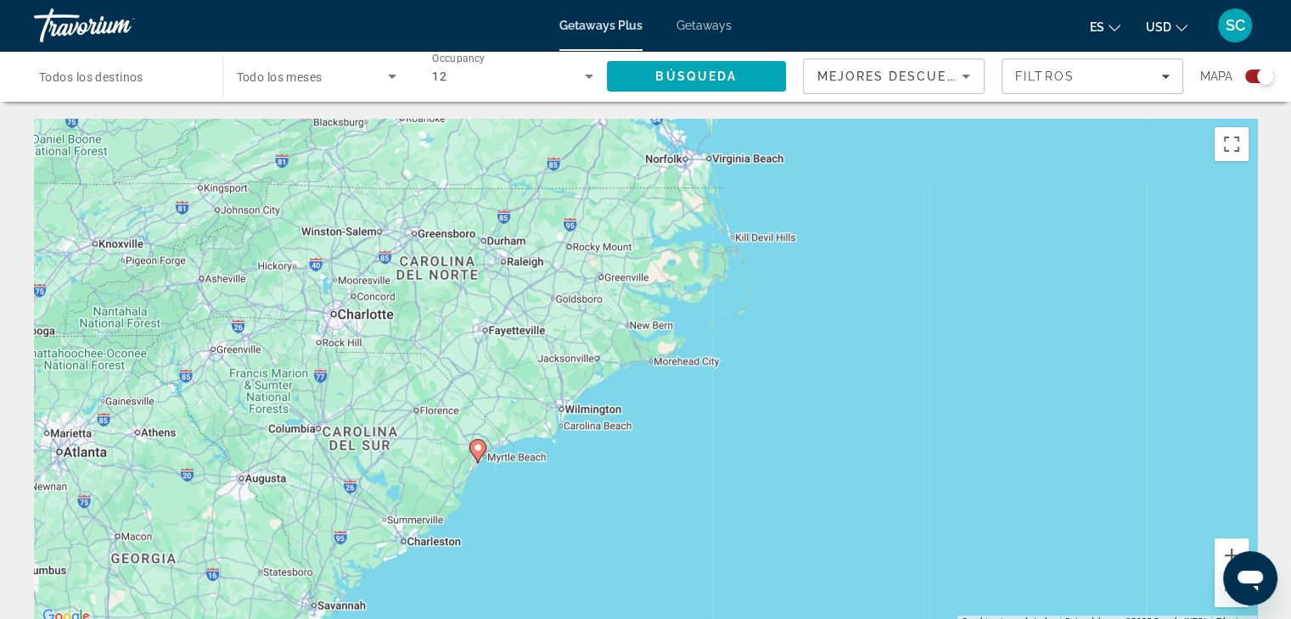
drag, startPoint x: 773, startPoint y: 463, endPoint x: 919, endPoint y: 412, distance: 154.9
click at [919, 412] on div "Para activar la función de arrastre con el teclado, pulsa Alt + Intro. Cuando h…" at bounding box center [645, 373] width 1223 height 509
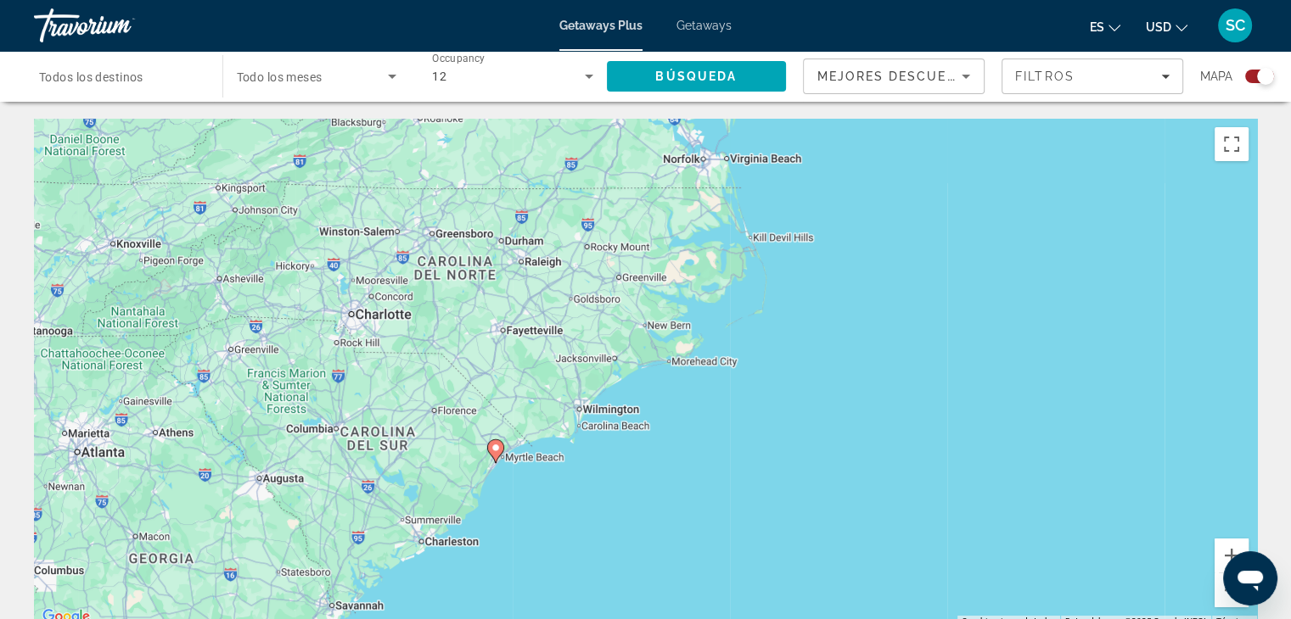
click at [495, 452] on image "Main content" at bounding box center [495, 448] width 10 height 10
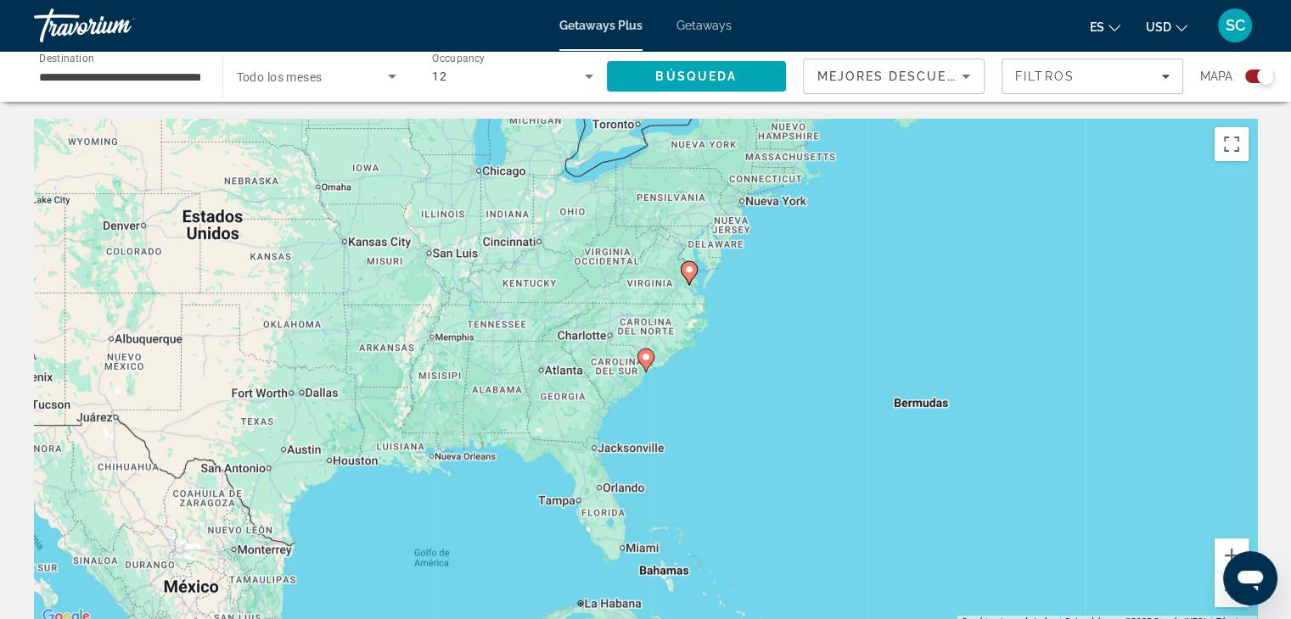
click at [647, 364] on icon "Main content" at bounding box center [644, 361] width 15 height 22
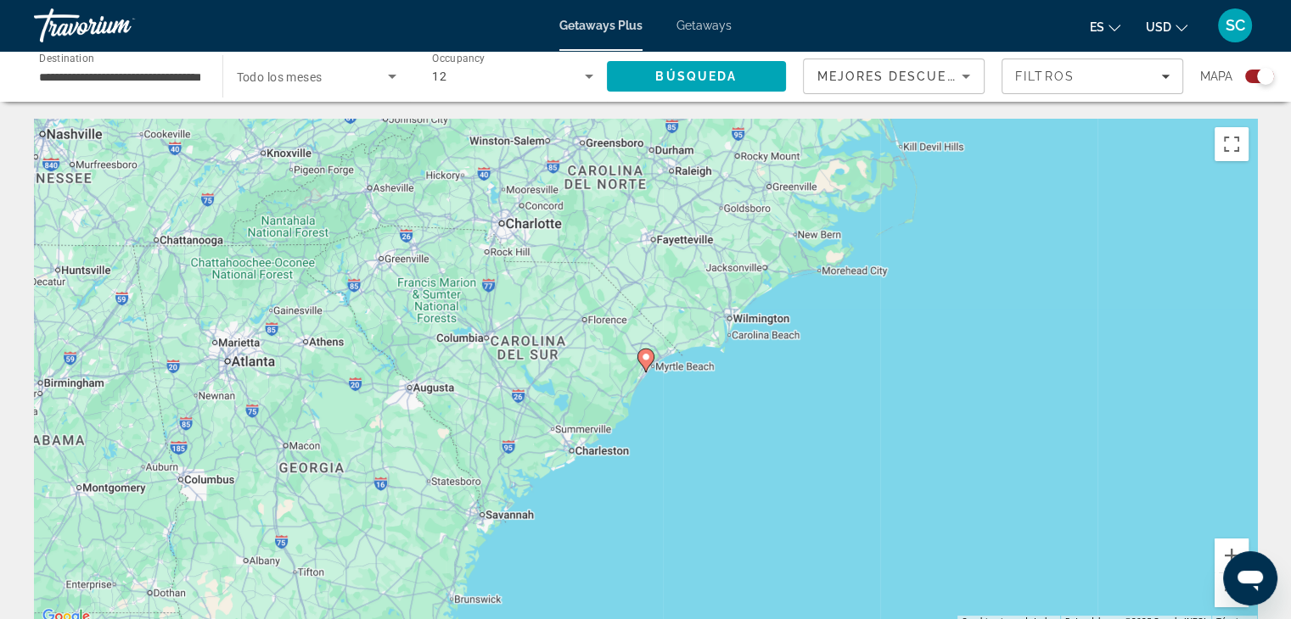
click at [646, 367] on icon "Main content" at bounding box center [644, 361] width 15 height 22
type input "**********"
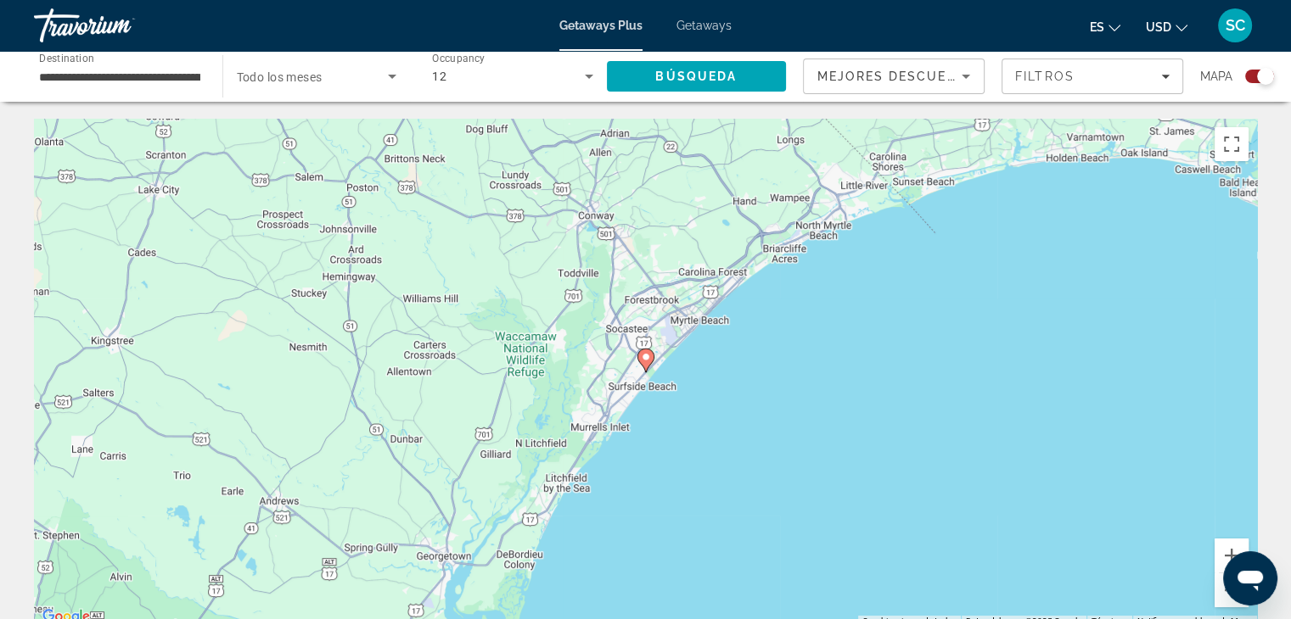
click at [642, 365] on icon "Main content" at bounding box center [644, 361] width 15 height 22
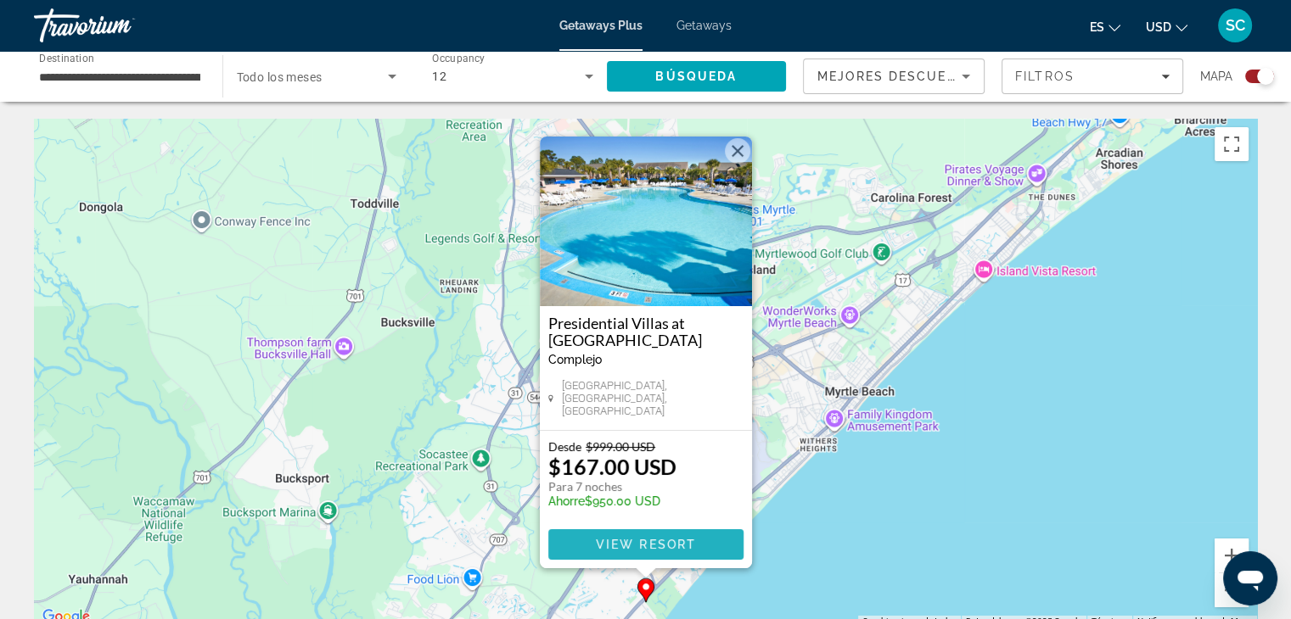
click at [658, 537] on span "Main content" at bounding box center [645, 544] width 195 height 41
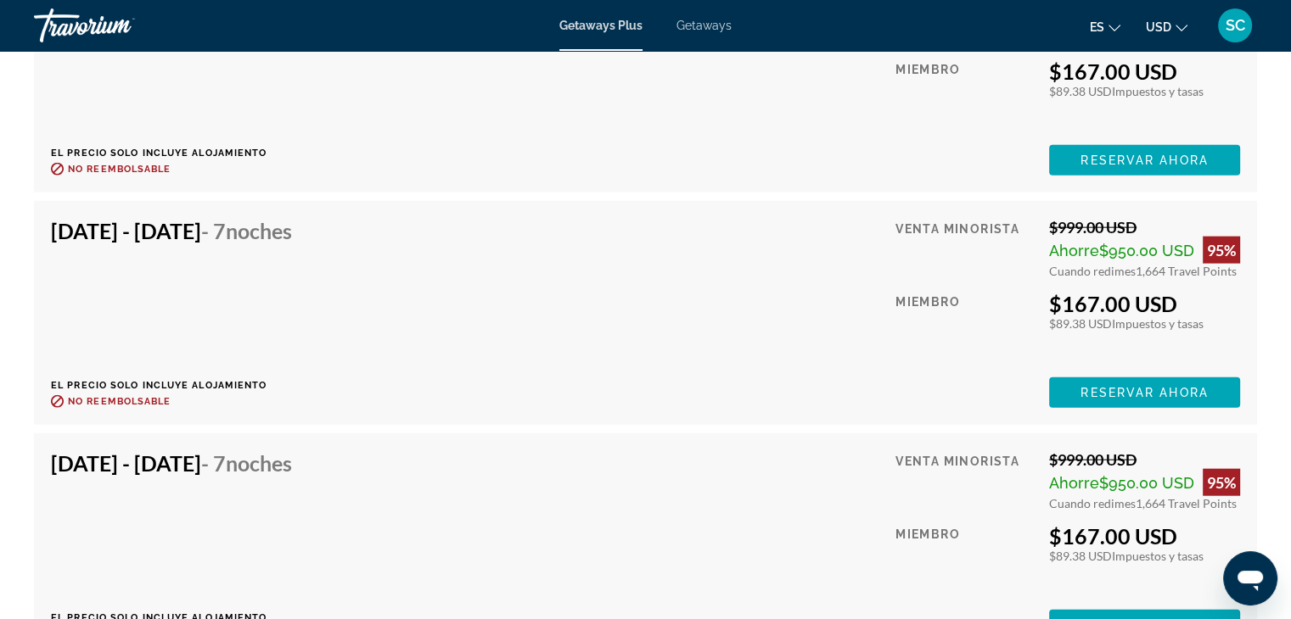
scroll to position [3931, 0]
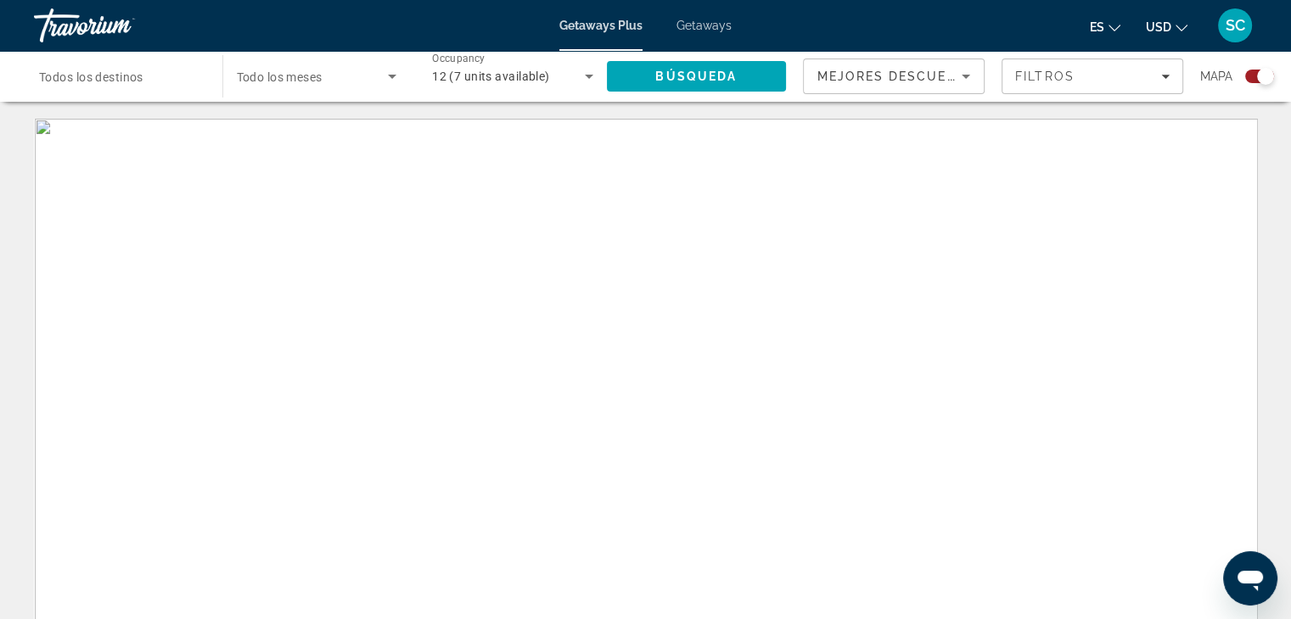
click at [95, 73] on span "Todos los destinos" at bounding box center [91, 77] width 104 height 14
click at [95, 73] on input "Destination Todos los destinos" at bounding box center [119, 77] width 161 height 20
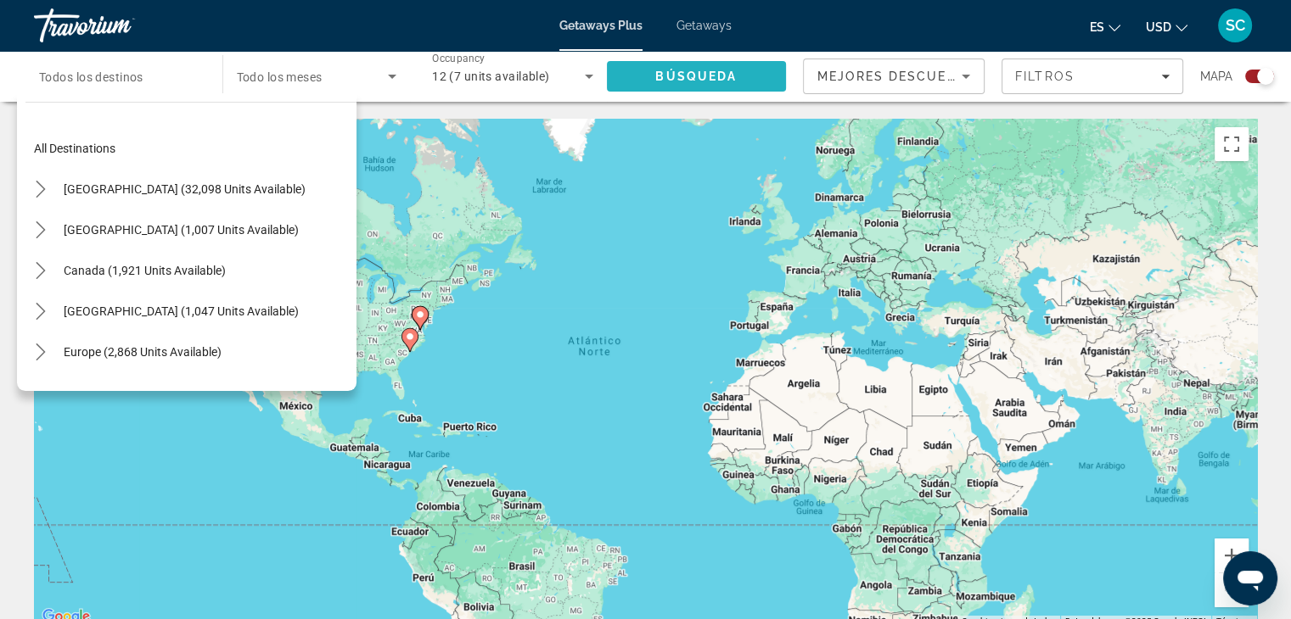
click at [642, 75] on span "Search" at bounding box center [697, 76] width 180 height 41
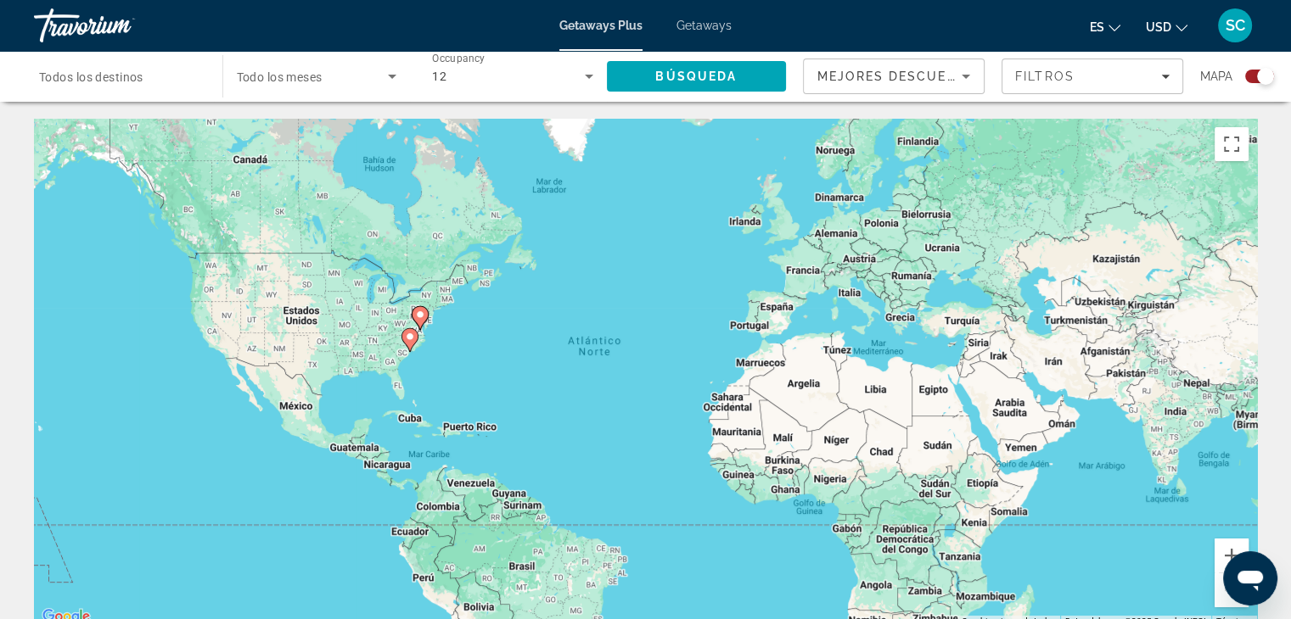
click at [690, 25] on span "Getaways" at bounding box center [703, 26] width 55 height 14
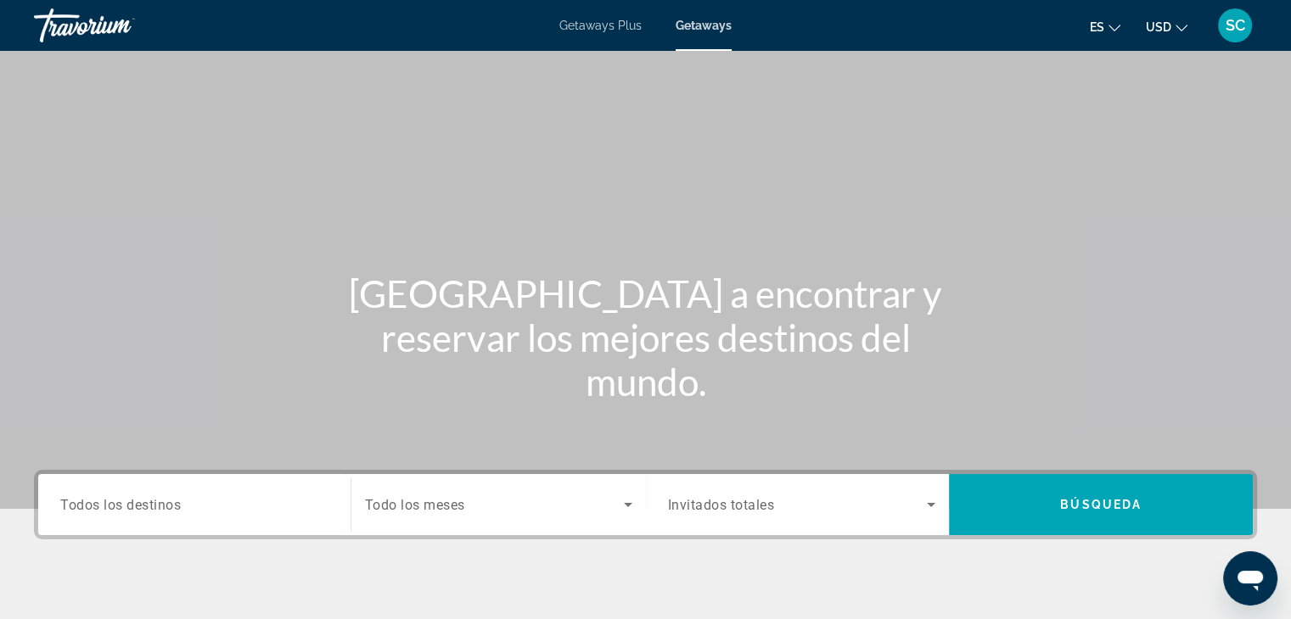
click at [590, 25] on span "Getaways Plus" at bounding box center [600, 26] width 82 height 14
click at [119, 507] on span "Todos los destinos" at bounding box center [120, 504] width 120 height 16
click at [119, 507] on input "Destination Todos los destinos" at bounding box center [194, 506] width 268 height 20
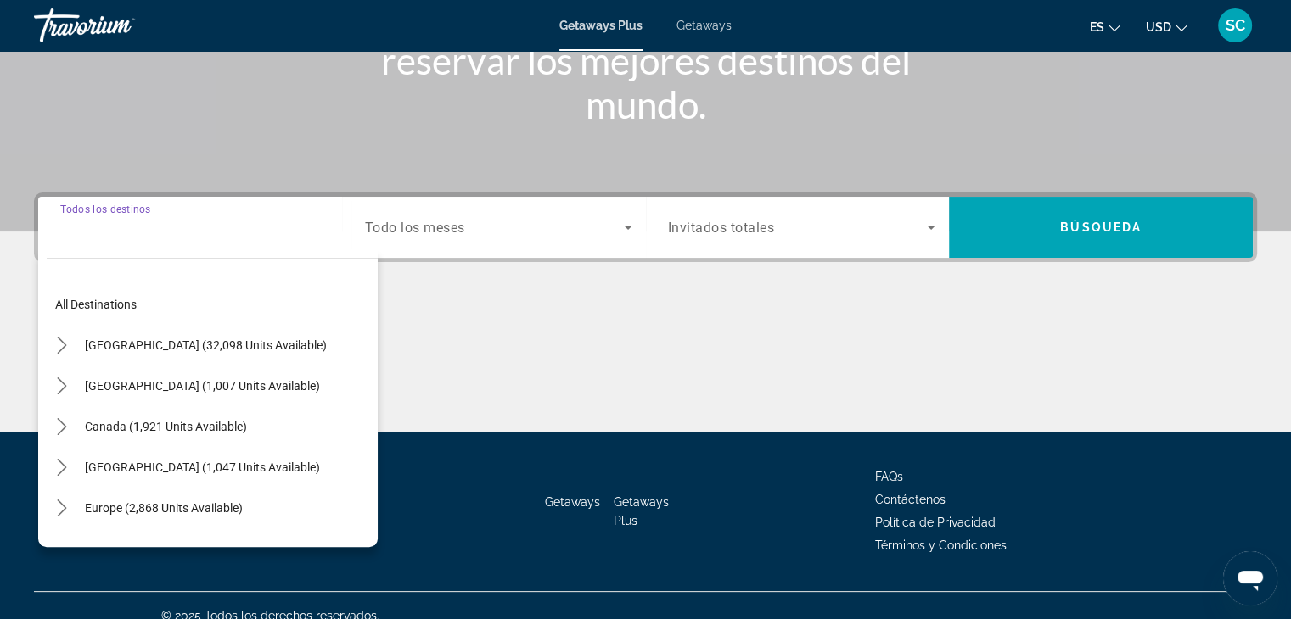
scroll to position [298, 0]
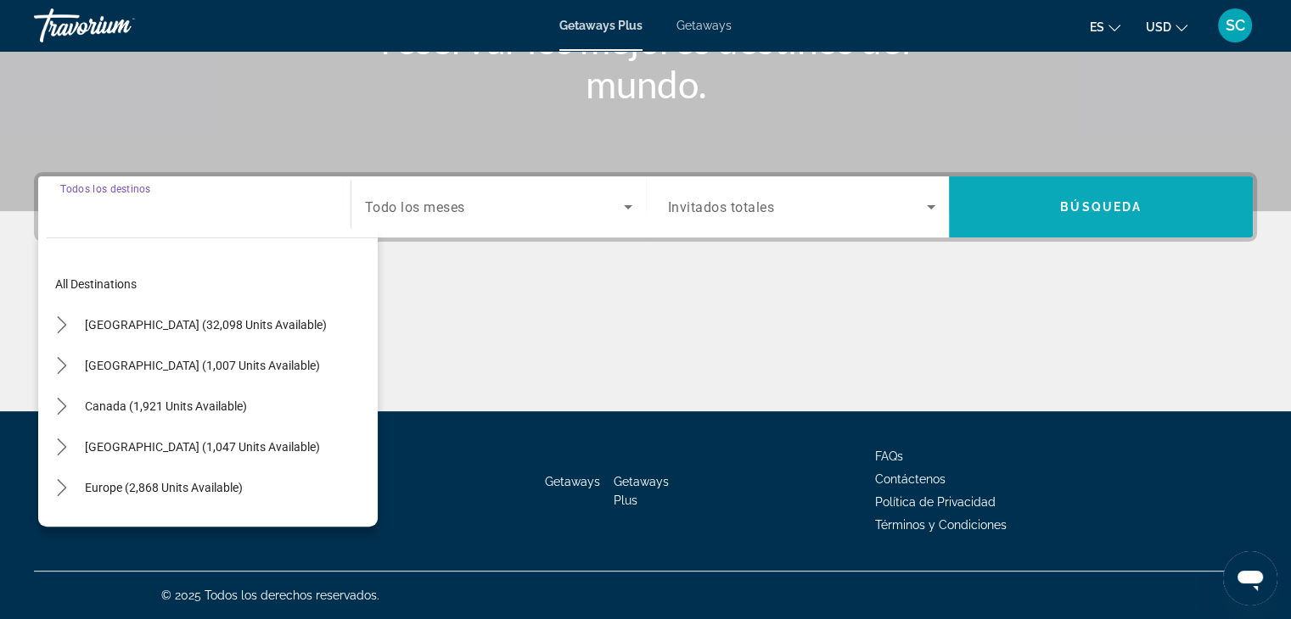
click at [1055, 207] on span "Search" at bounding box center [1101, 207] width 304 height 41
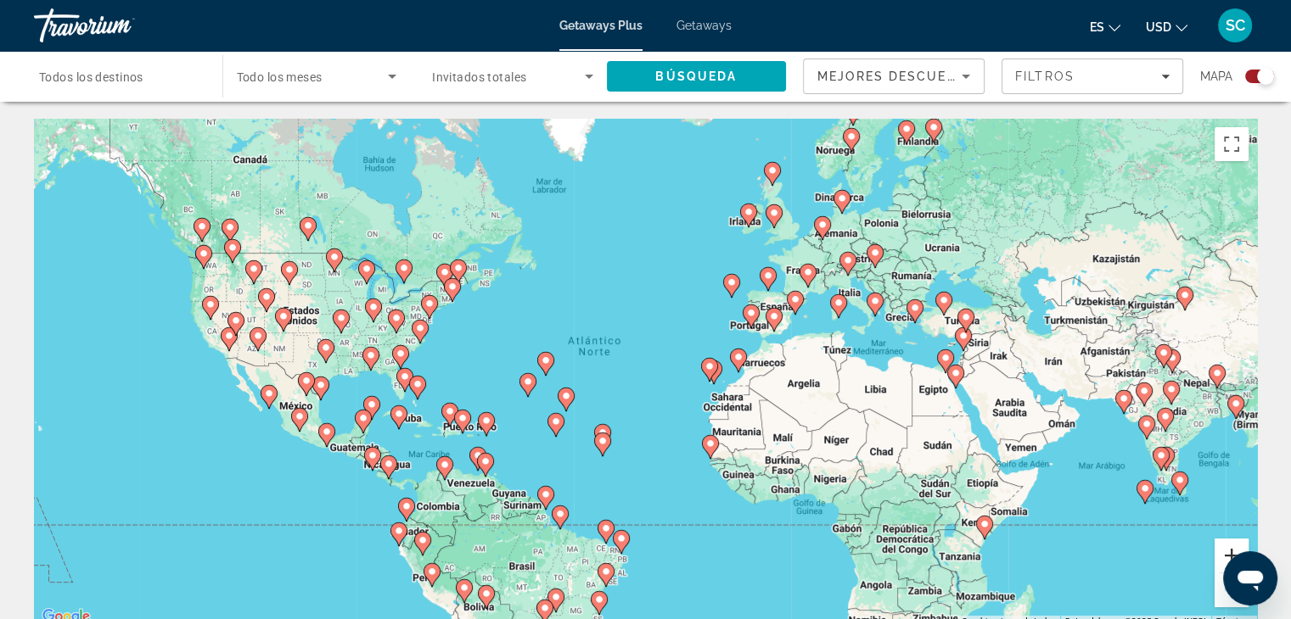
click at [1229, 541] on button "Ampliar" at bounding box center [1231, 556] width 34 height 34
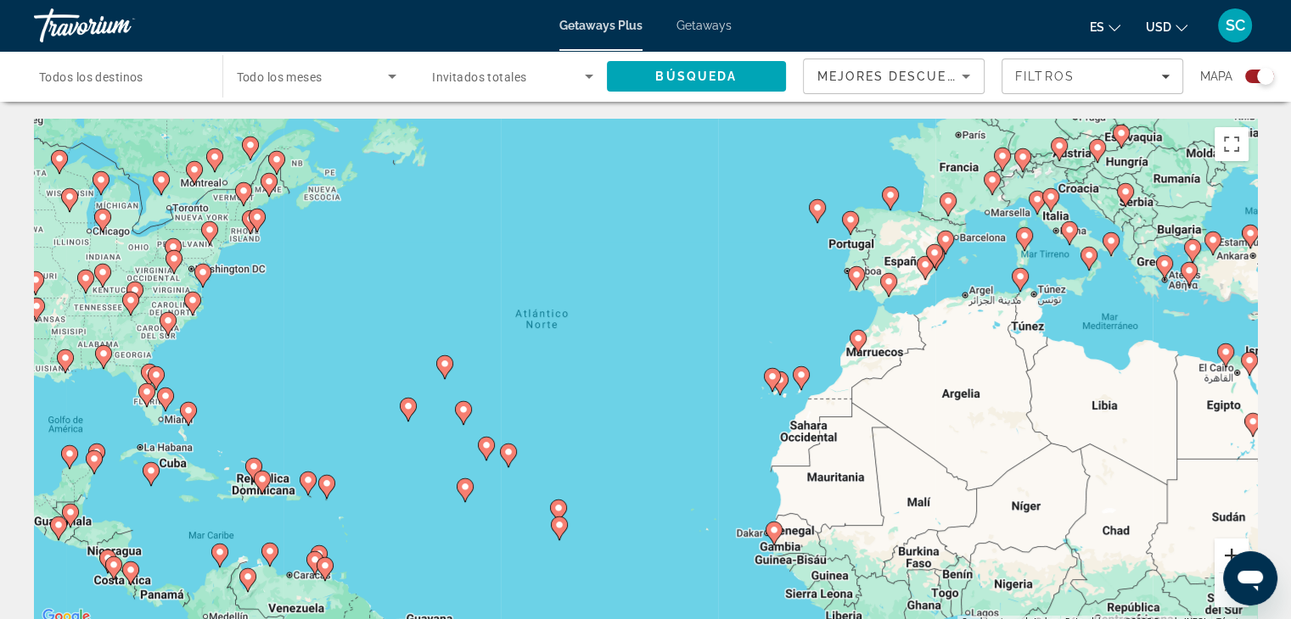
click at [1230, 545] on button "Ampliar" at bounding box center [1231, 556] width 34 height 34
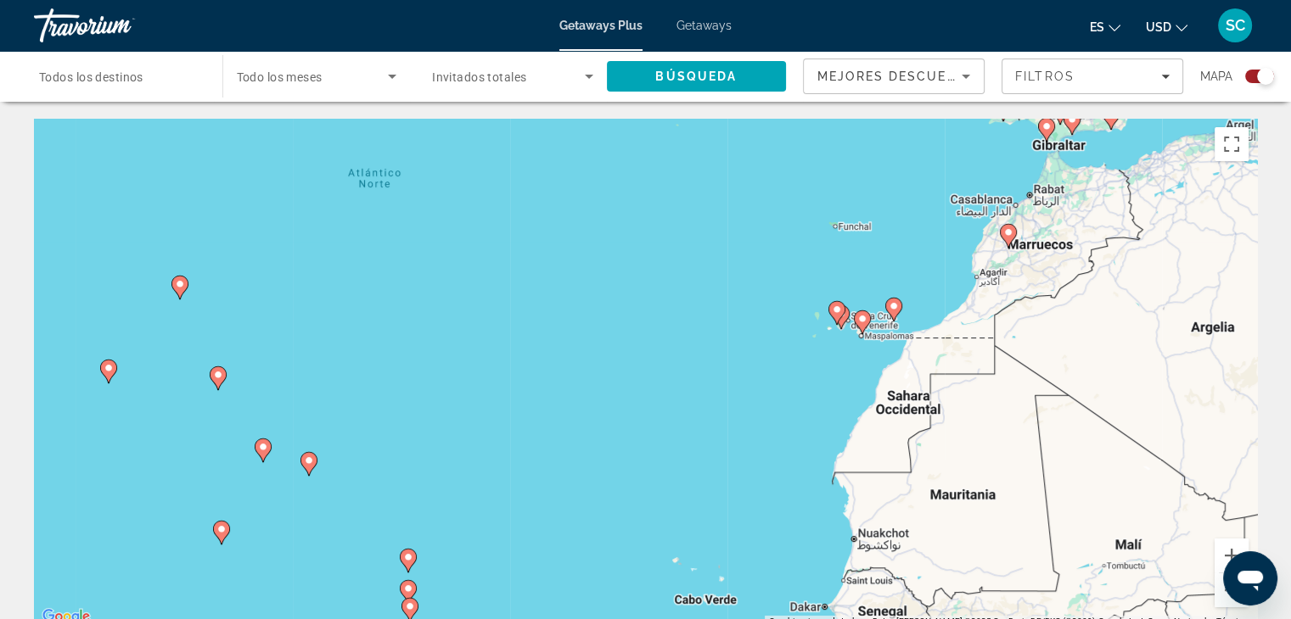
drag, startPoint x: 1147, startPoint y: 262, endPoint x: 1138, endPoint y: 116, distance: 146.3
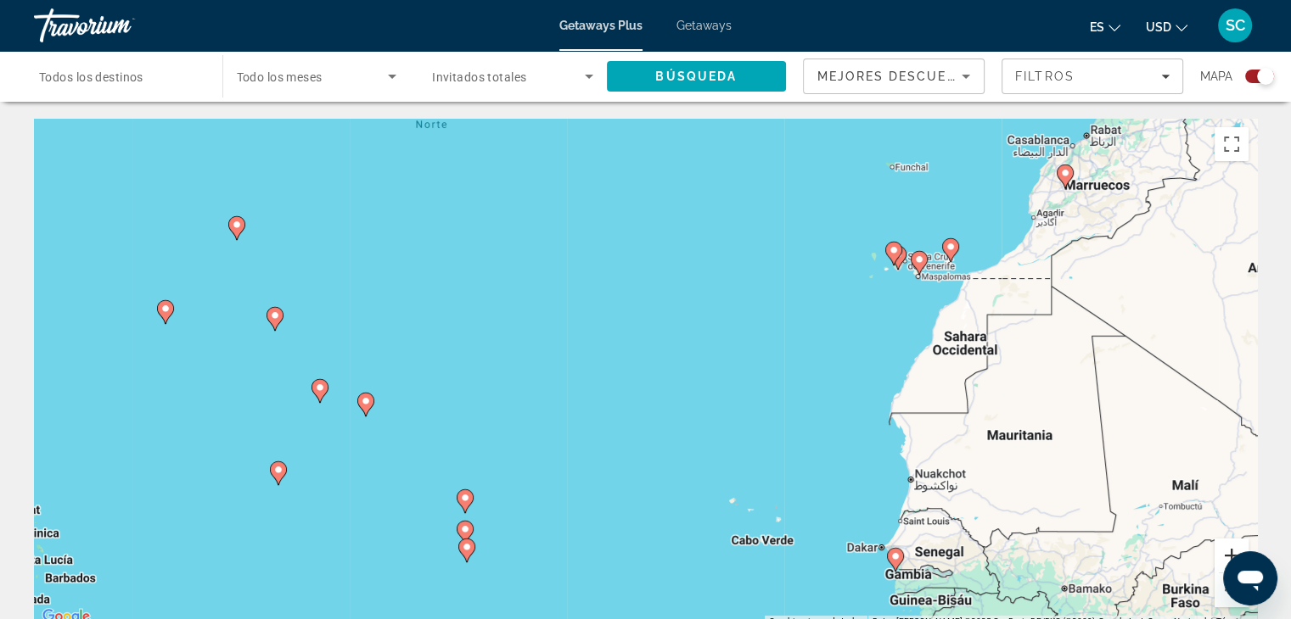
click at [1219, 542] on button "Ampliar" at bounding box center [1231, 556] width 34 height 34
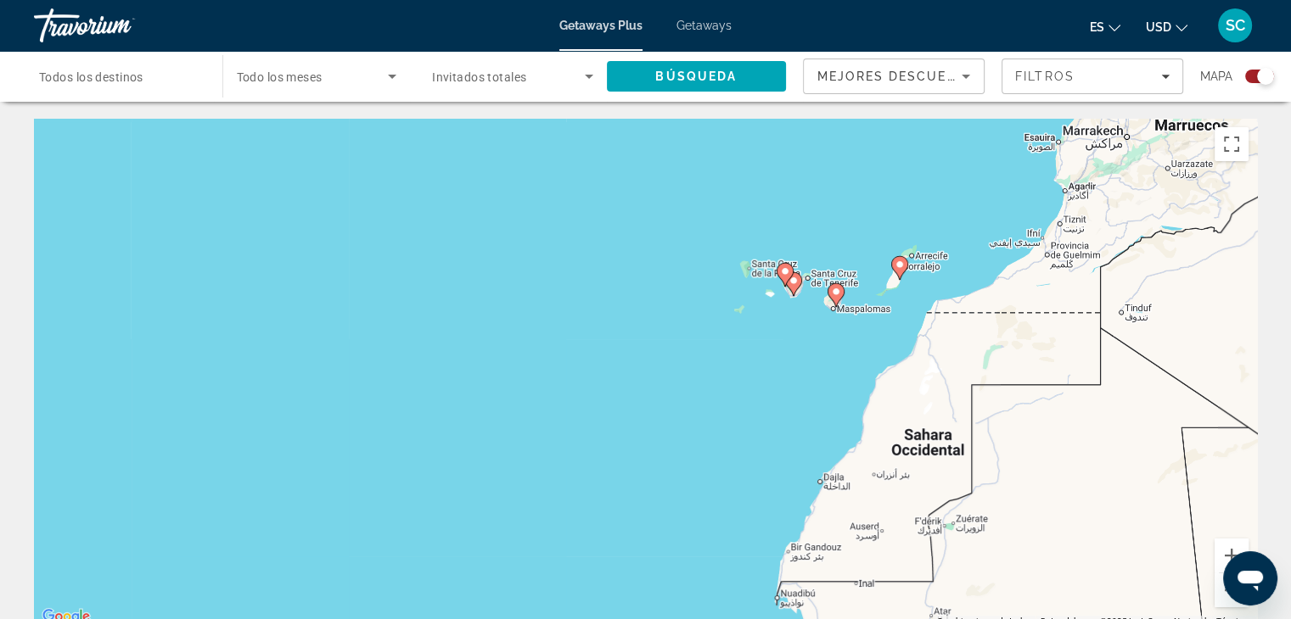
drag, startPoint x: 1097, startPoint y: 289, endPoint x: 828, endPoint y: 401, distance: 291.4
click at [742, 414] on div "Para activar la función de arrastre con el teclado, pulsa Alt + Intro. Cuando h…" at bounding box center [645, 373] width 1223 height 509
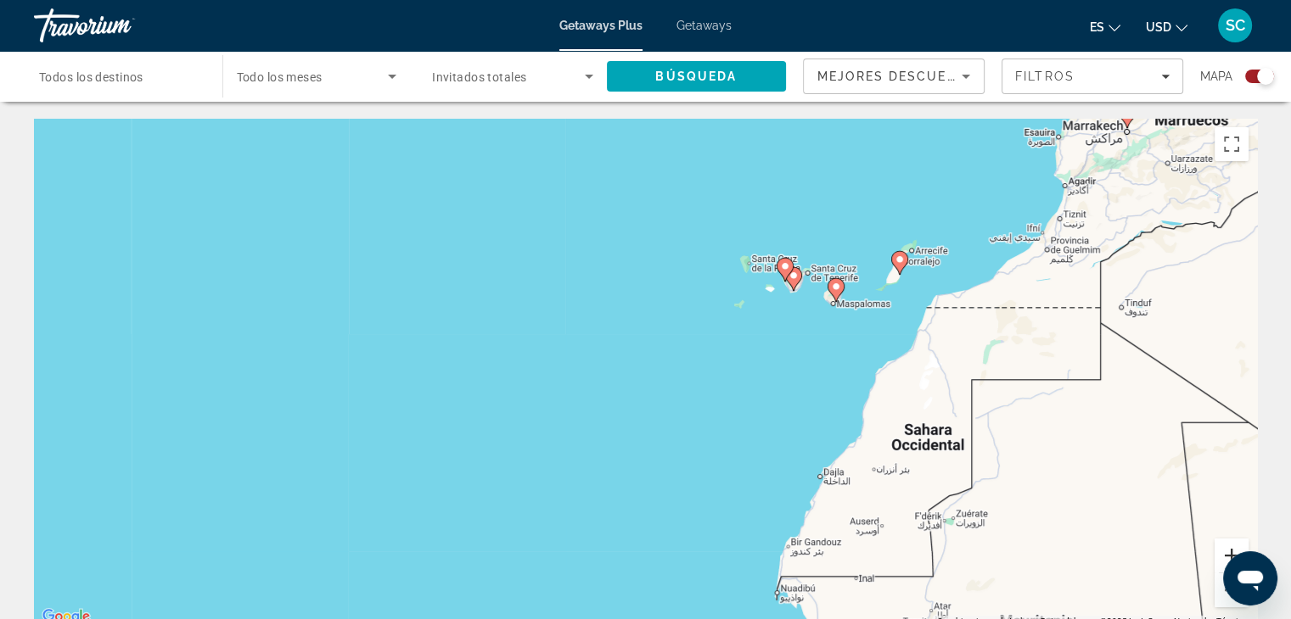
click at [1225, 550] on button "Ampliar" at bounding box center [1231, 556] width 34 height 34
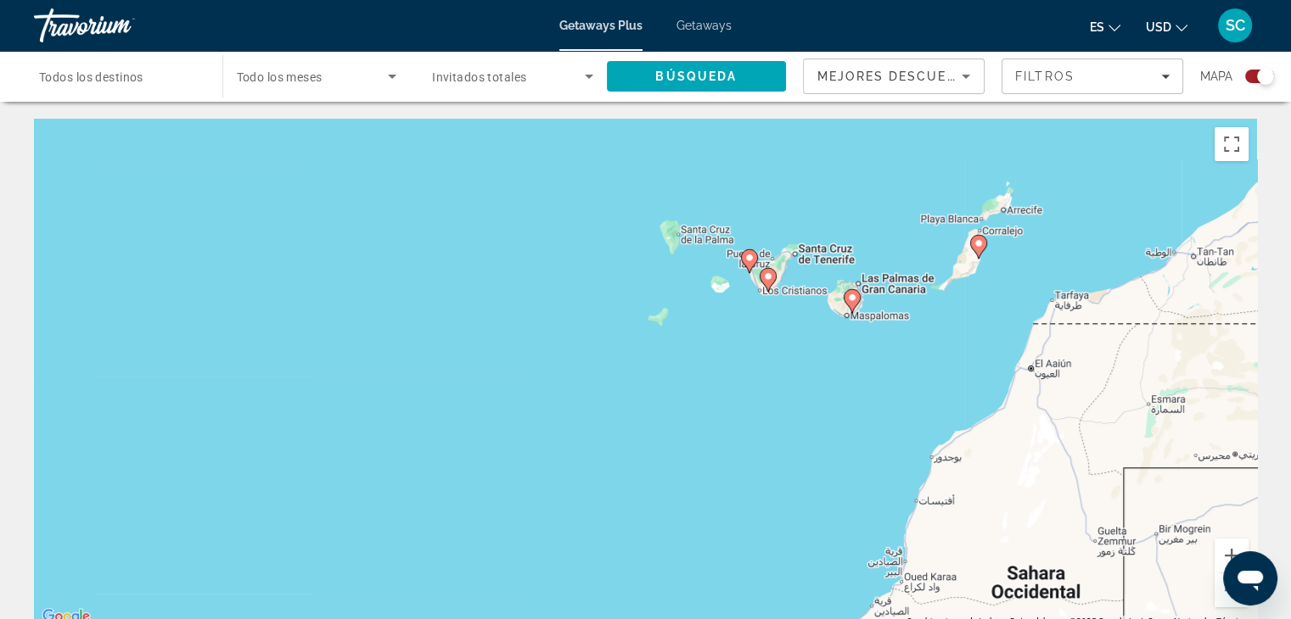
drag, startPoint x: 1102, startPoint y: 333, endPoint x: 926, endPoint y: 414, distance: 194.0
click at [926, 414] on div "Para activar la función de arrastre con el teclado, pulsa Alt + Intro. Cuando h…" at bounding box center [645, 373] width 1223 height 509
click at [848, 301] on image "Main content" at bounding box center [851, 298] width 10 height 10
click at [846, 296] on image "Main content" at bounding box center [850, 298] width 10 height 10
click at [848, 296] on image "Main content" at bounding box center [850, 298] width 10 height 10
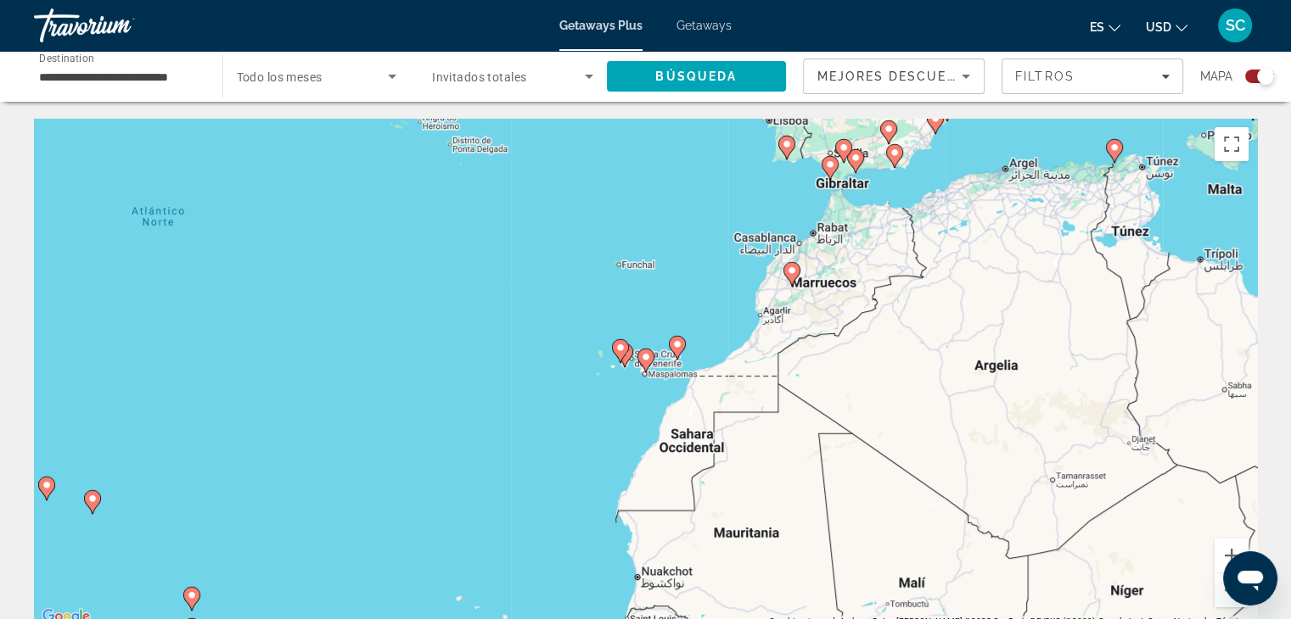
click at [641, 356] on image "Main content" at bounding box center [646, 357] width 10 height 10
type input "**********"
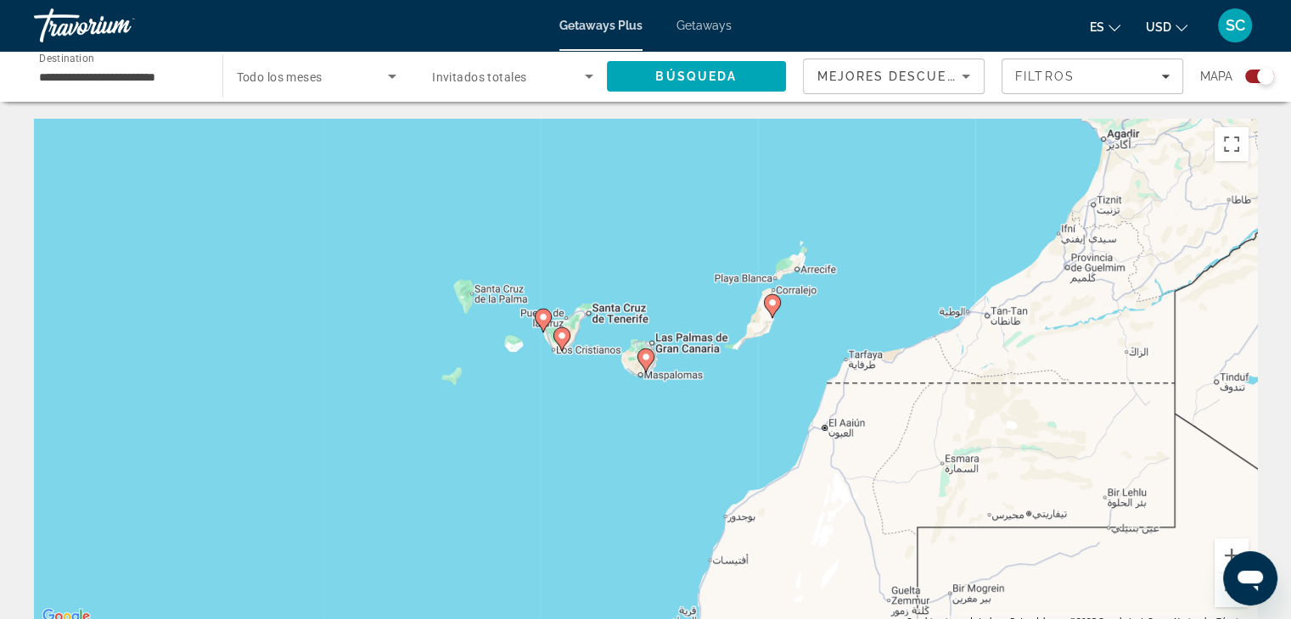
click at [640, 357] on icon "Main content" at bounding box center [644, 361] width 15 height 22
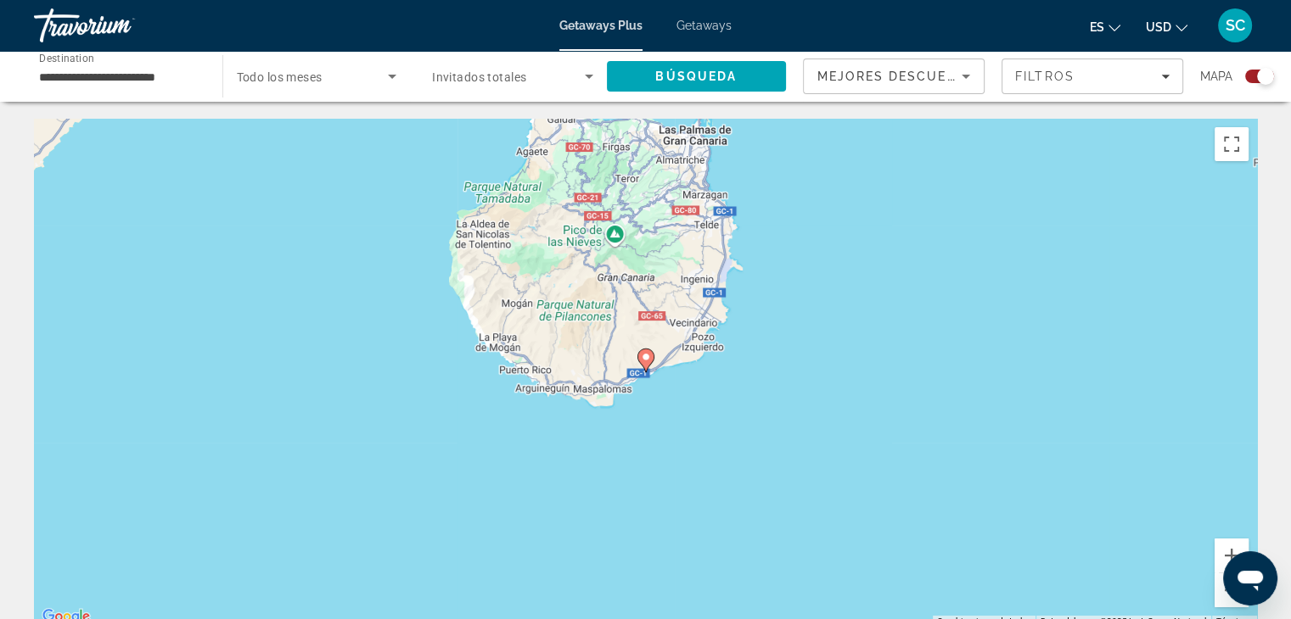
click at [645, 357] on image "Main content" at bounding box center [646, 357] width 10 height 10
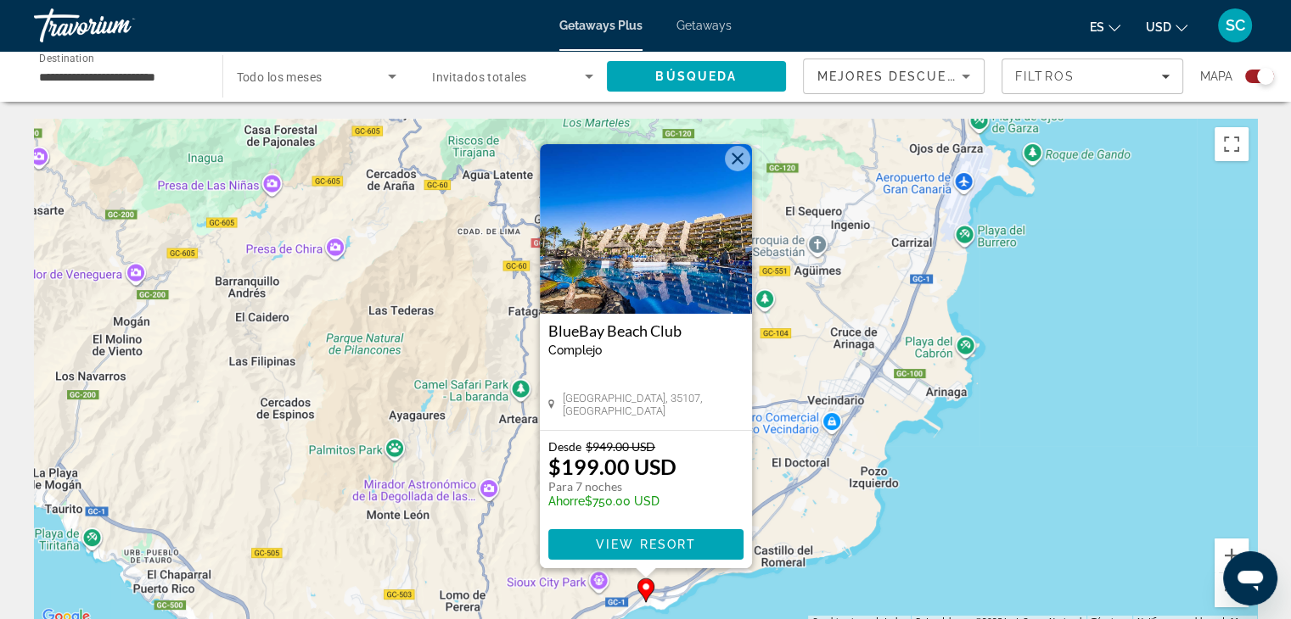
drag, startPoint x: 617, startPoint y: 543, endPoint x: 608, endPoint y: 542, distance: 8.5
click at [617, 543] on span "View Resort" at bounding box center [645, 545] width 100 height 14
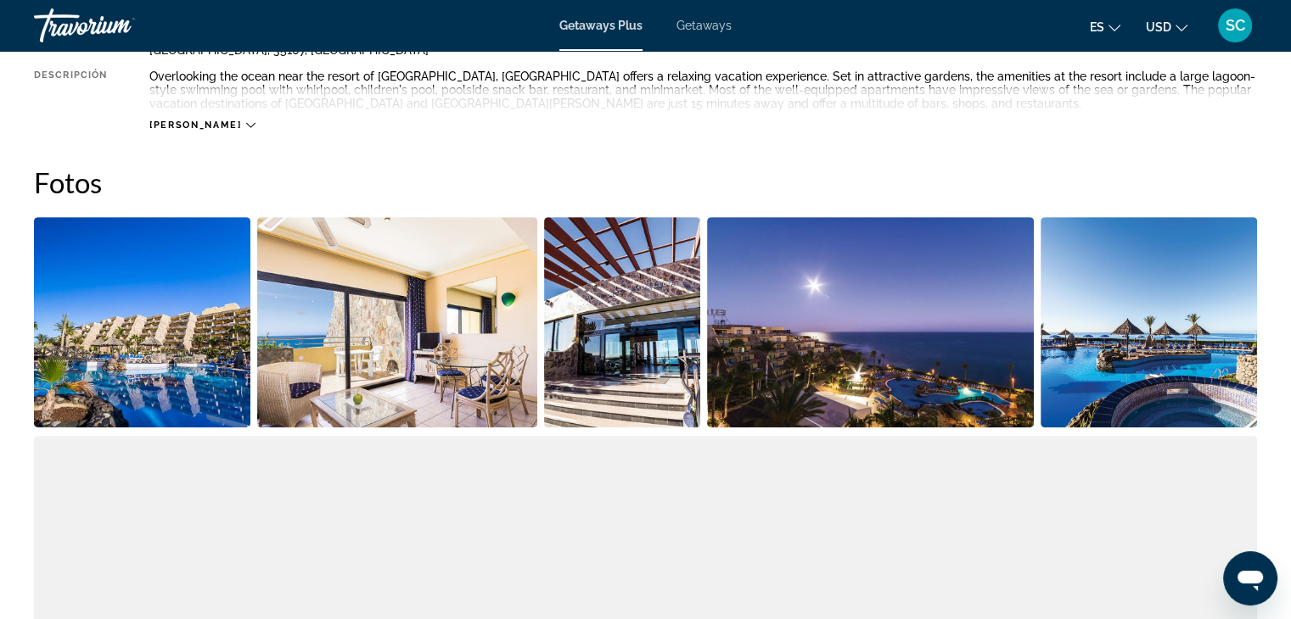
scroll to position [614, 0]
